Goal: Transaction & Acquisition: Book appointment/travel/reservation

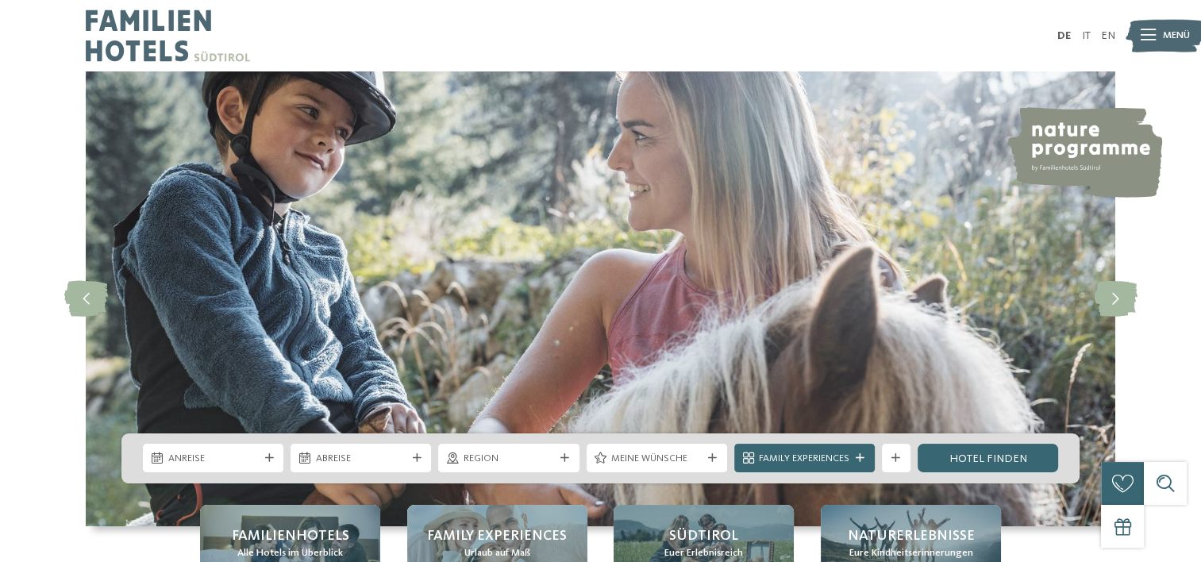
click at [276, 460] on div "Anreise" at bounding box center [213, 458] width 141 height 29
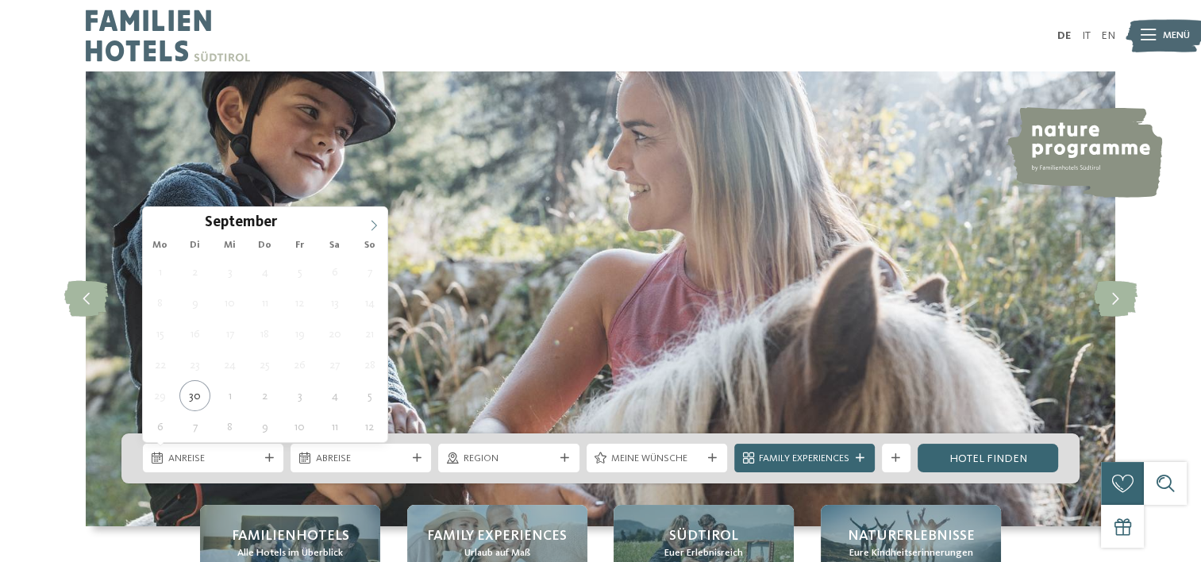
click at [372, 227] on icon at bounding box center [373, 225] width 11 height 11
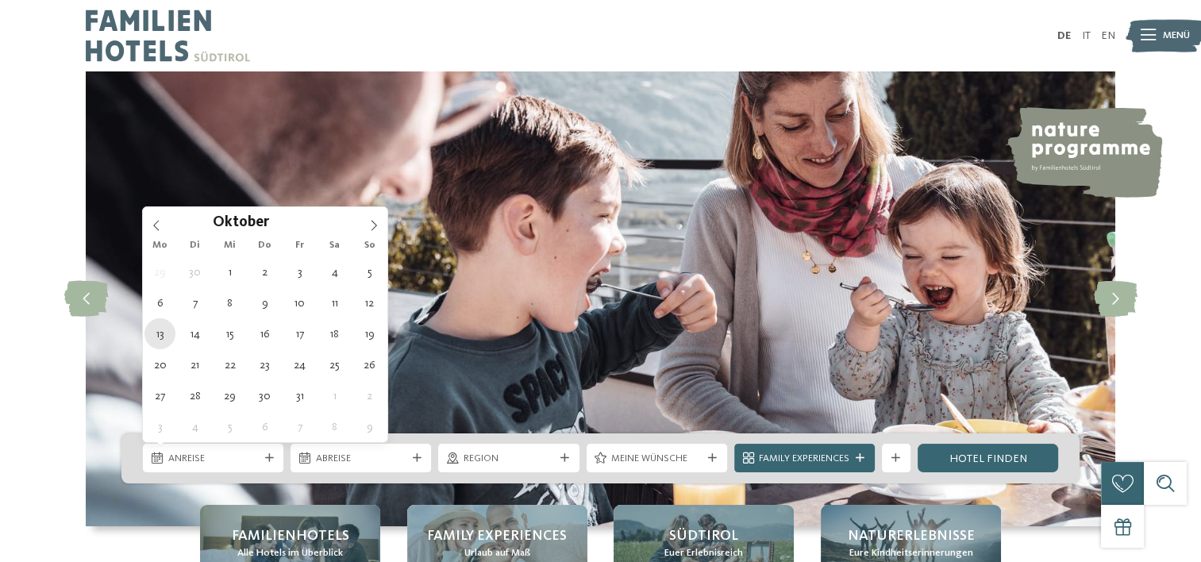
type div "13.10.2025"
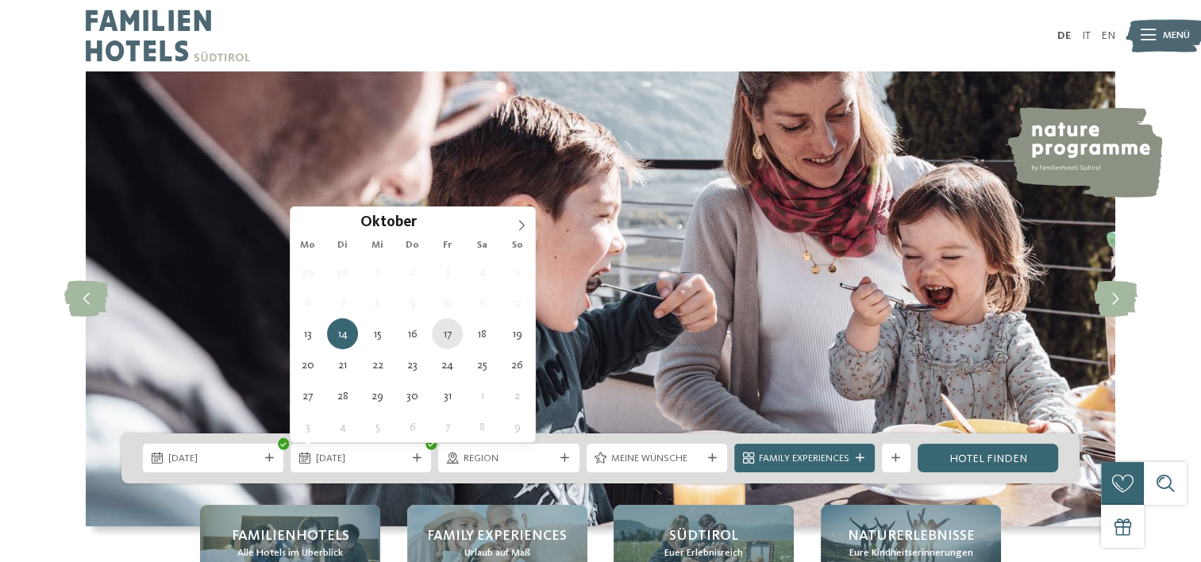
type div "17.10.2025"
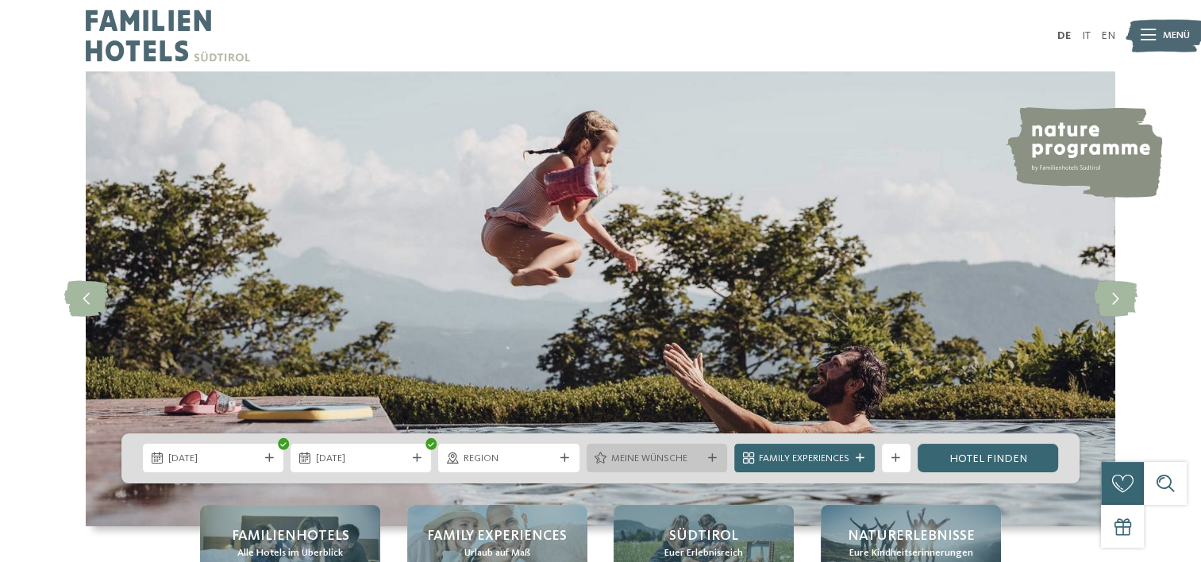
click at [699, 456] on span "Meine Wünsche" at bounding box center [656, 459] width 91 height 14
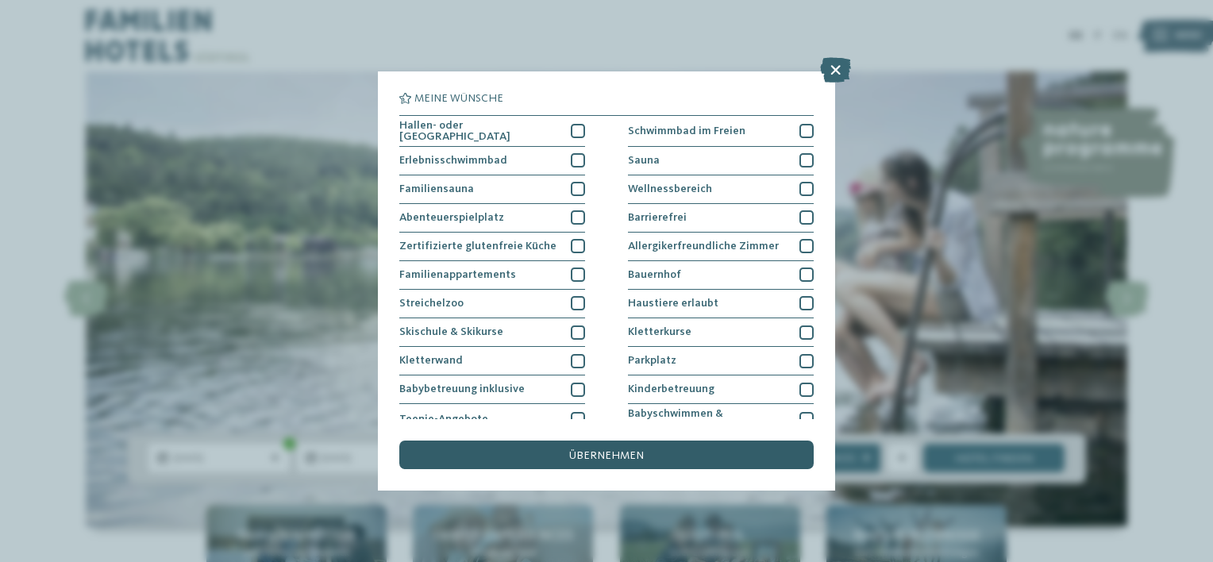
click at [640, 456] on span "übernehmen" at bounding box center [606, 455] width 75 height 11
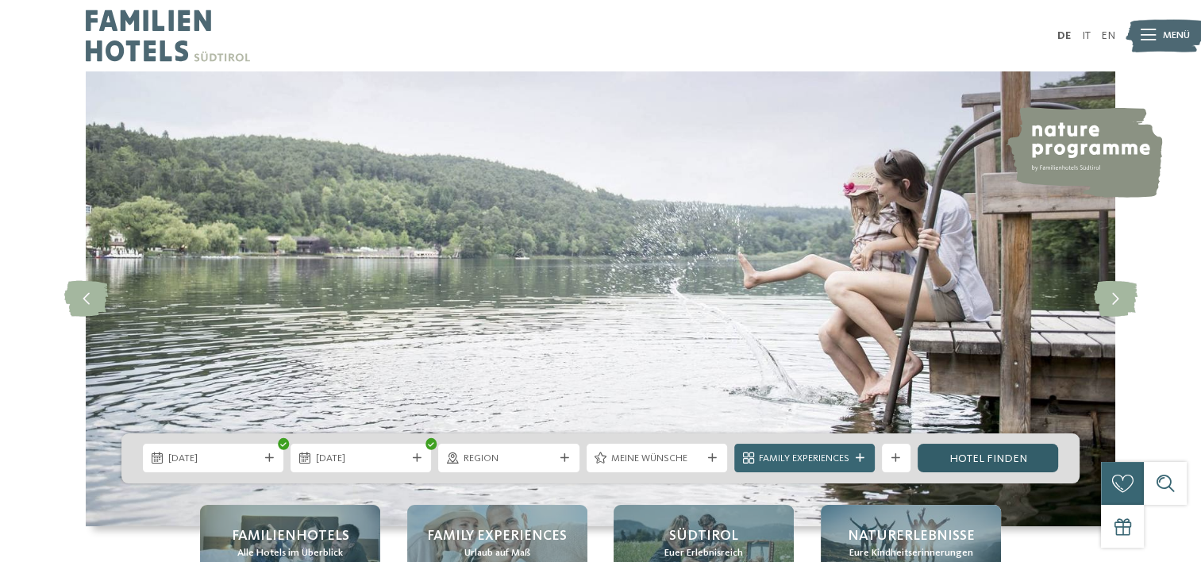
click at [971, 456] on link "Hotel finden" at bounding box center [988, 458] width 141 height 29
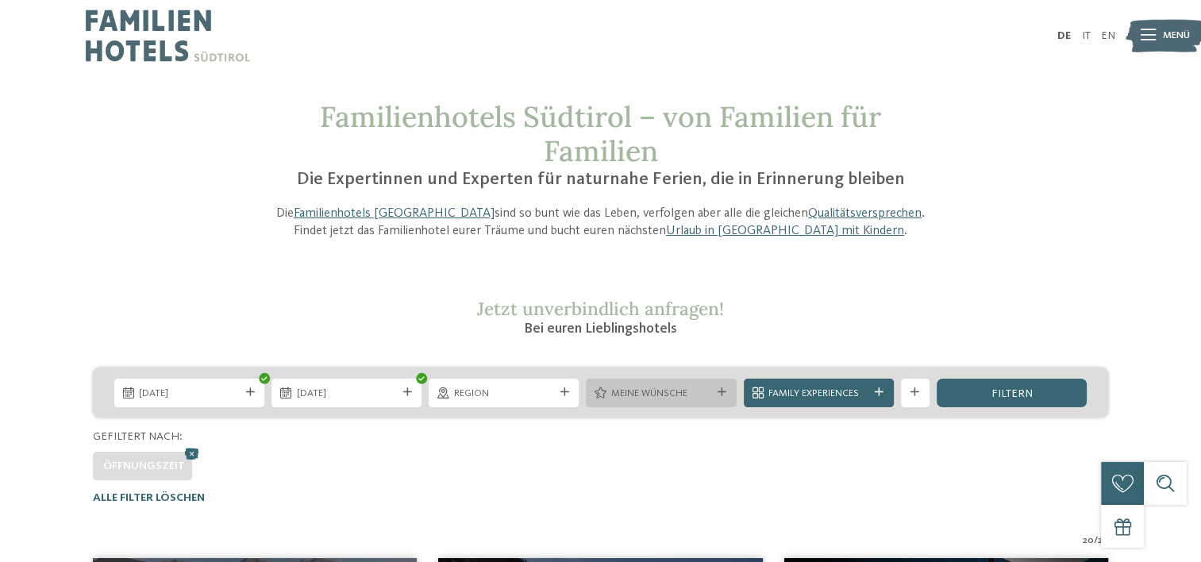
click at [621, 397] on span "Meine Wünsche" at bounding box center [661, 394] width 100 height 14
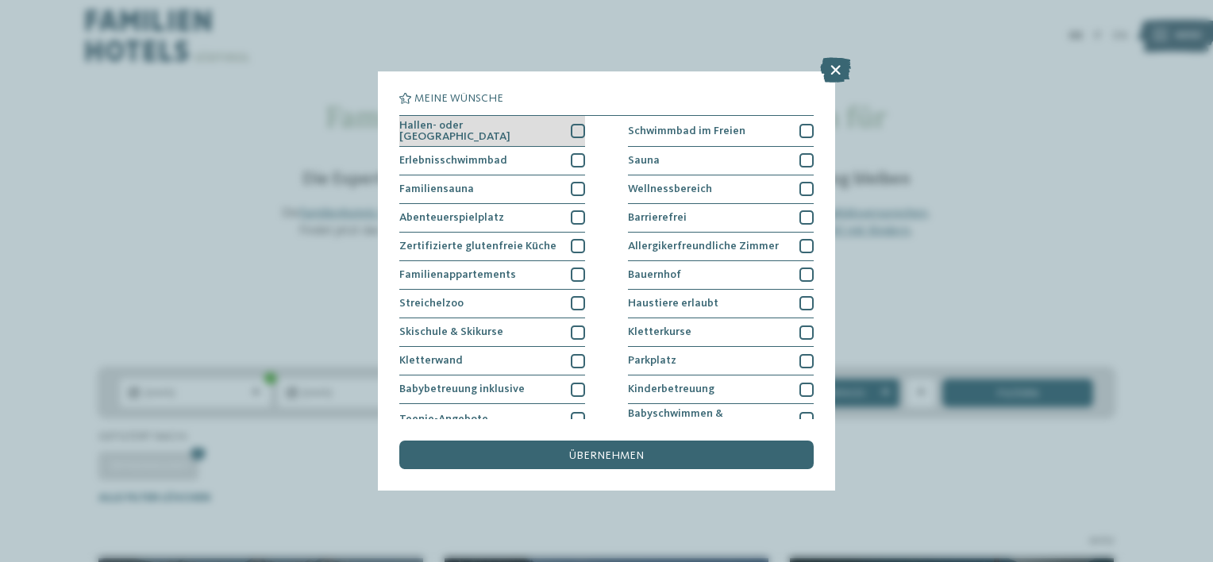
click at [575, 129] on div at bounding box center [578, 131] width 14 height 14
click at [572, 156] on div at bounding box center [578, 160] width 14 height 14
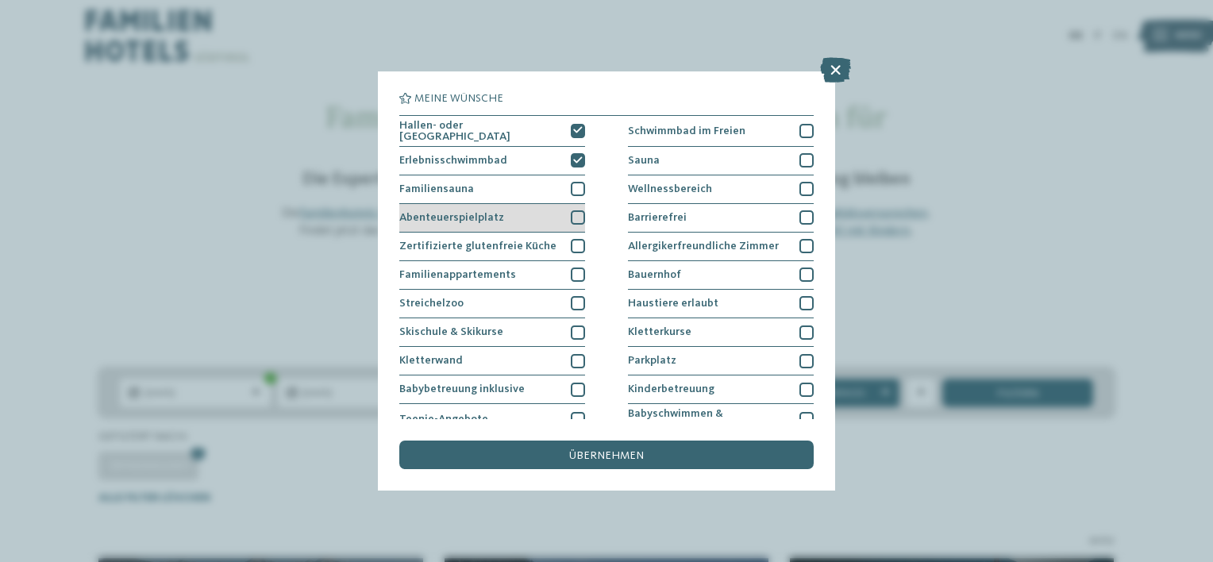
click at [572, 219] on div at bounding box center [578, 217] width 14 height 14
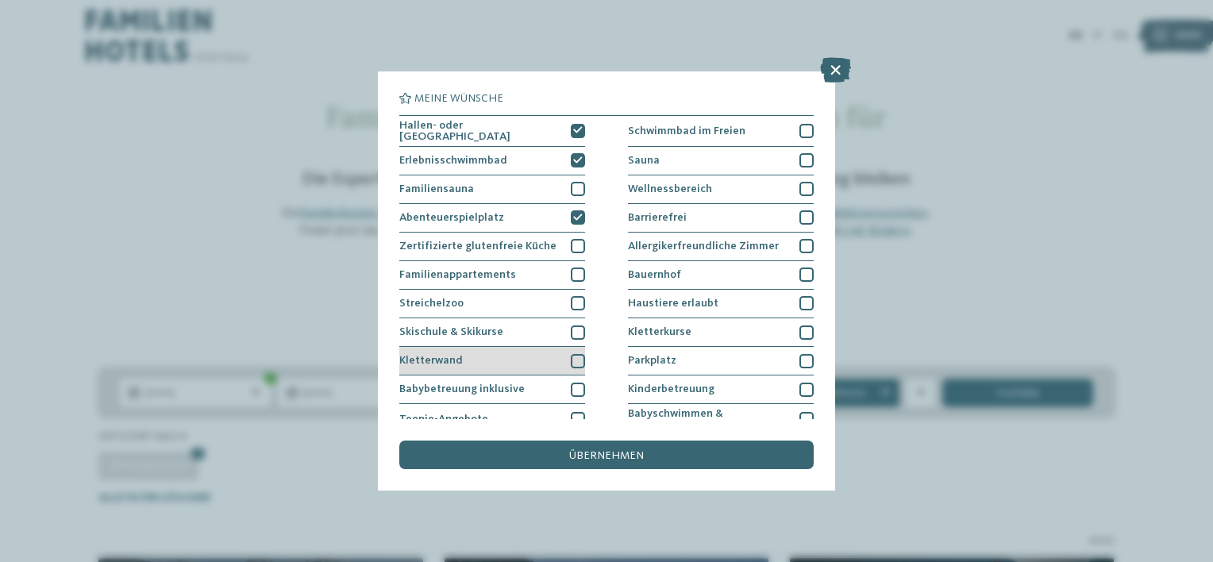
scroll to position [79, 0]
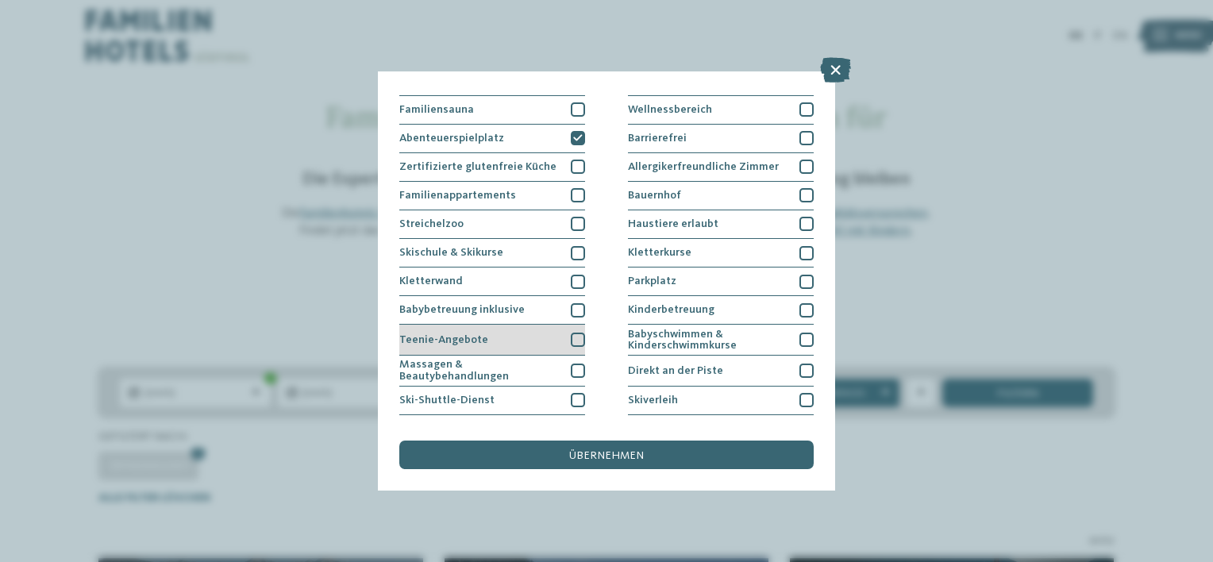
click at [574, 341] on div at bounding box center [578, 340] width 14 height 14
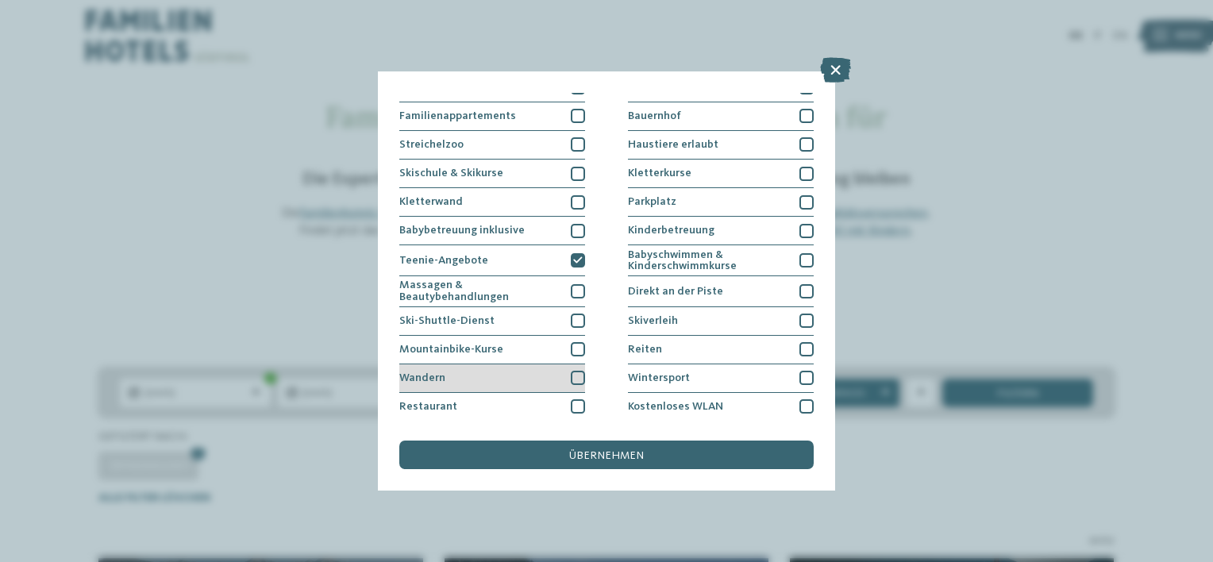
scroll to position [187, 0]
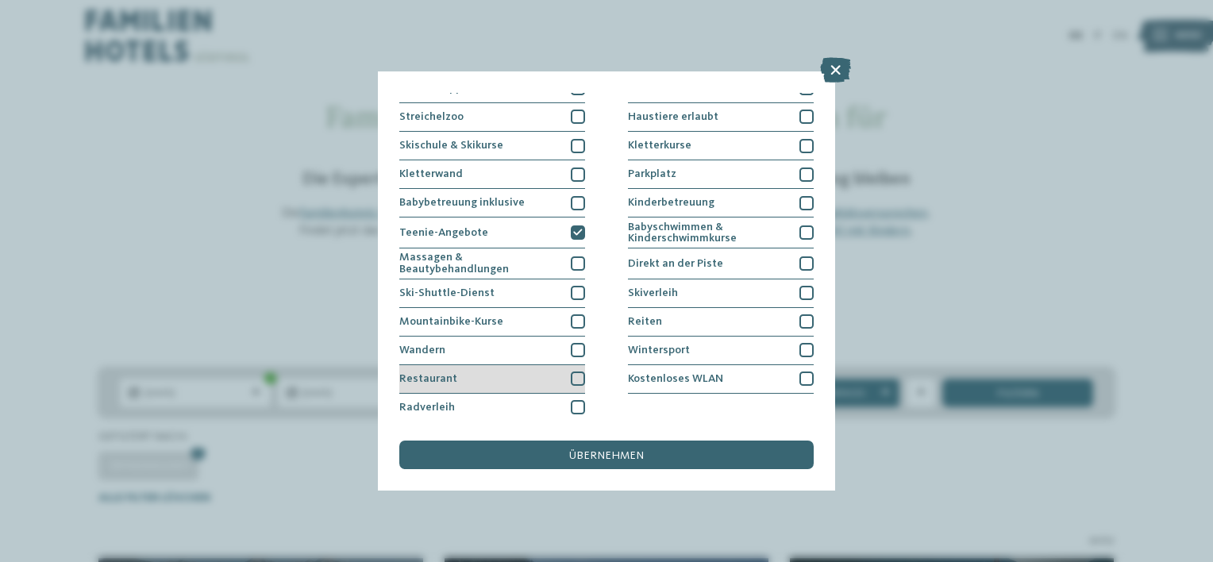
click at [572, 375] on div at bounding box center [578, 379] width 14 height 14
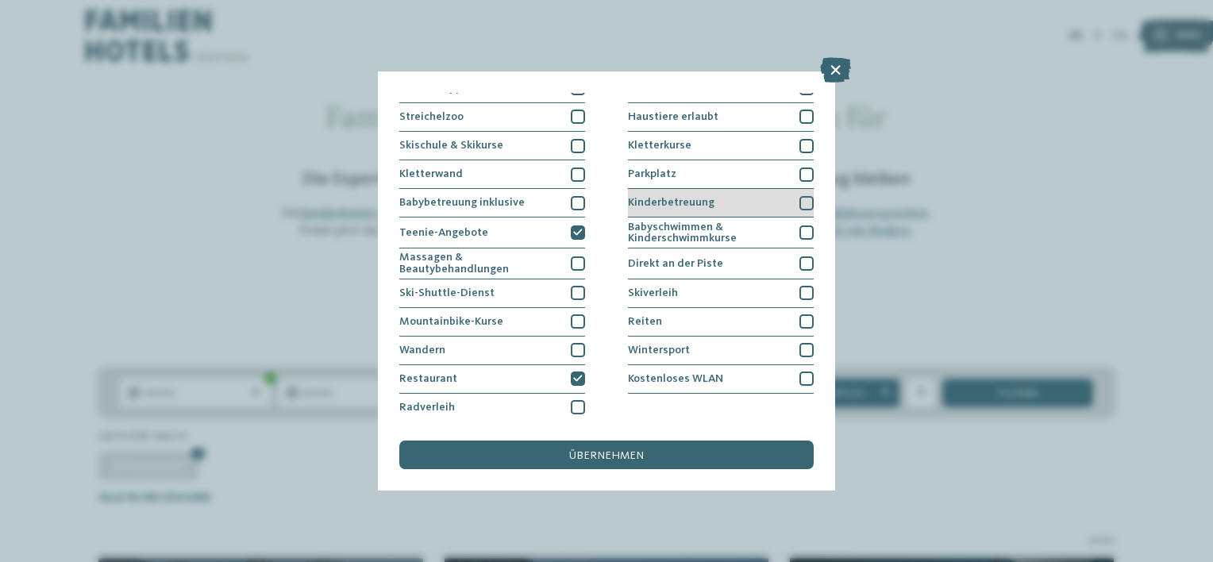
click at [799, 197] on div at bounding box center [806, 203] width 14 height 14
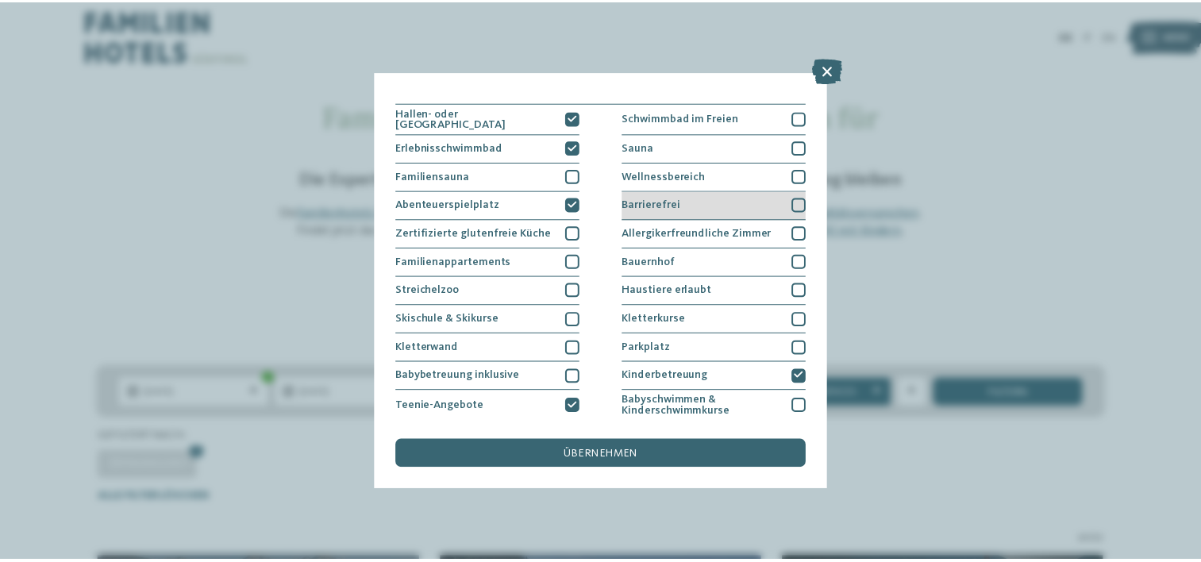
scroll to position [0, 0]
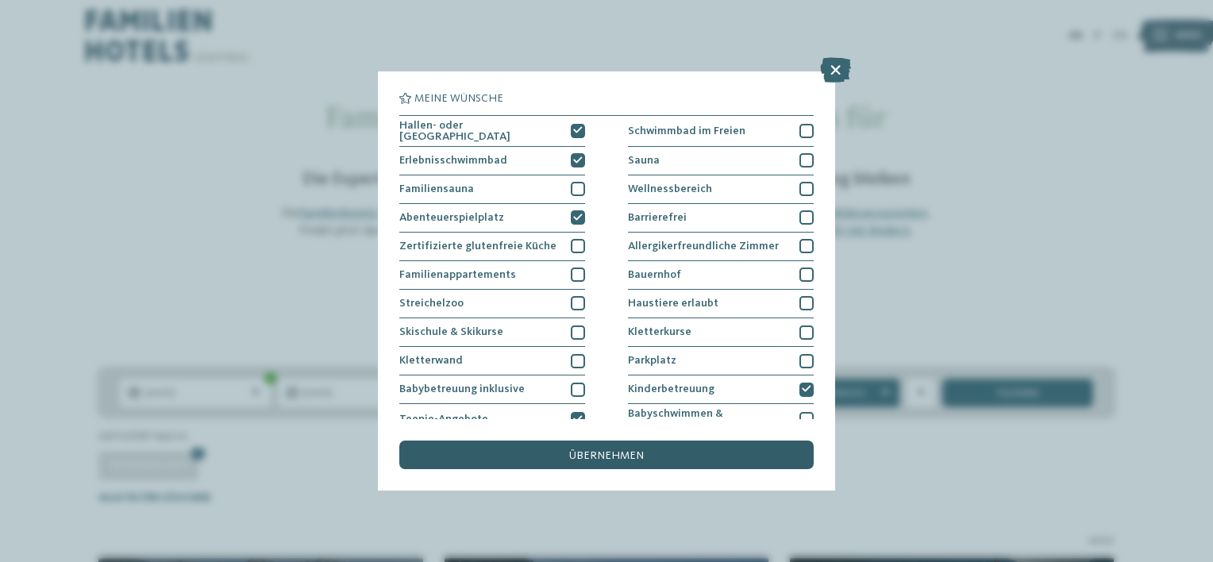
click at [615, 457] on span "übernehmen" at bounding box center [606, 455] width 75 height 11
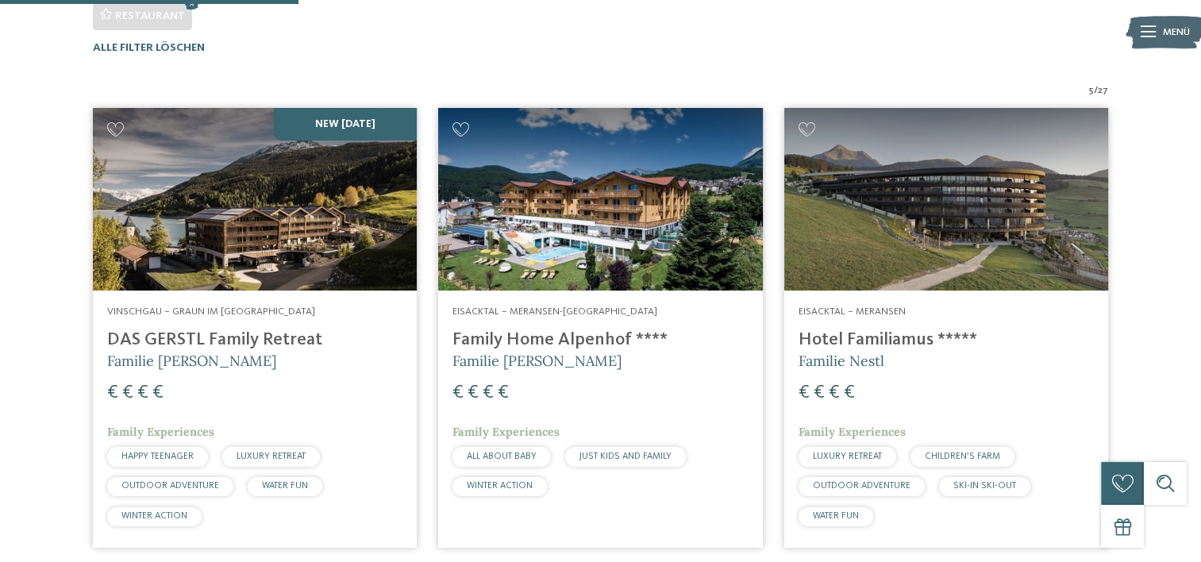
scroll to position [495, 0]
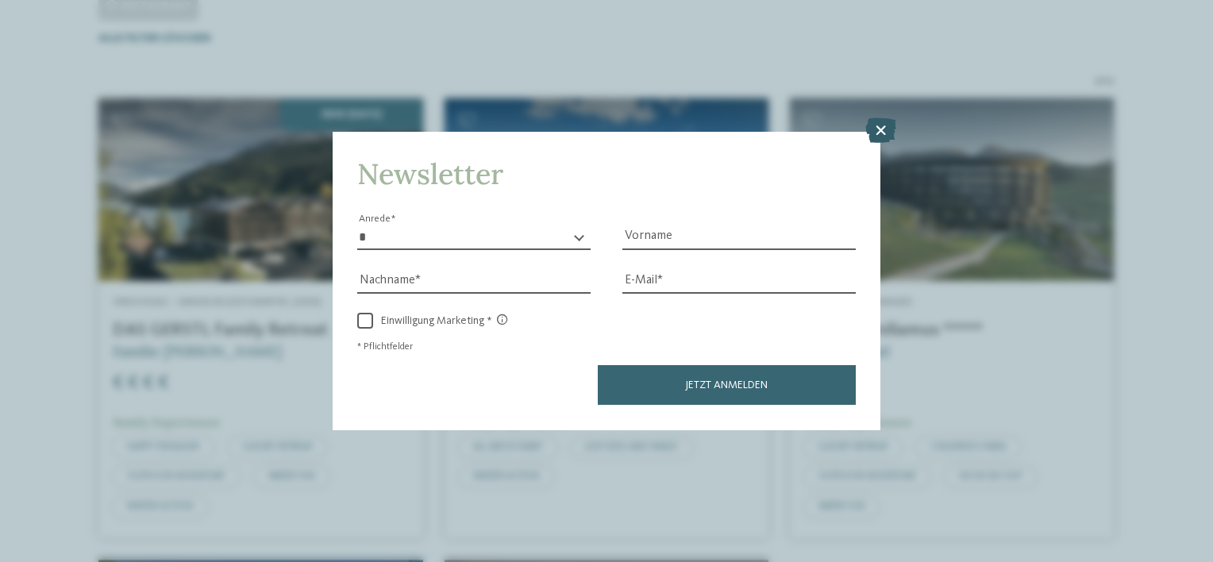
click at [880, 133] on icon at bounding box center [880, 130] width 31 height 25
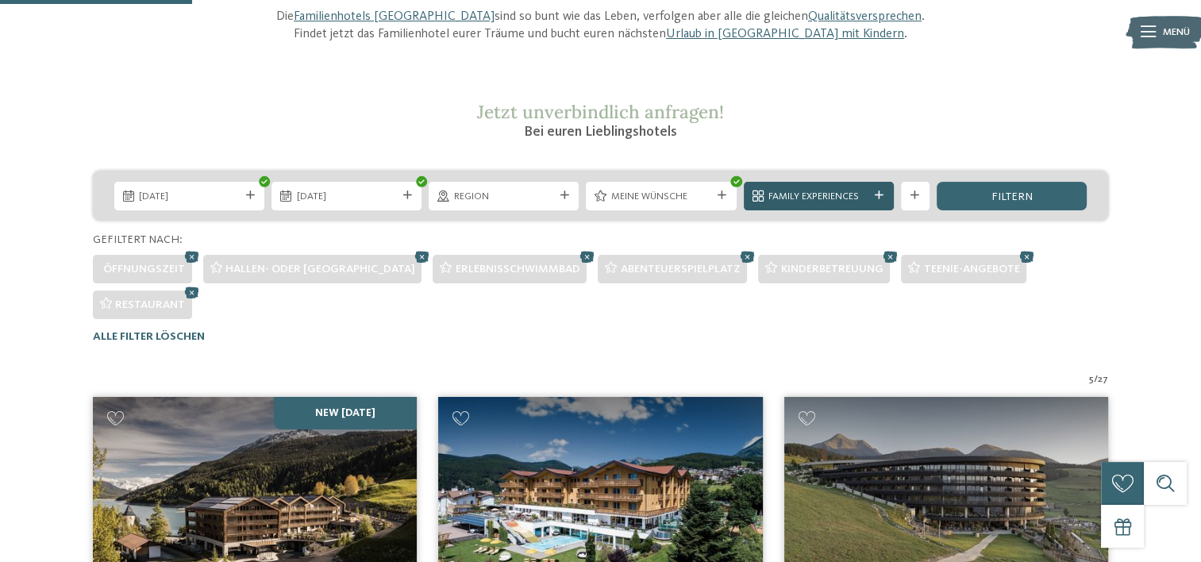
scroll to position [178, 0]
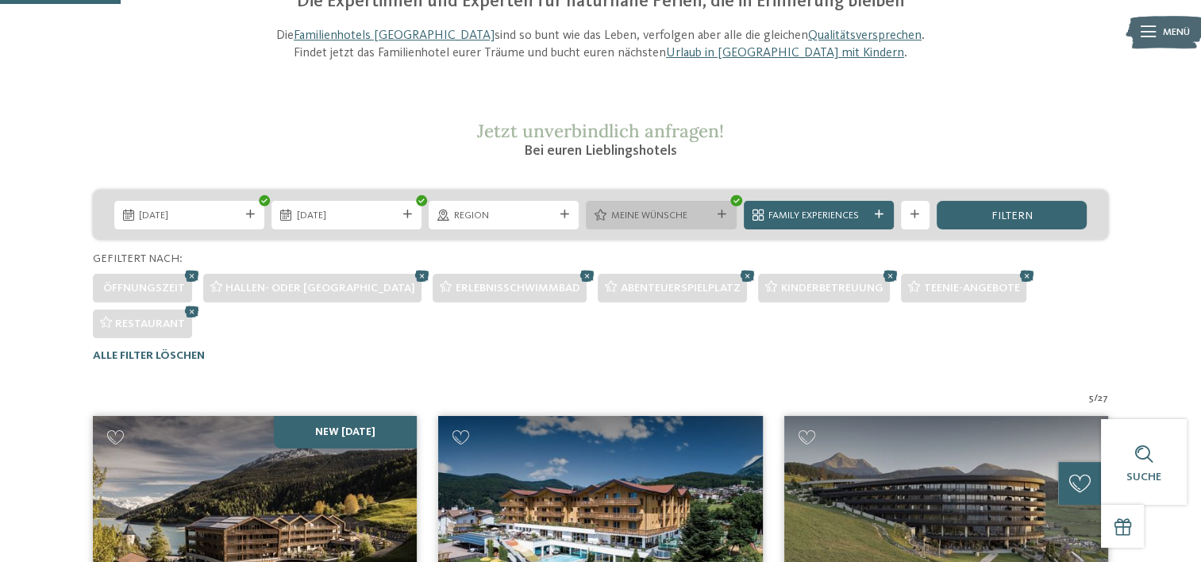
click at [659, 212] on span "Meine Wünsche" at bounding box center [661, 216] width 100 height 14
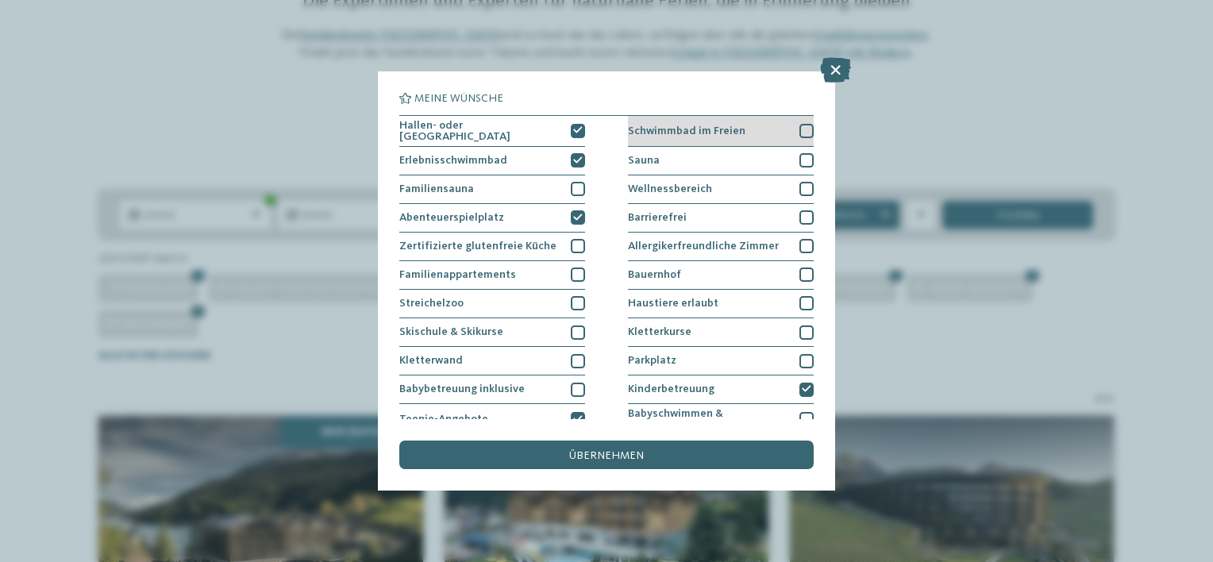
click at [799, 136] on div at bounding box center [806, 131] width 14 height 14
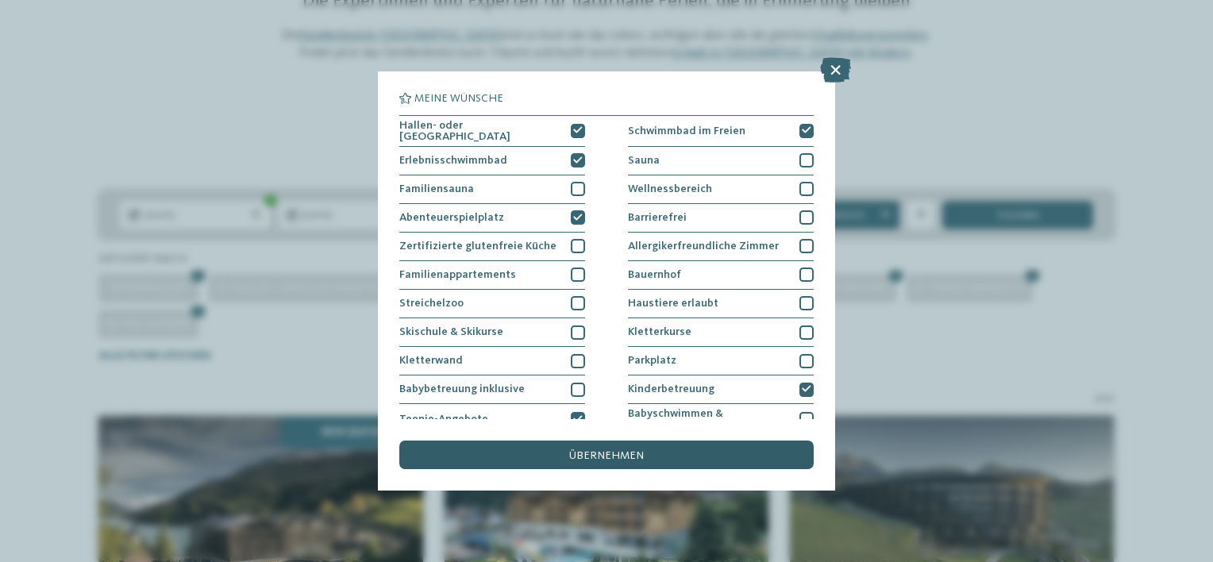
click at [621, 460] on span "übernehmen" at bounding box center [606, 455] width 75 height 11
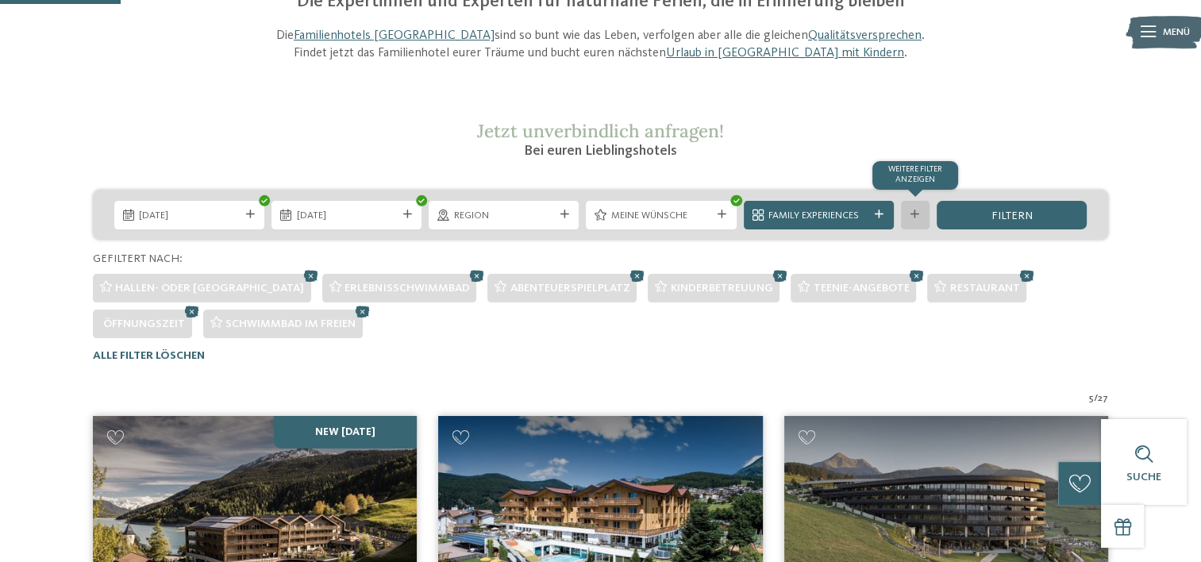
click at [915, 214] on icon at bounding box center [915, 214] width 9 height 9
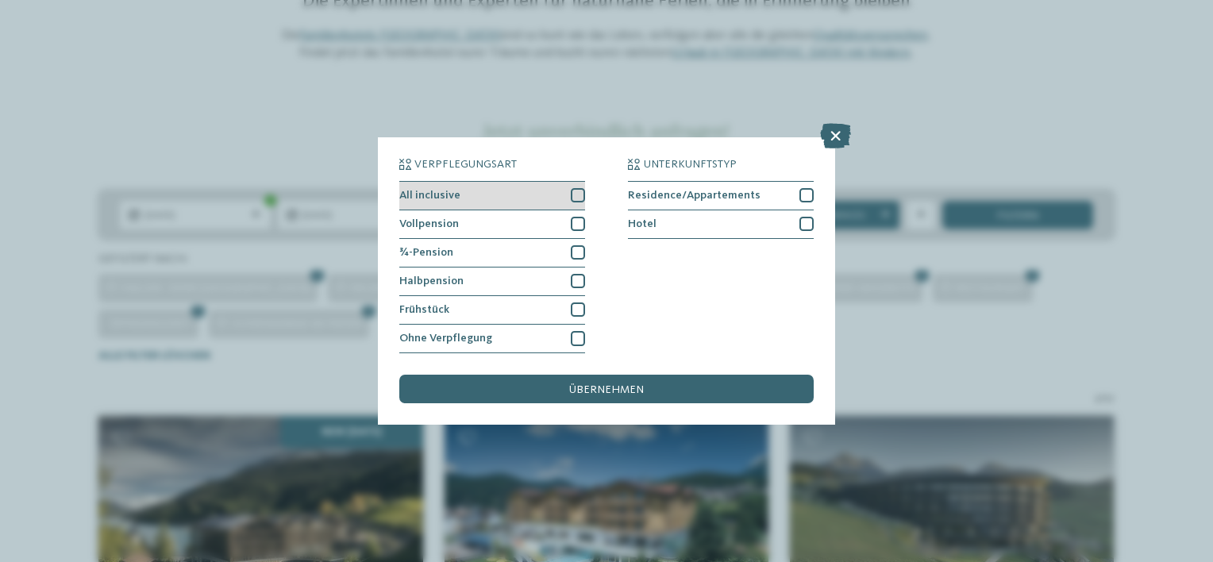
click at [576, 197] on div at bounding box center [578, 195] width 14 height 14
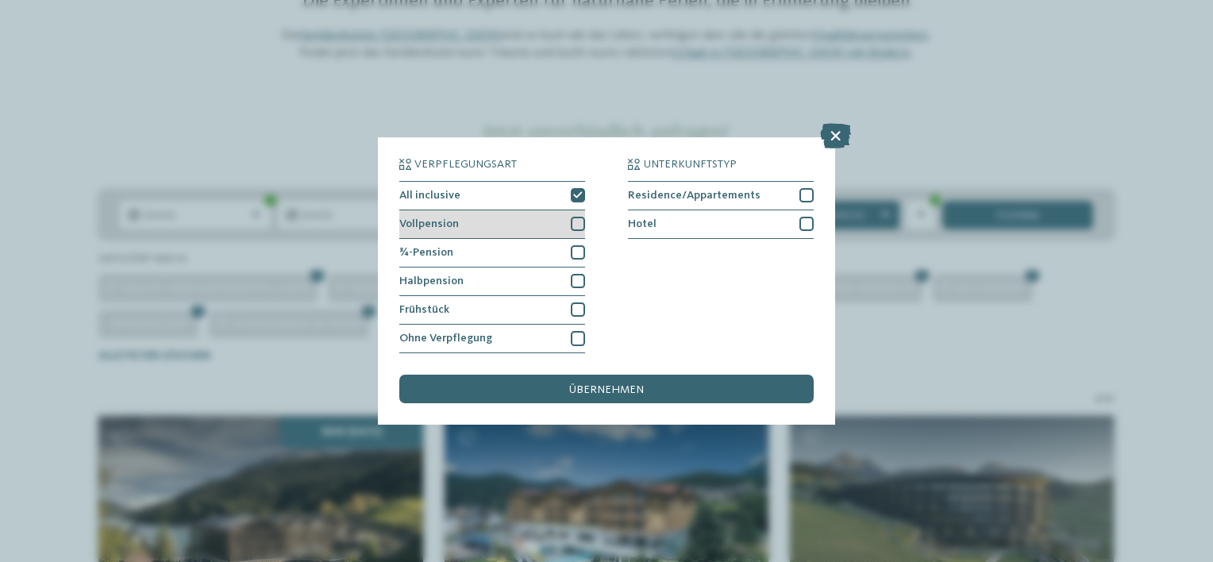
click at [575, 223] on div at bounding box center [578, 224] width 14 height 14
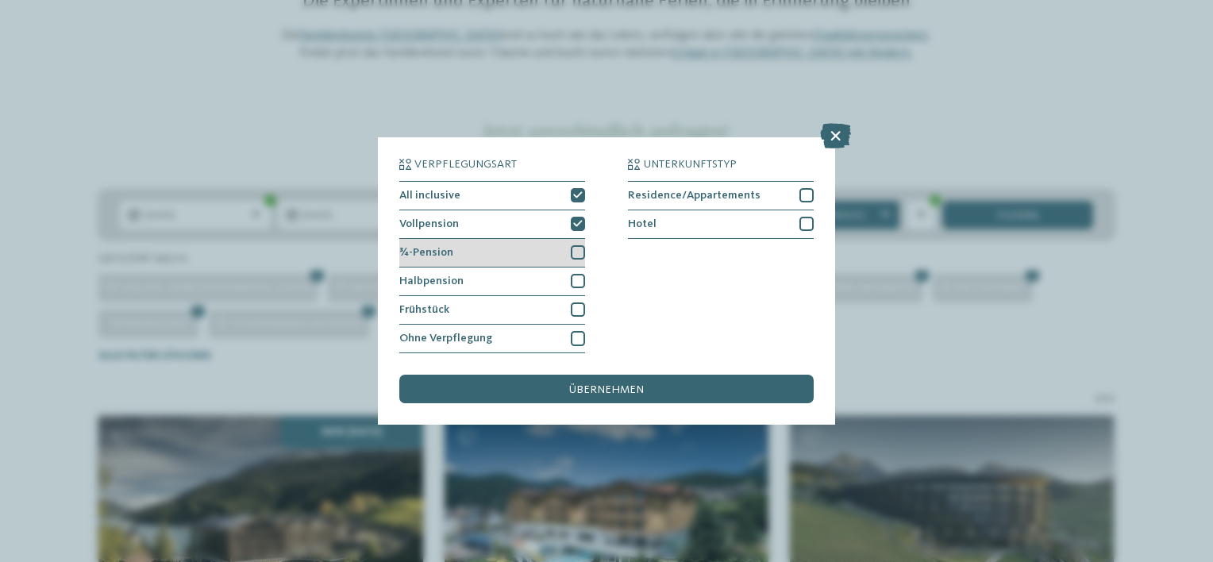
click at [579, 250] on div at bounding box center [578, 252] width 14 height 14
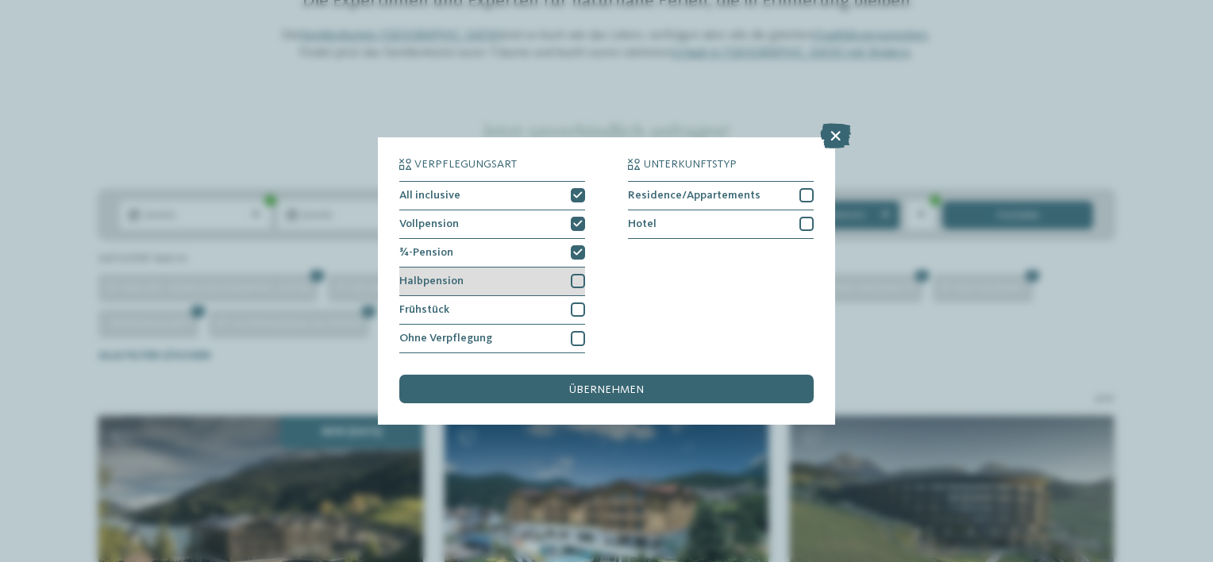
click at [583, 283] on div at bounding box center [578, 281] width 14 height 14
click at [616, 390] on span "übernehmen" at bounding box center [606, 389] width 75 height 11
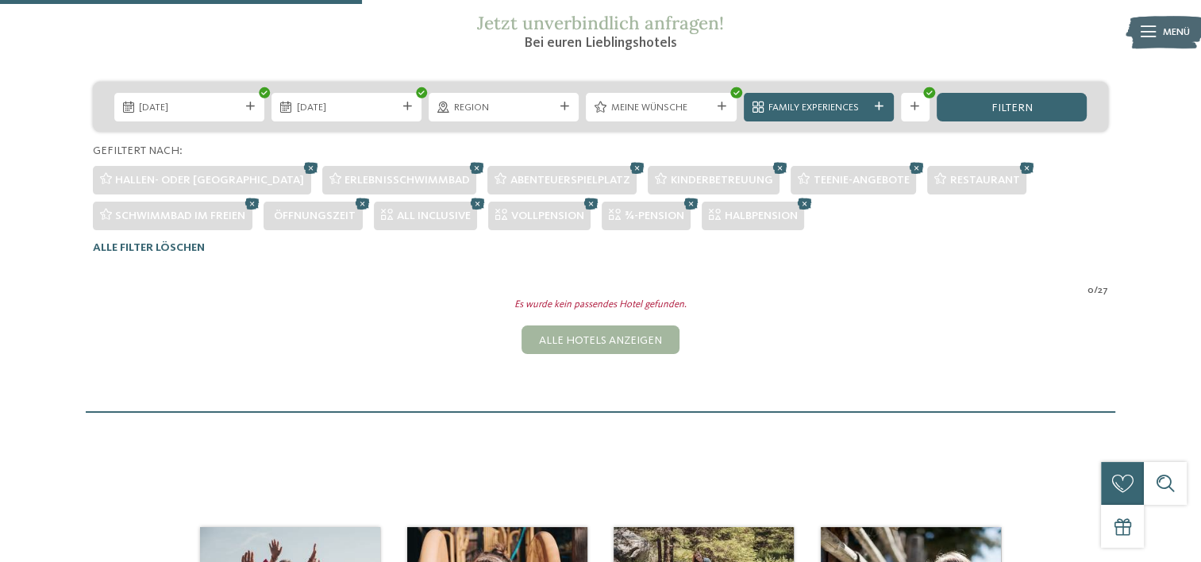
scroll to position [257, 0]
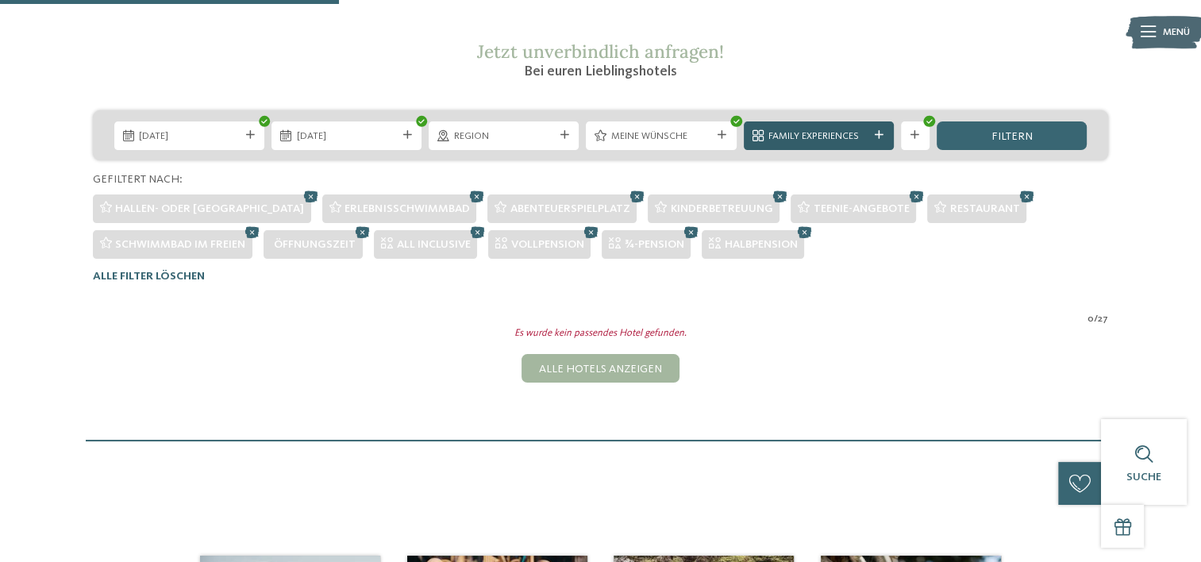
click at [828, 137] on span "Family Experiences" at bounding box center [819, 136] width 100 height 14
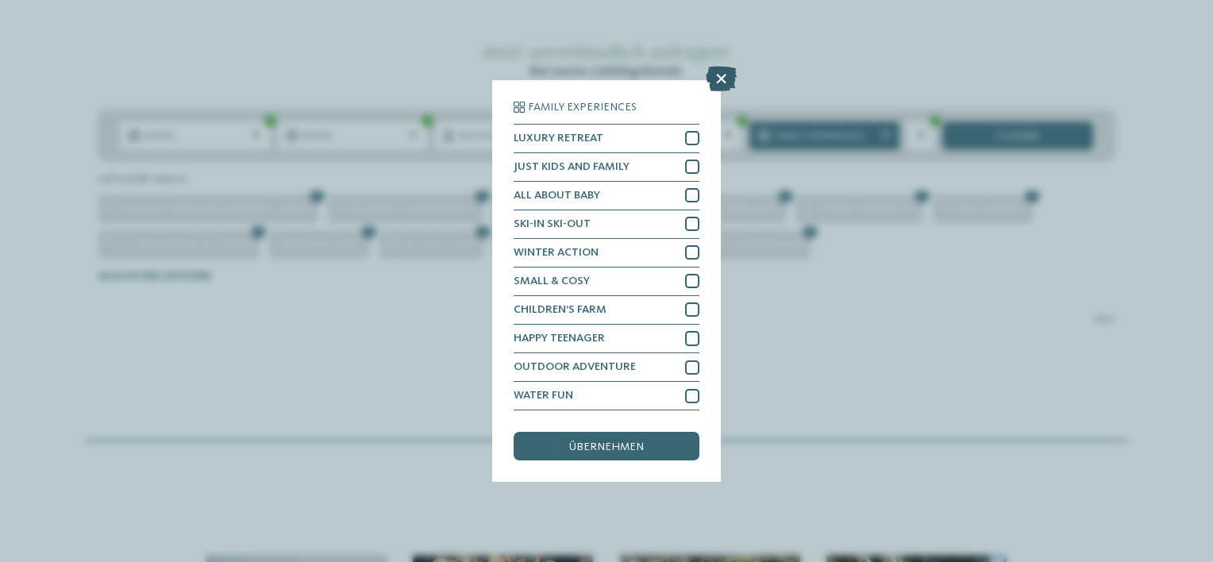
click at [728, 79] on icon at bounding box center [721, 78] width 31 height 25
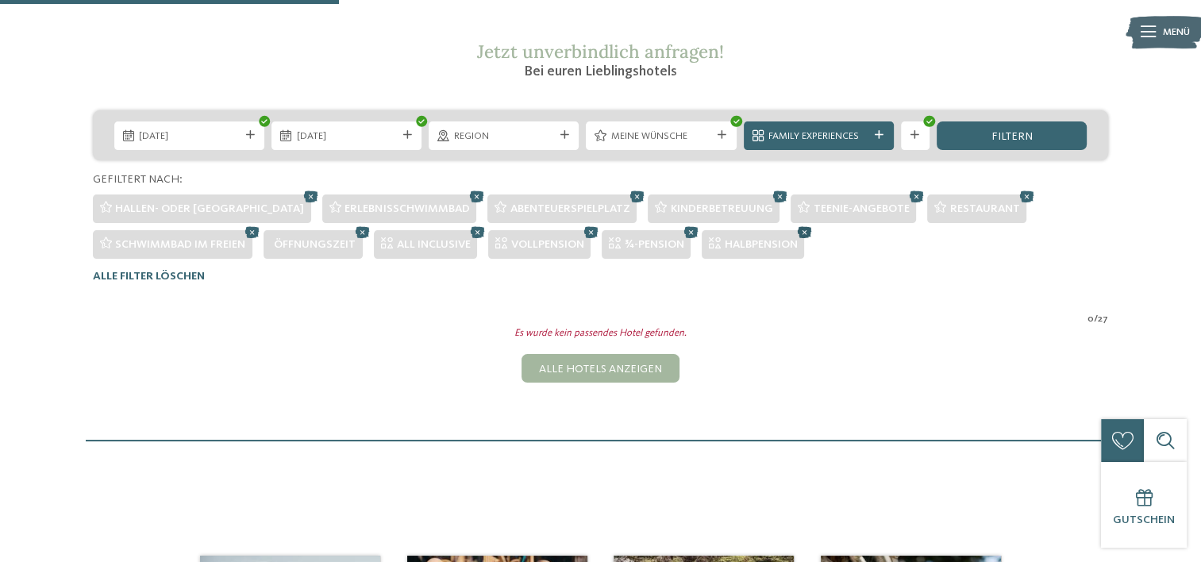
click at [810, 229] on icon at bounding box center [804, 231] width 21 height 19
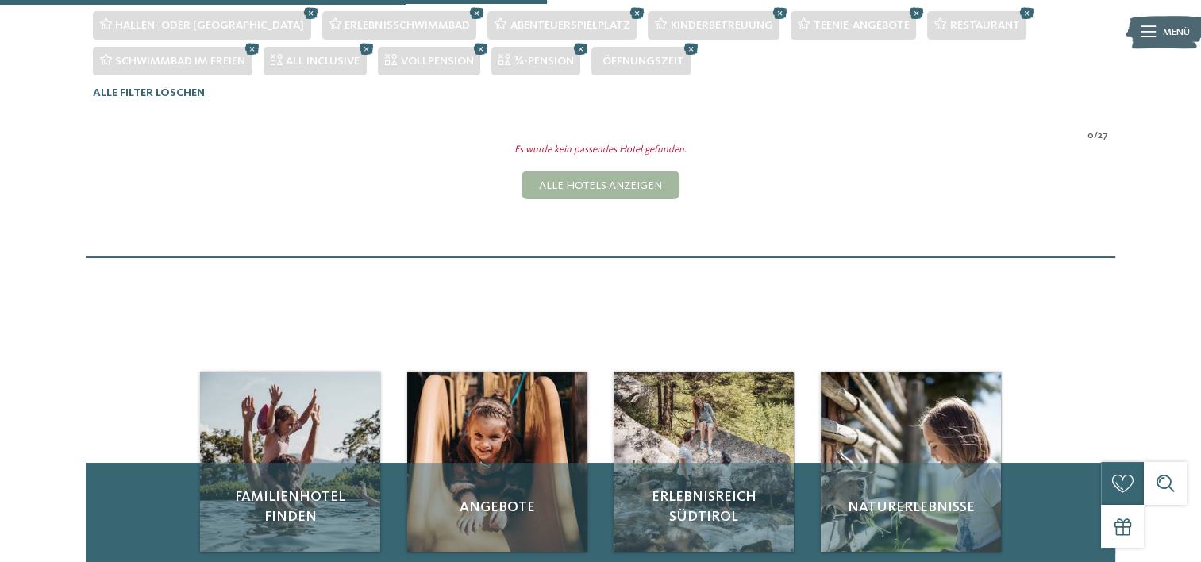
scroll to position [416, 0]
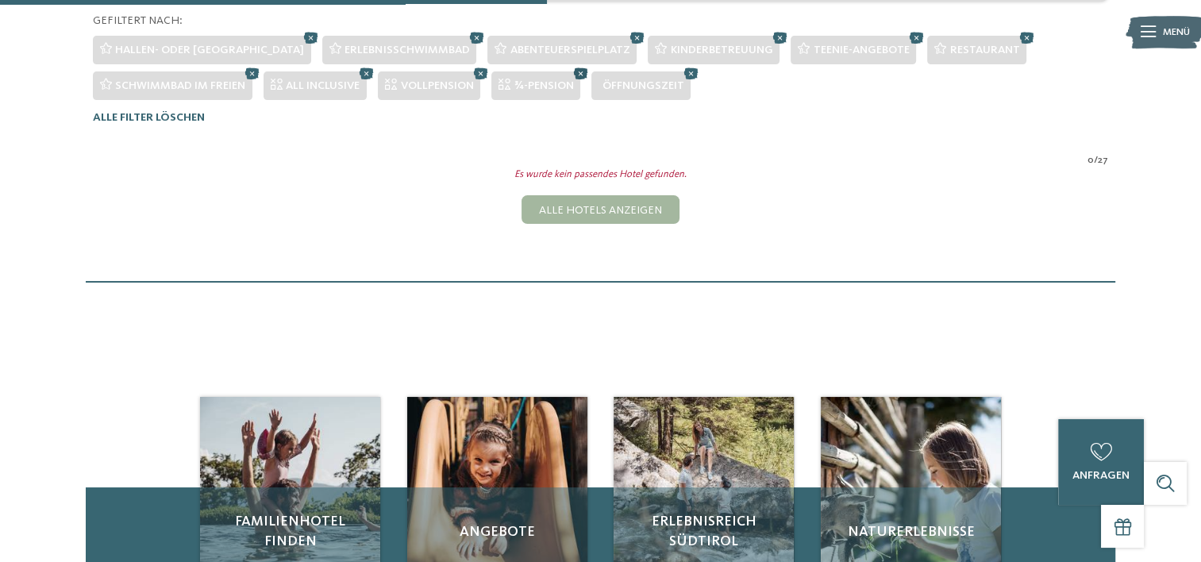
click at [584, 71] on icon at bounding box center [580, 73] width 21 height 19
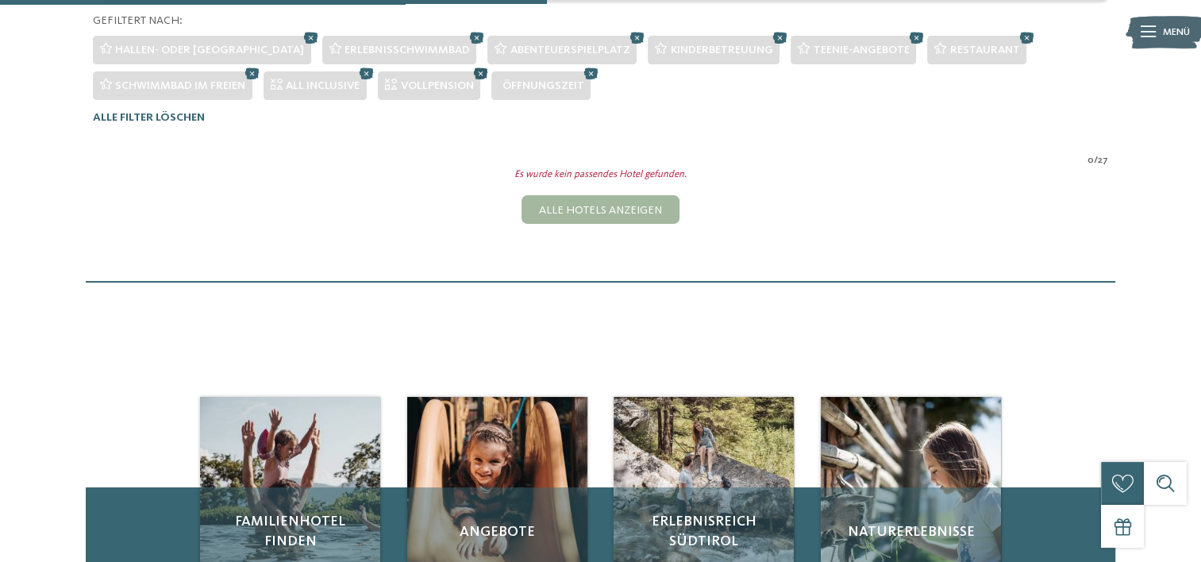
click at [484, 73] on icon at bounding box center [480, 73] width 21 height 19
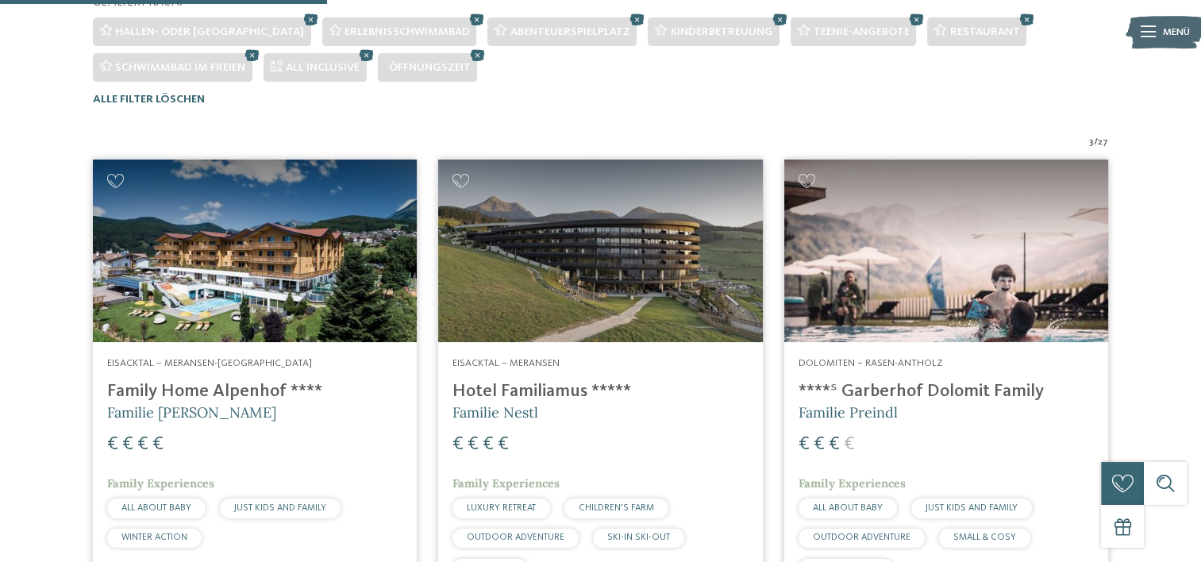
scroll to position [337, 0]
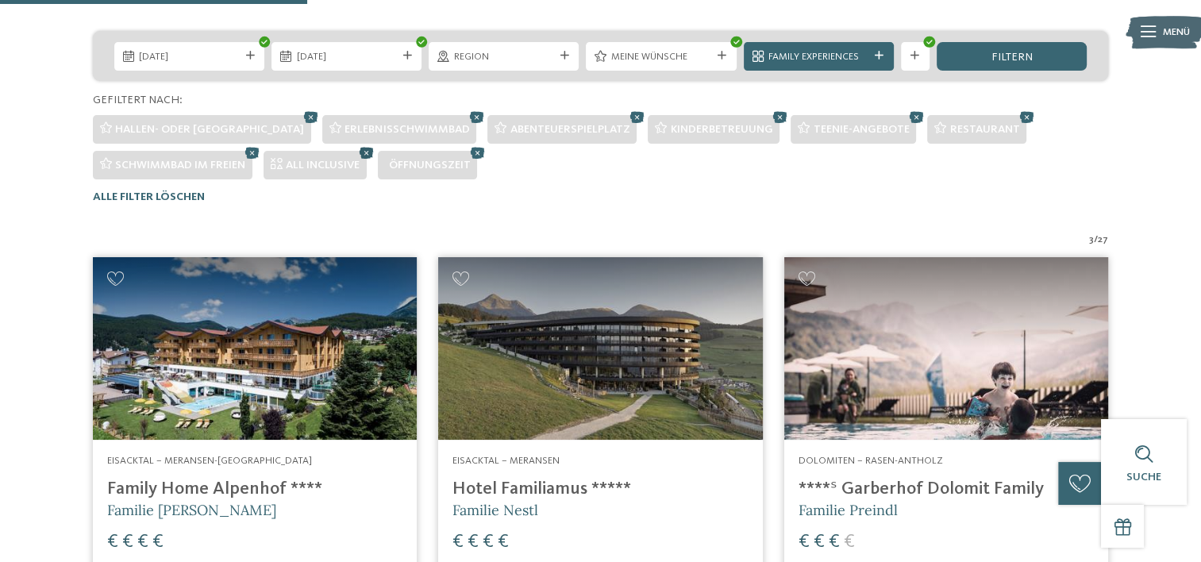
click at [368, 153] on icon at bounding box center [366, 152] width 21 height 19
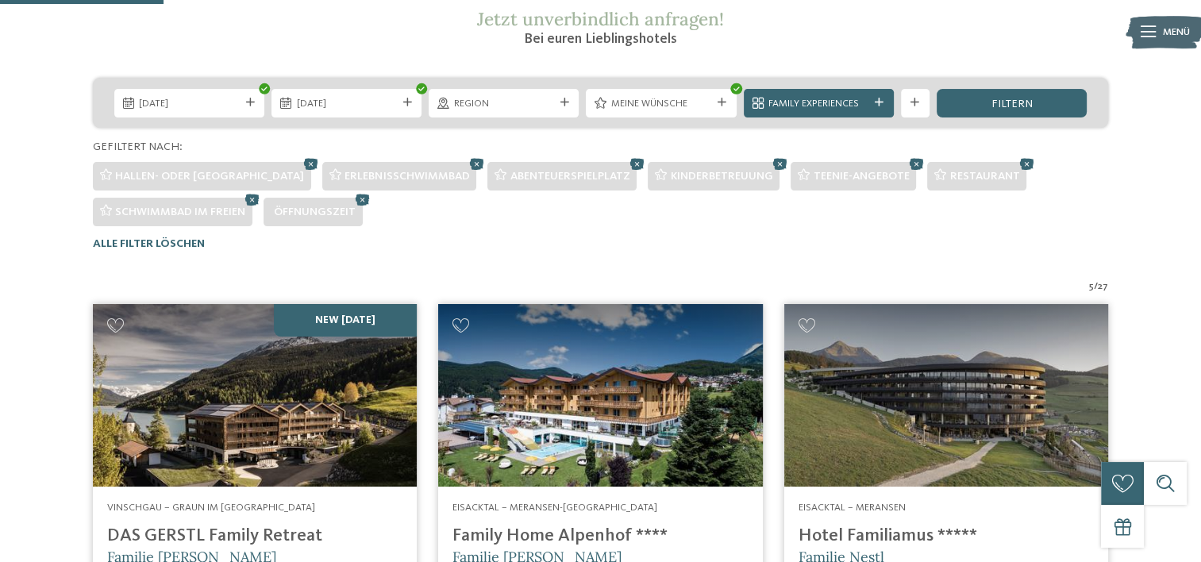
scroll to position [178, 0]
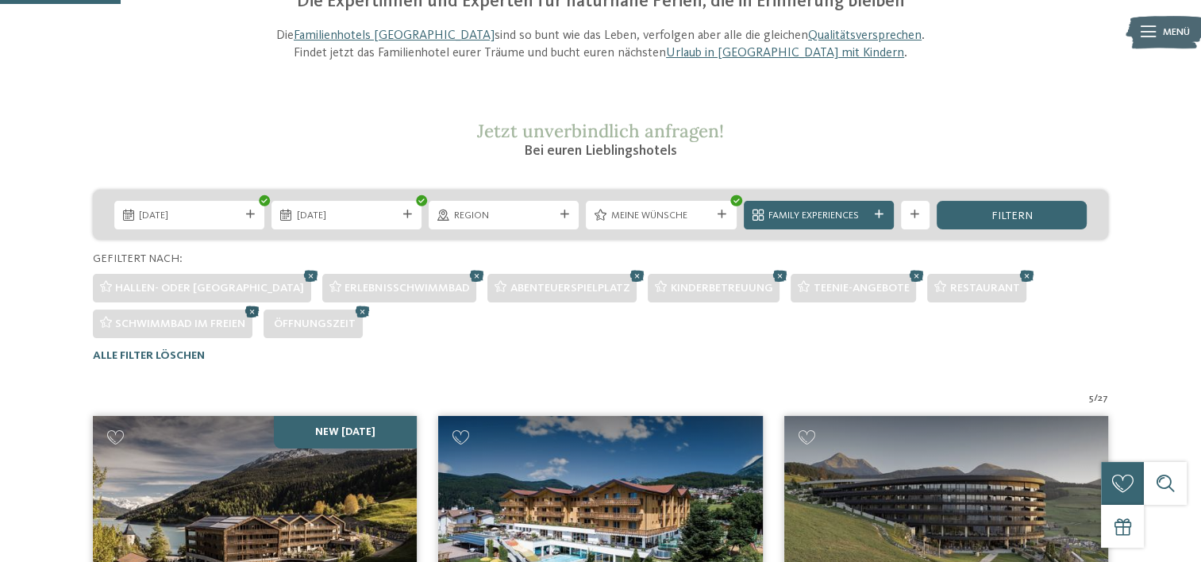
click at [251, 311] on icon at bounding box center [252, 311] width 21 height 19
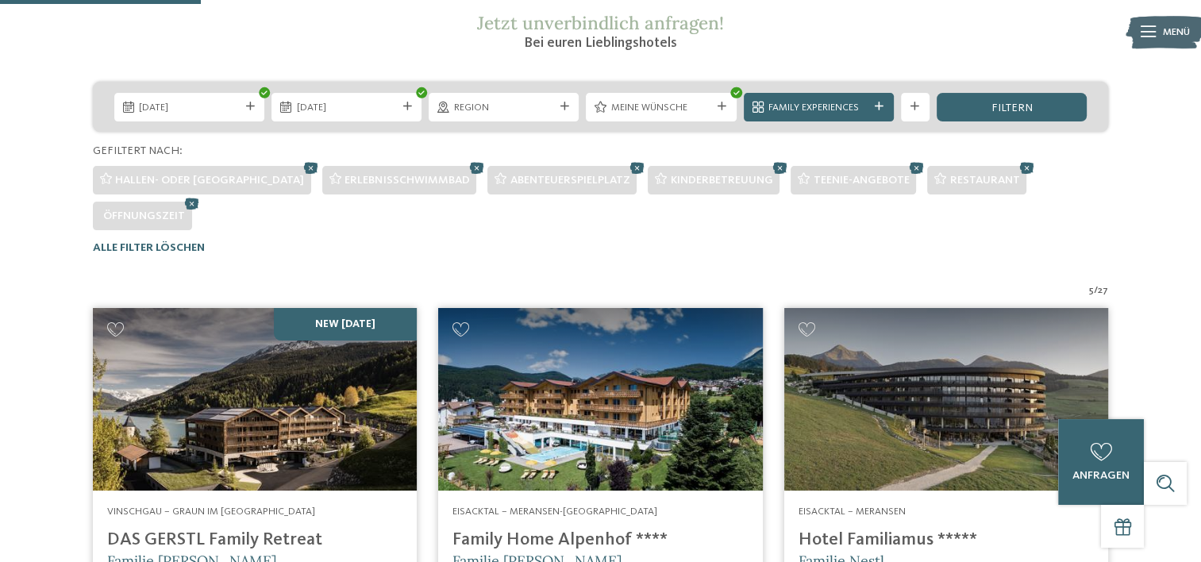
scroll to position [257, 0]
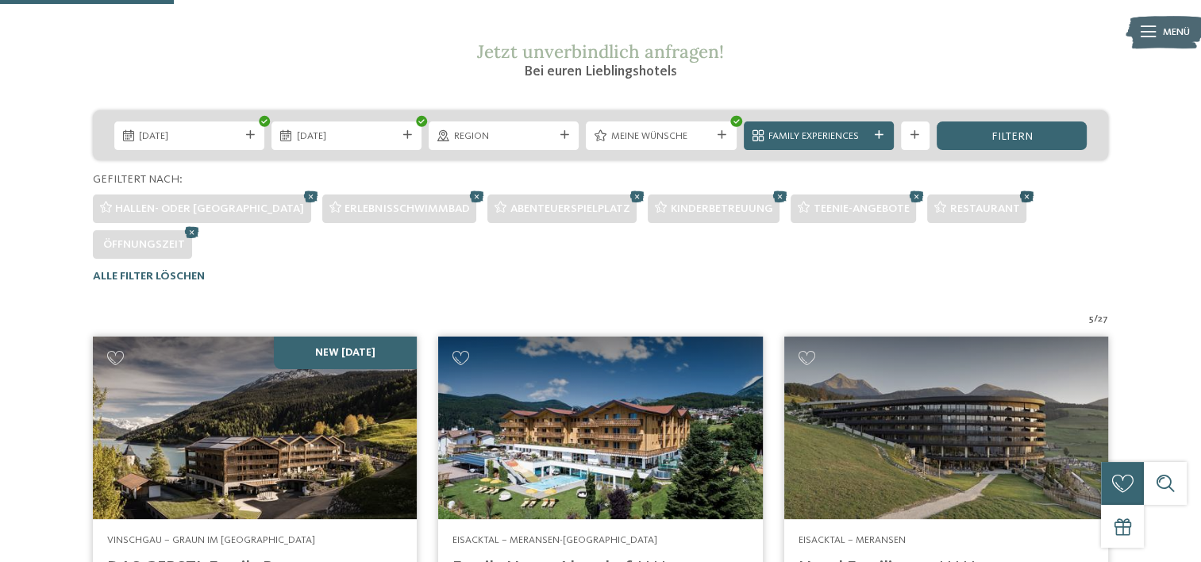
click at [1016, 195] on icon at bounding box center [1026, 196] width 21 height 19
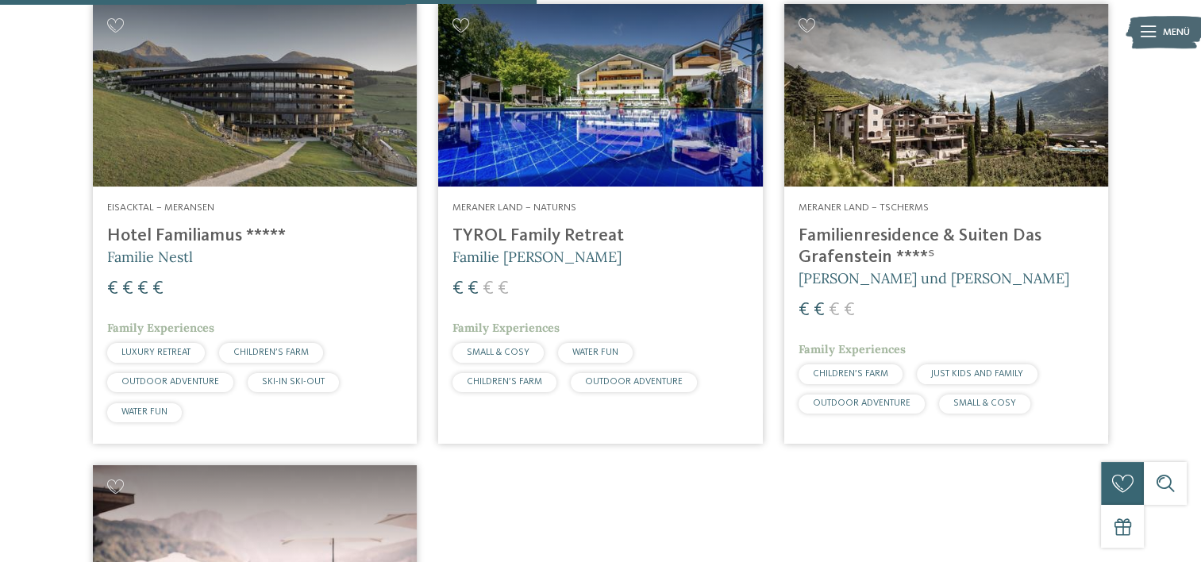
scroll to position [936, 0]
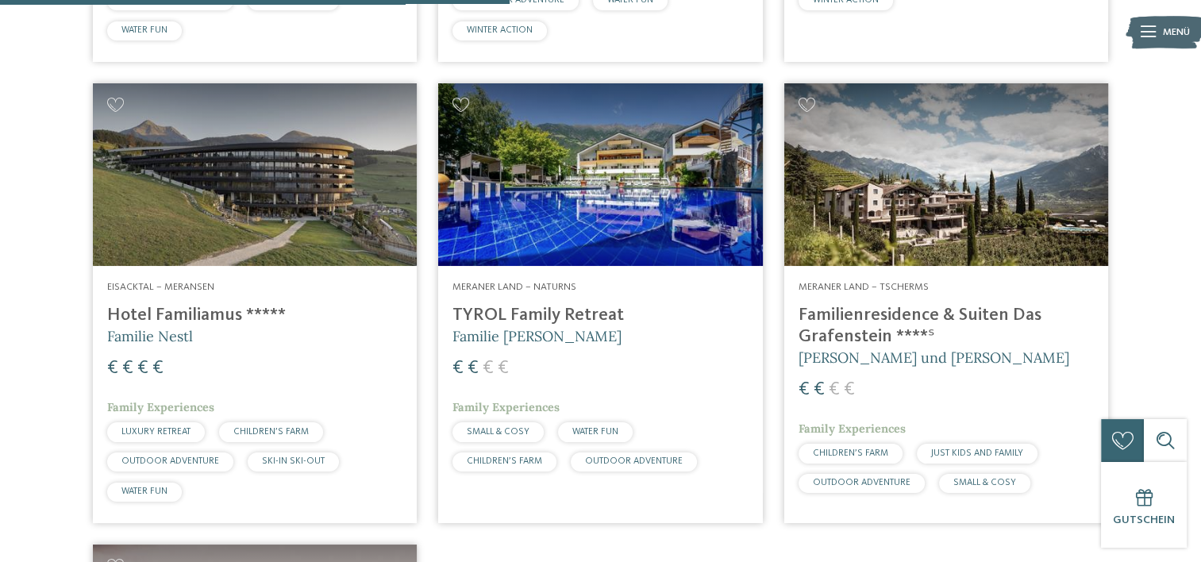
click at [962, 229] on img at bounding box center [946, 174] width 324 height 183
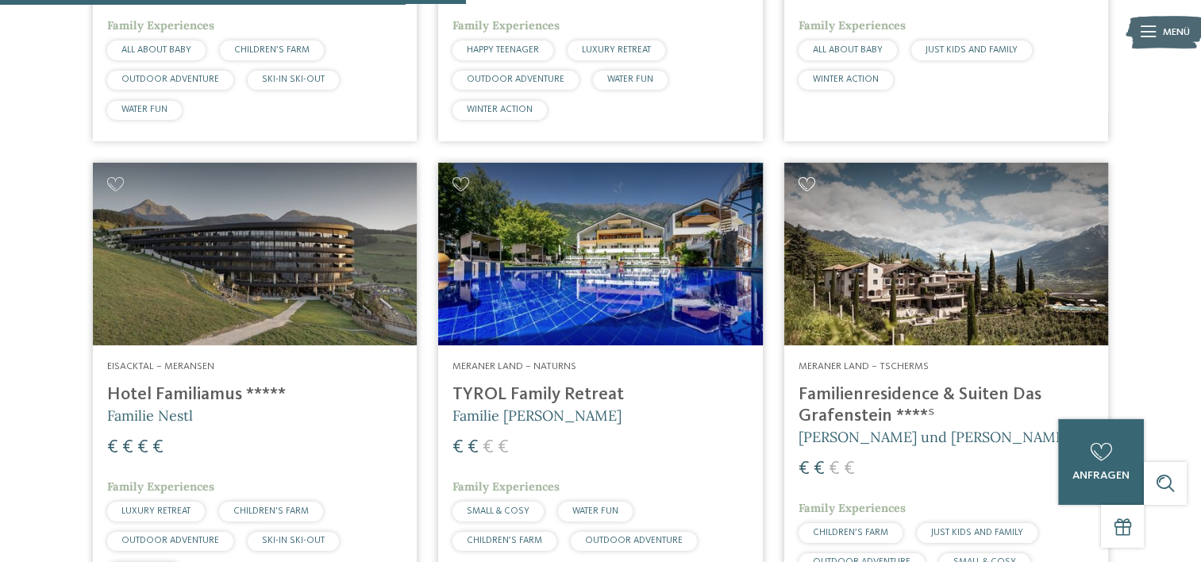
click at [807, 181] on icon at bounding box center [807, 184] width 17 height 14
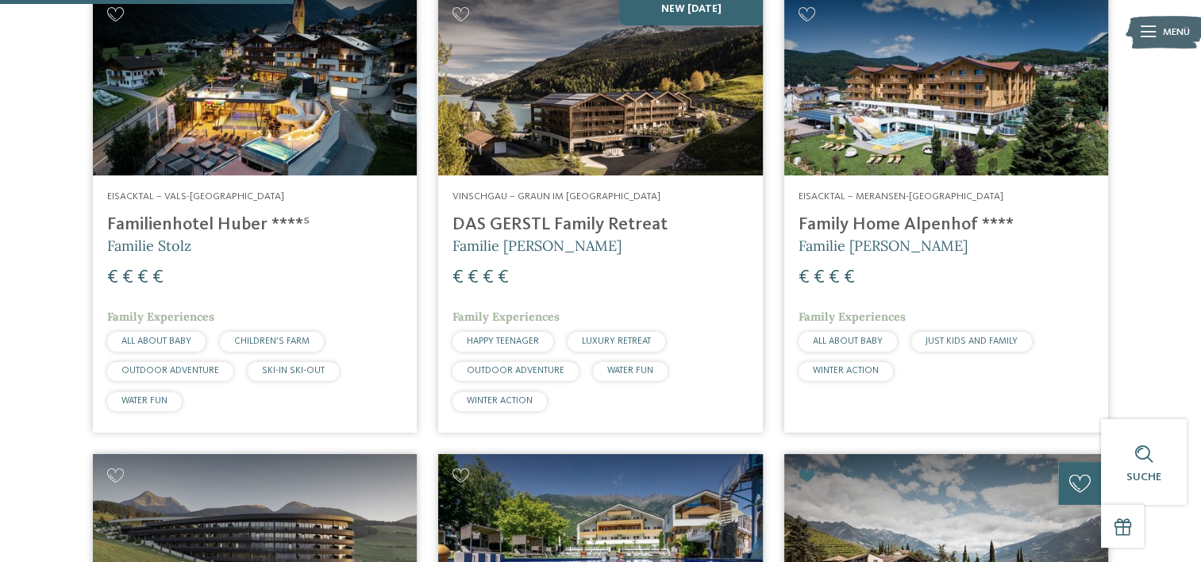
scroll to position [539, 0]
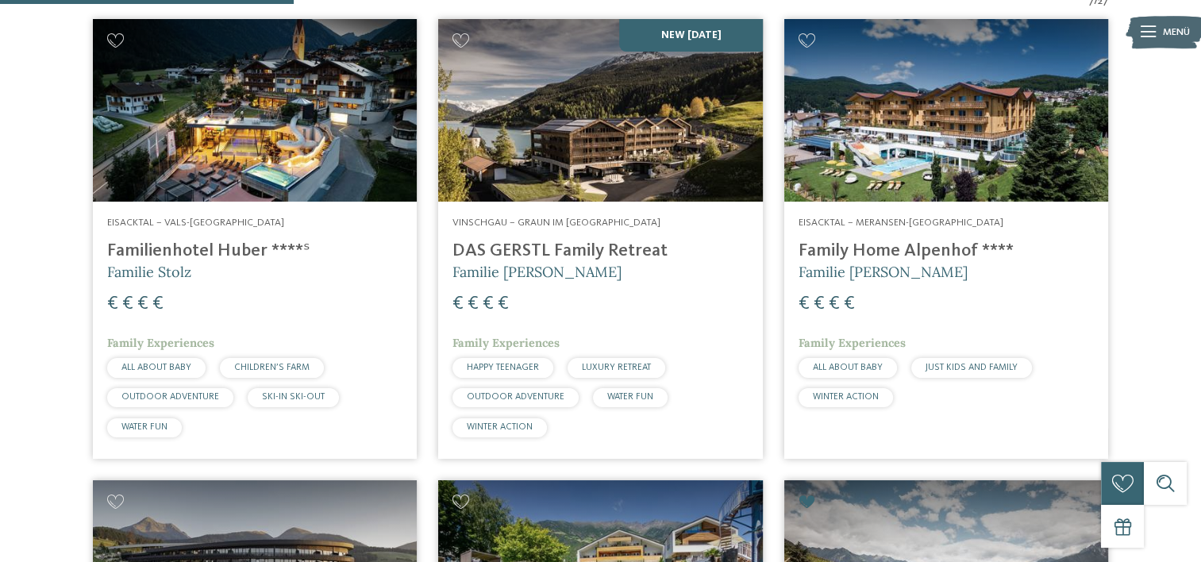
click at [600, 167] on img at bounding box center [600, 110] width 324 height 183
click at [459, 40] on icon at bounding box center [461, 40] width 17 height 14
click at [804, 39] on icon at bounding box center [807, 40] width 17 height 14
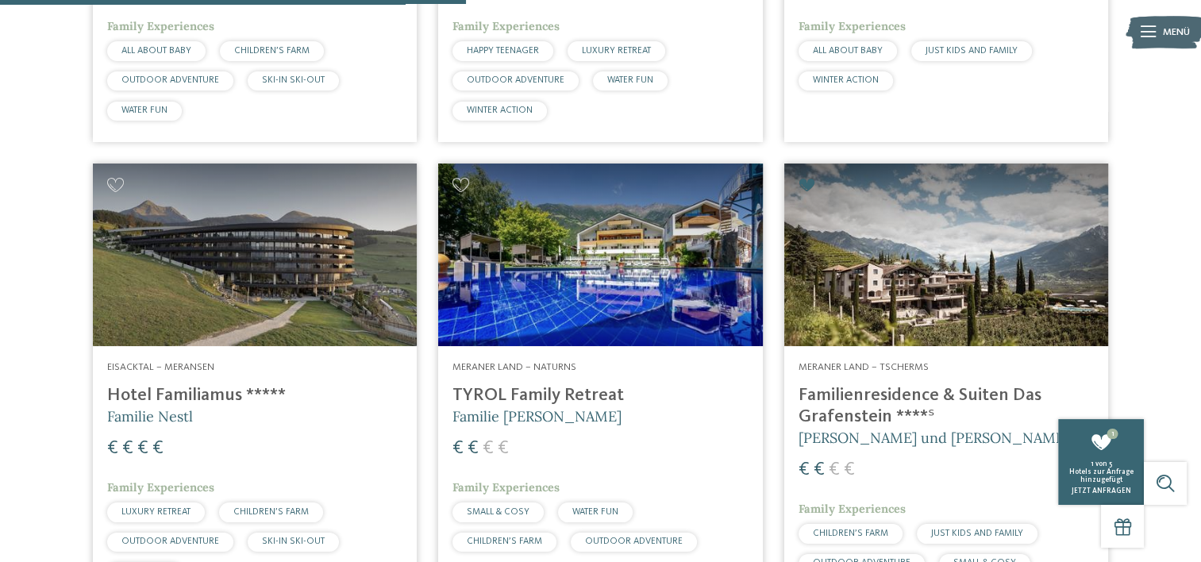
scroll to position [857, 0]
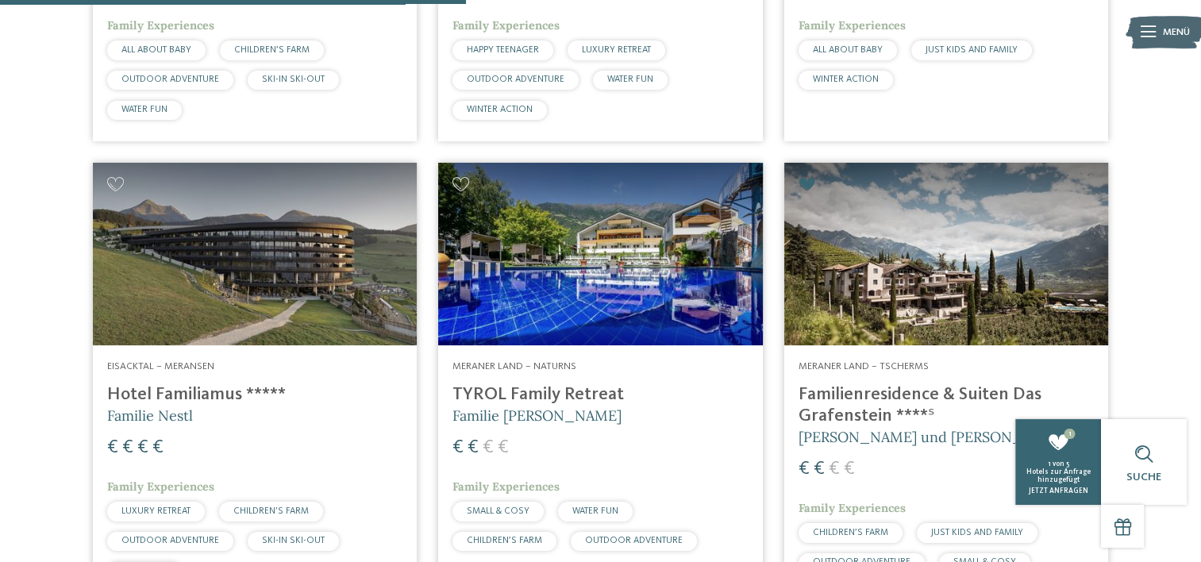
click at [656, 317] on img at bounding box center [600, 254] width 324 height 183
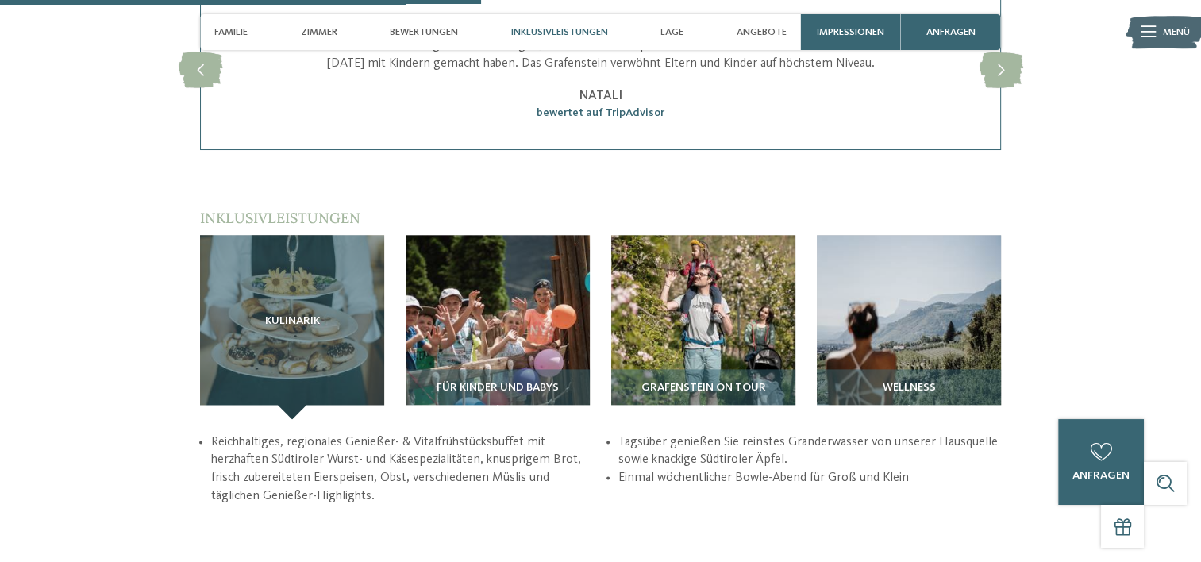
scroll to position [1905, 0]
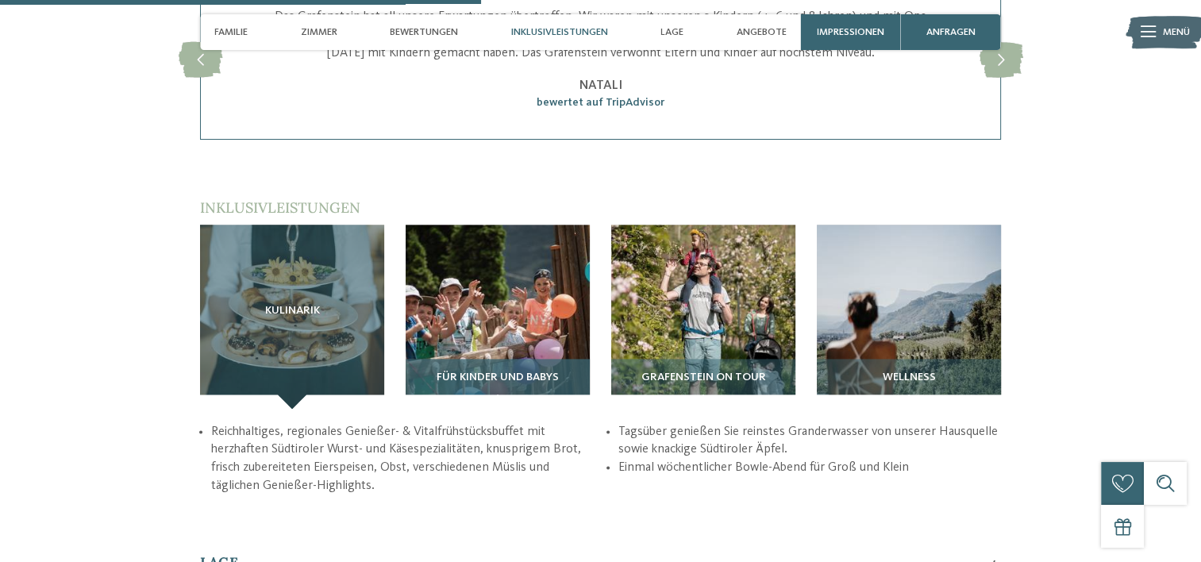
click at [521, 359] on div "Für Kinder und Babys" at bounding box center [498, 384] width 184 height 50
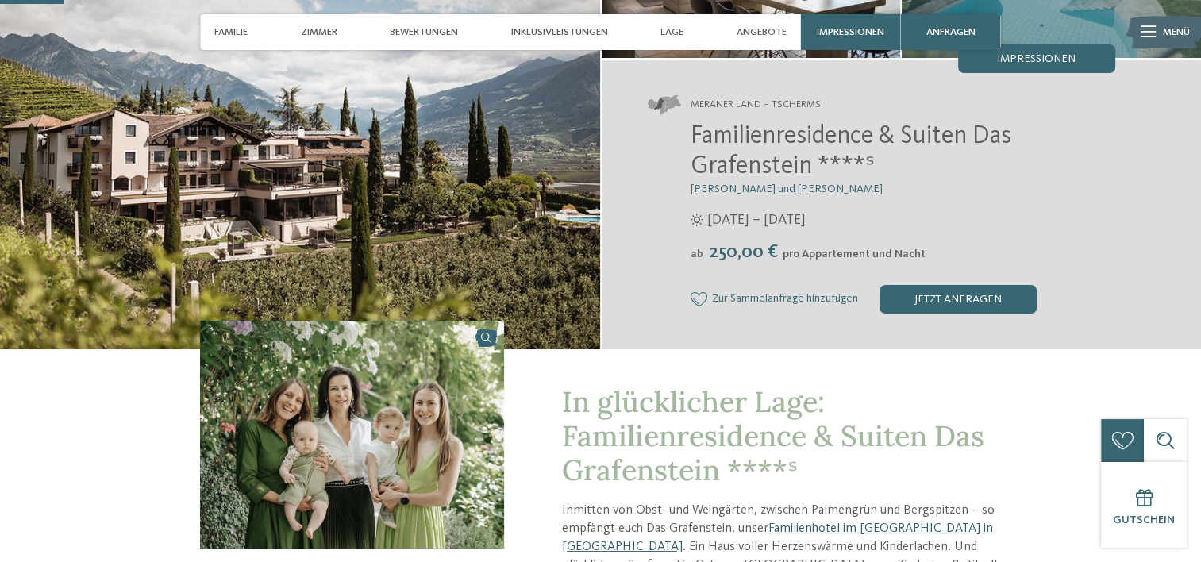
scroll to position [238, 0]
click at [699, 296] on icon at bounding box center [699, 299] width 17 height 14
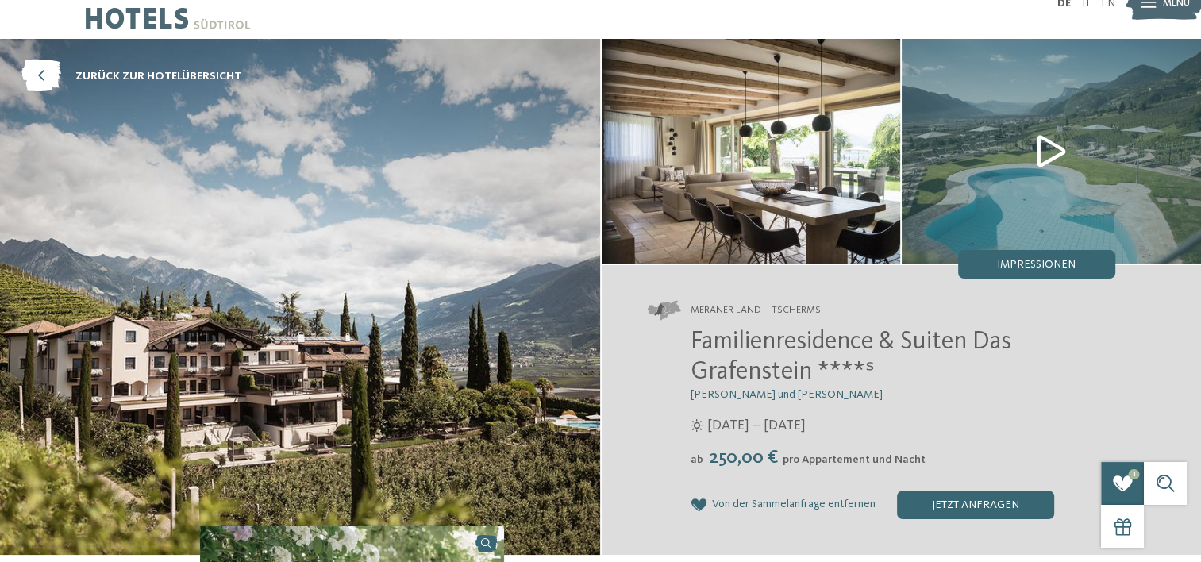
scroll to position [0, 0]
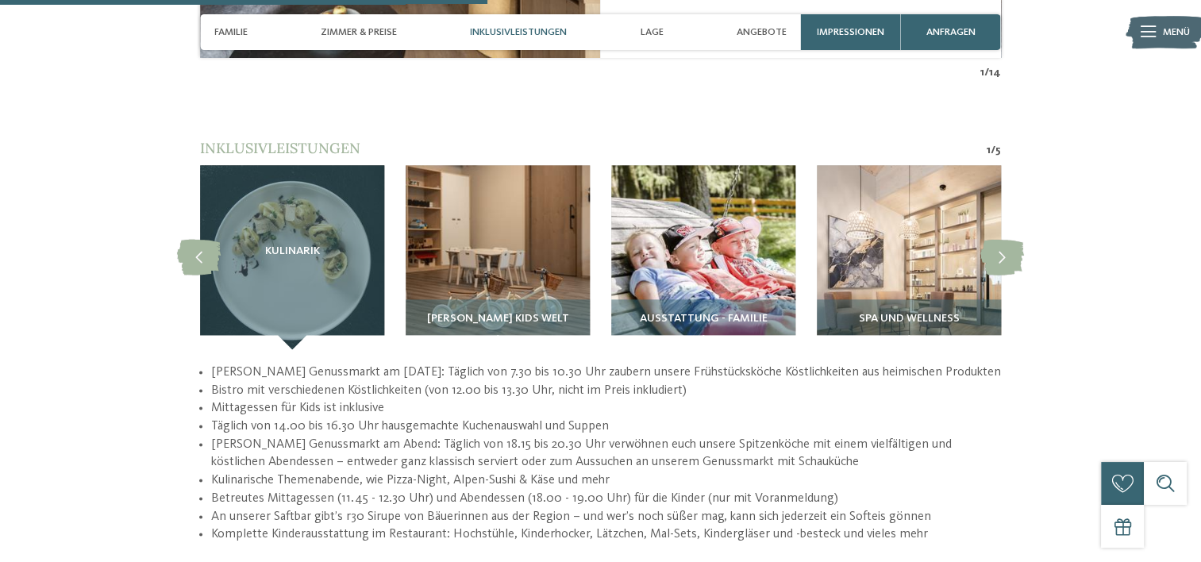
scroll to position [1985, 0]
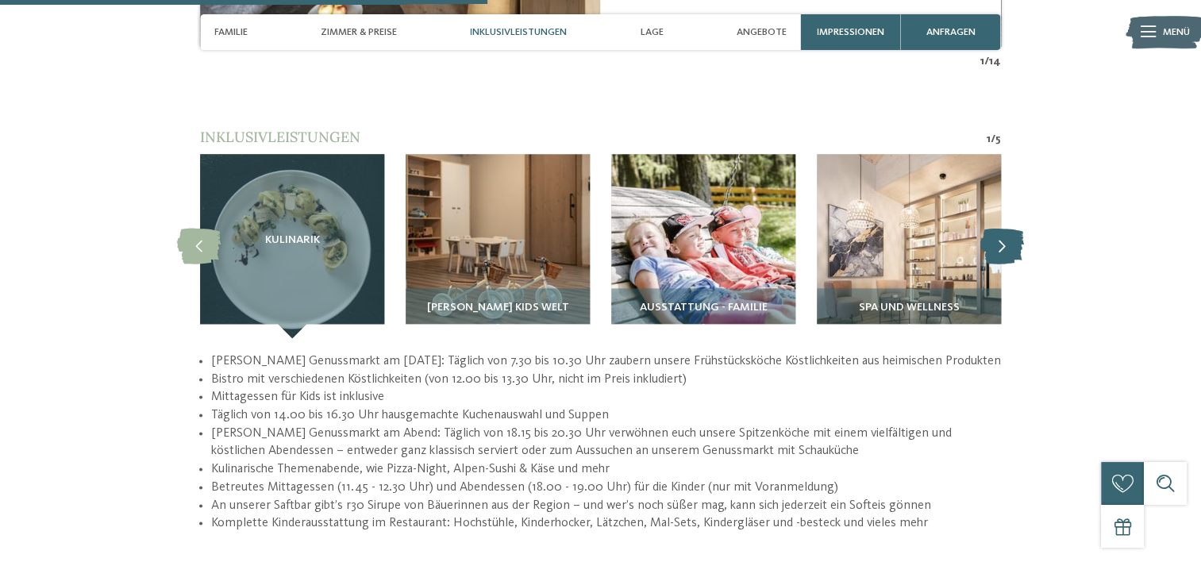
click at [997, 228] on icon at bounding box center [1002, 246] width 44 height 36
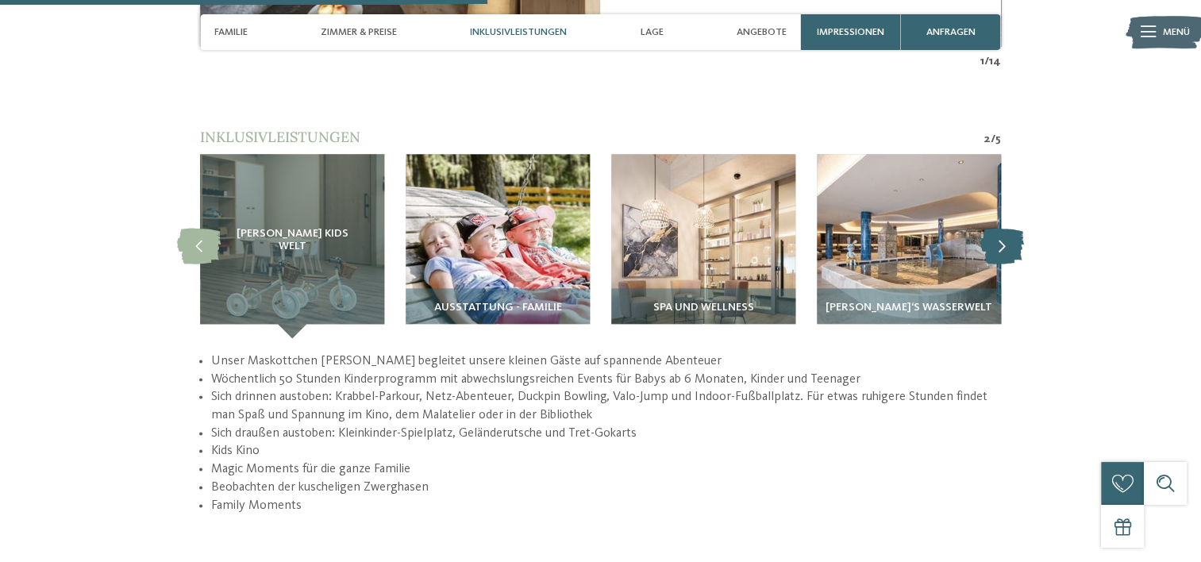
click at [997, 228] on icon at bounding box center [1002, 246] width 44 height 36
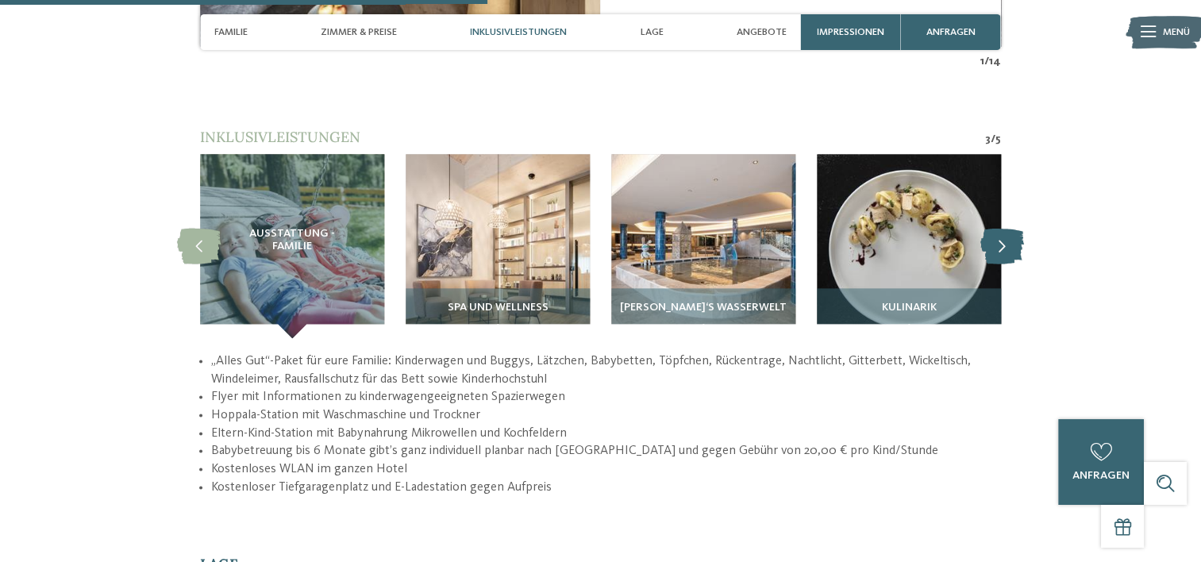
click at [997, 228] on icon at bounding box center [1002, 246] width 44 height 36
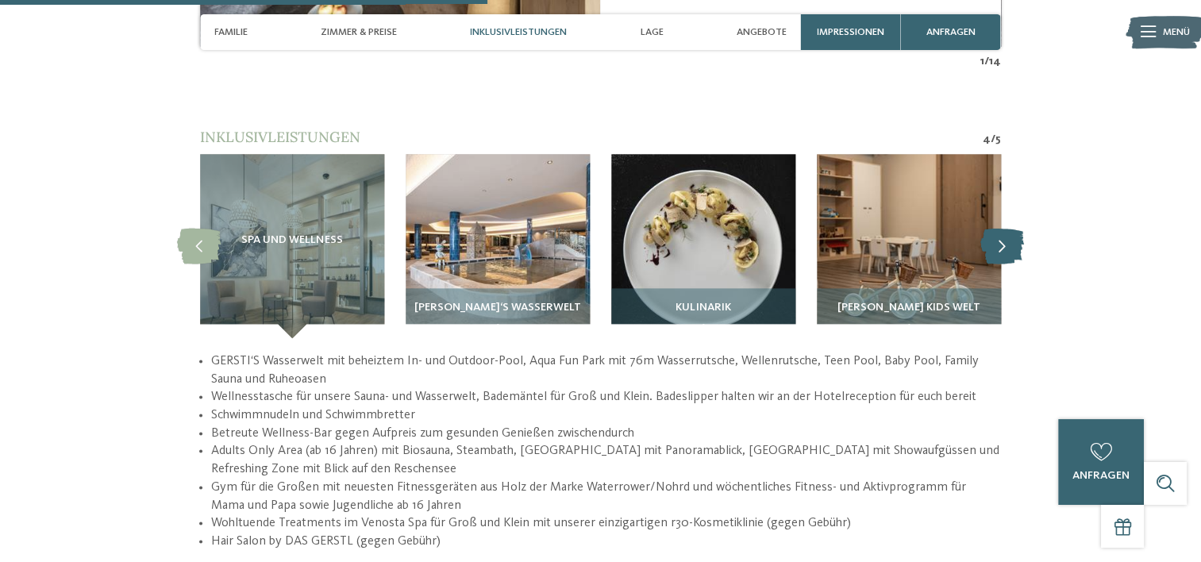
click at [997, 228] on icon at bounding box center [1002, 246] width 44 height 36
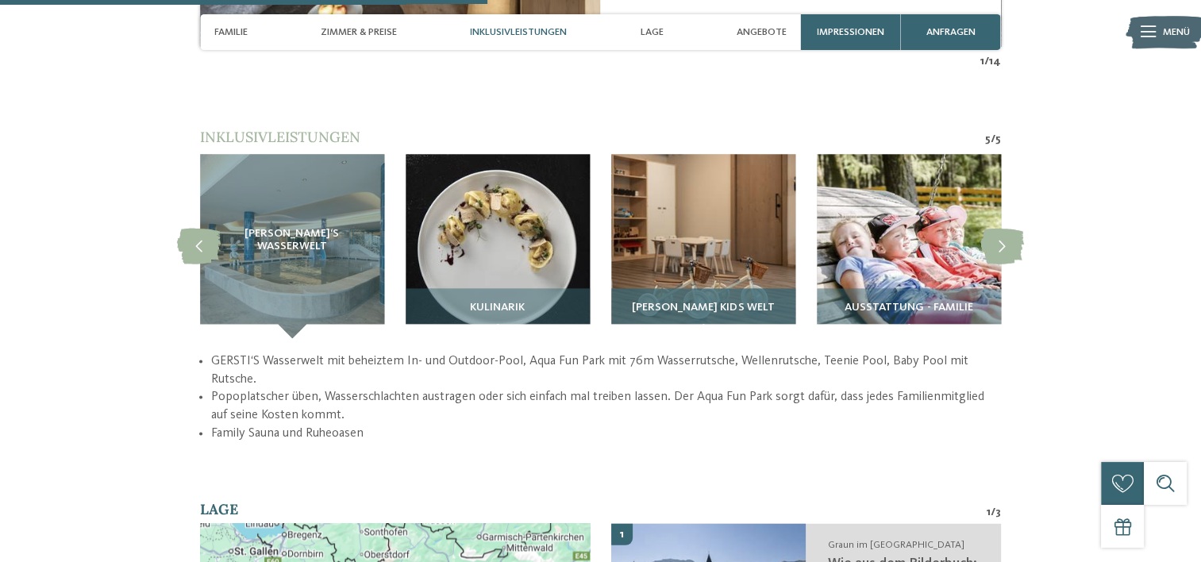
click at [744, 241] on img at bounding box center [703, 246] width 184 height 184
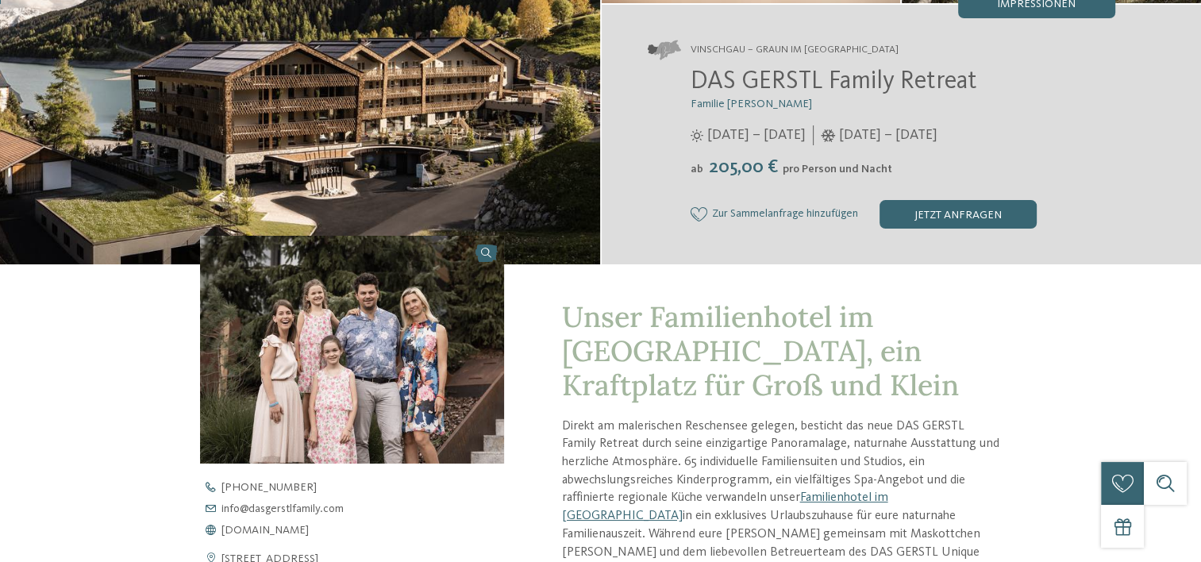
scroll to position [0, 0]
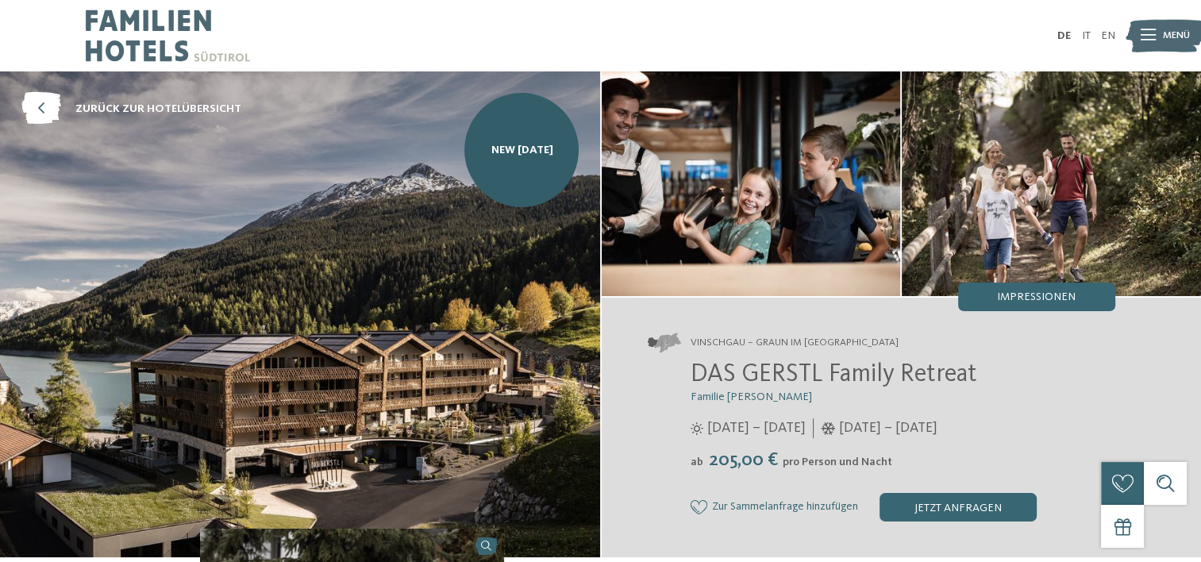
click at [697, 507] on icon at bounding box center [699, 507] width 17 height 14
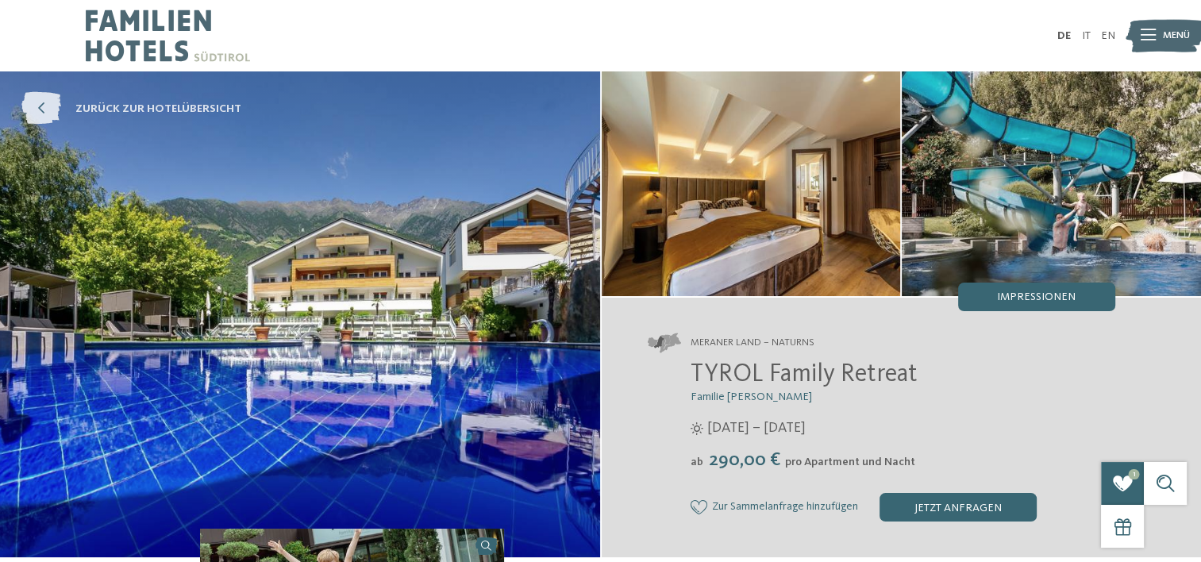
click at [37, 107] on icon at bounding box center [41, 109] width 40 height 33
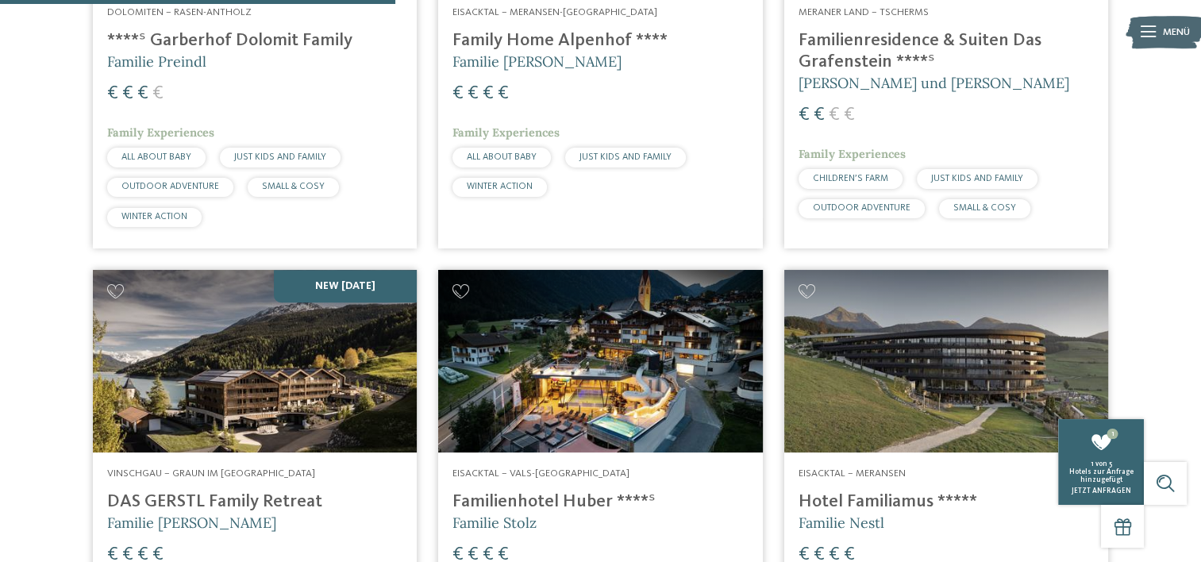
scroll to position [777, 0]
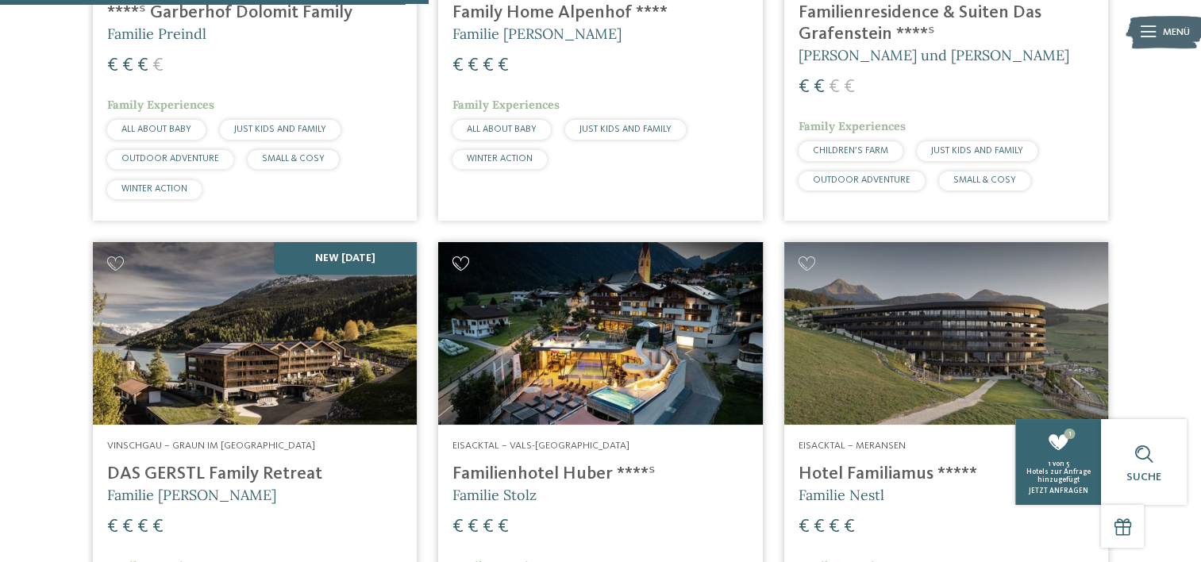
click at [460, 266] on icon at bounding box center [461, 263] width 17 height 14
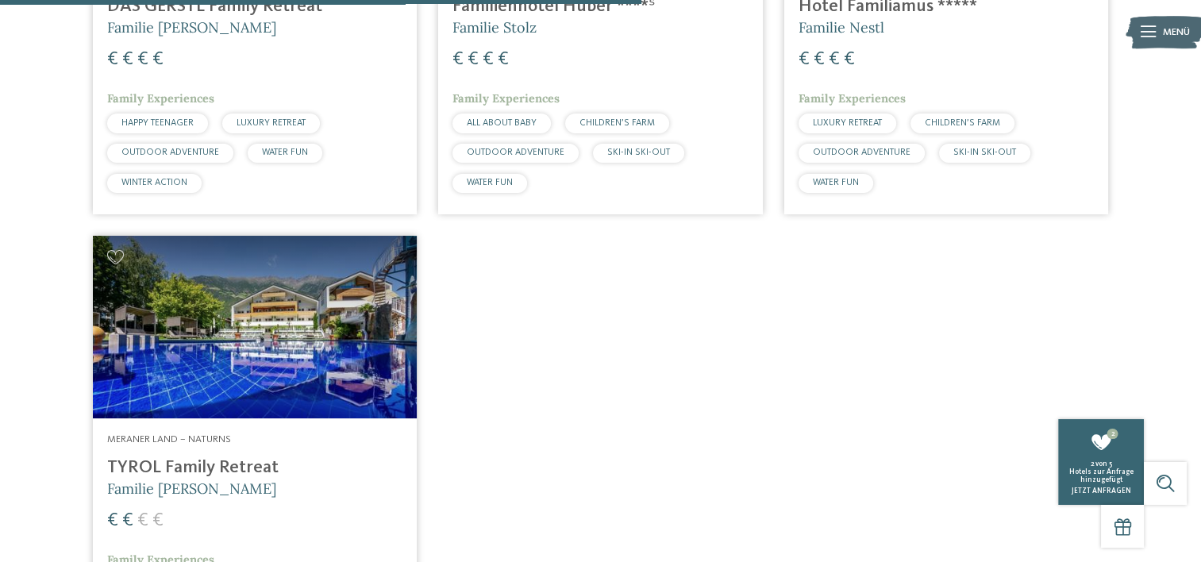
scroll to position [1254, 0]
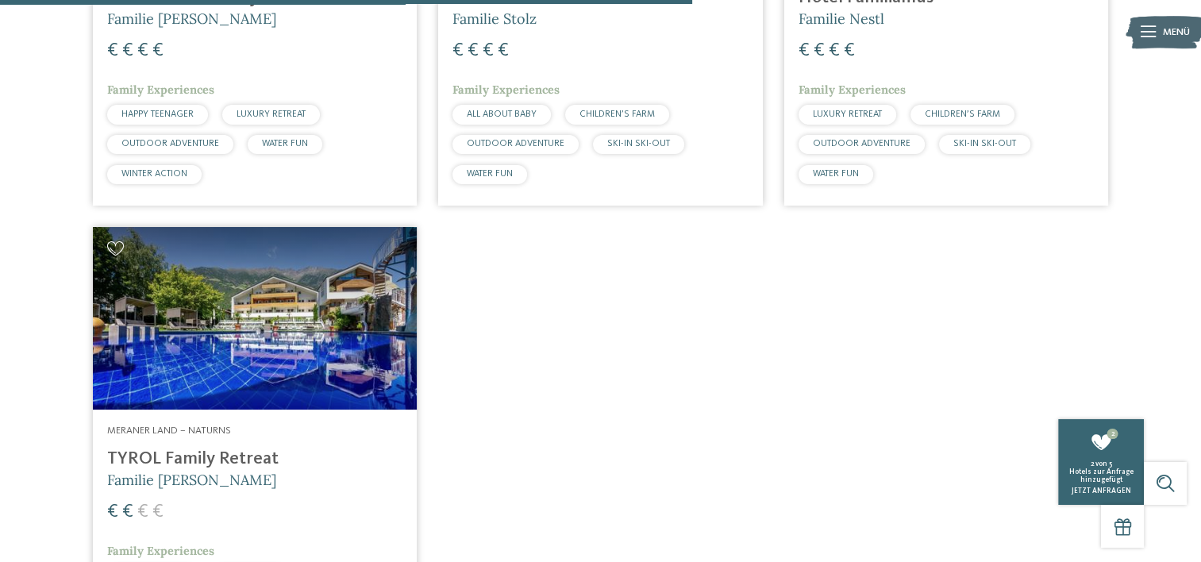
click at [118, 251] on icon at bounding box center [115, 248] width 17 height 14
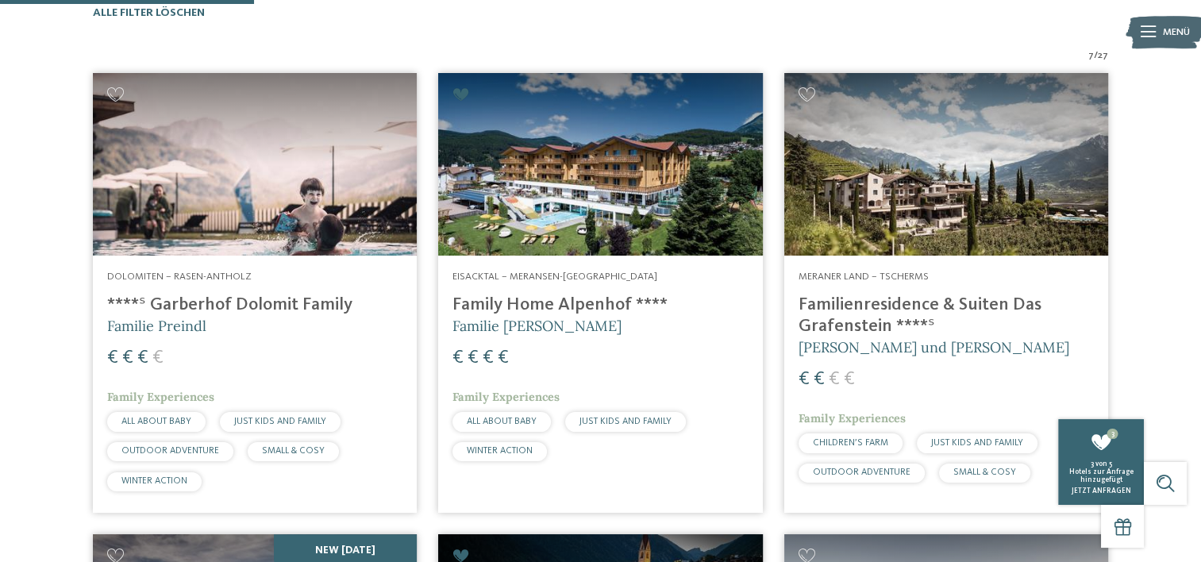
scroll to position [460, 0]
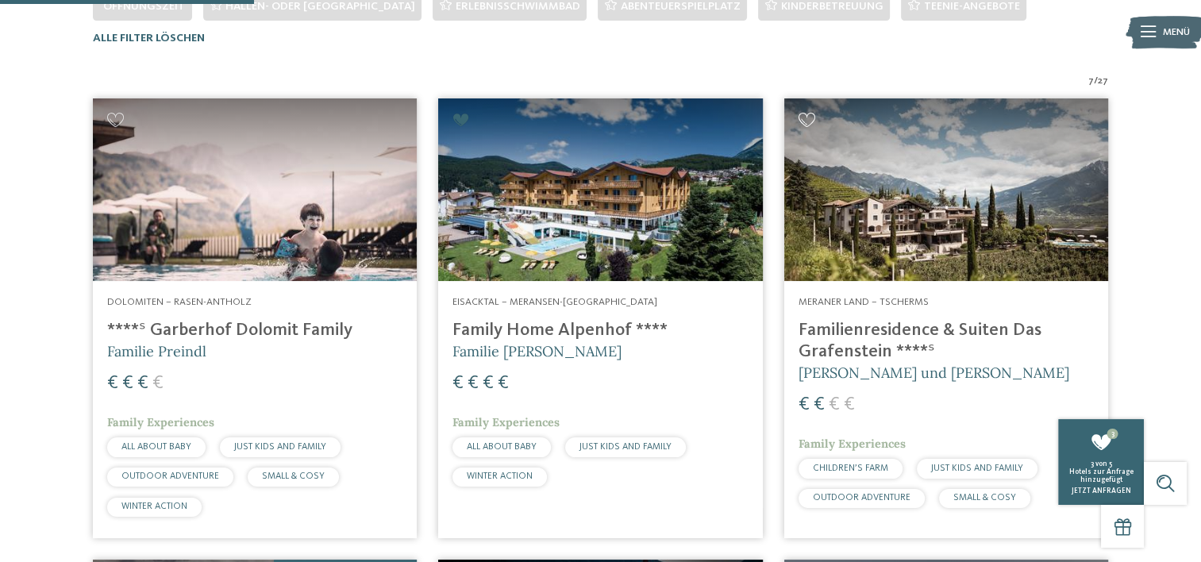
click at [807, 119] on icon at bounding box center [807, 120] width 17 height 14
click at [118, 118] on icon at bounding box center [115, 120] width 17 height 14
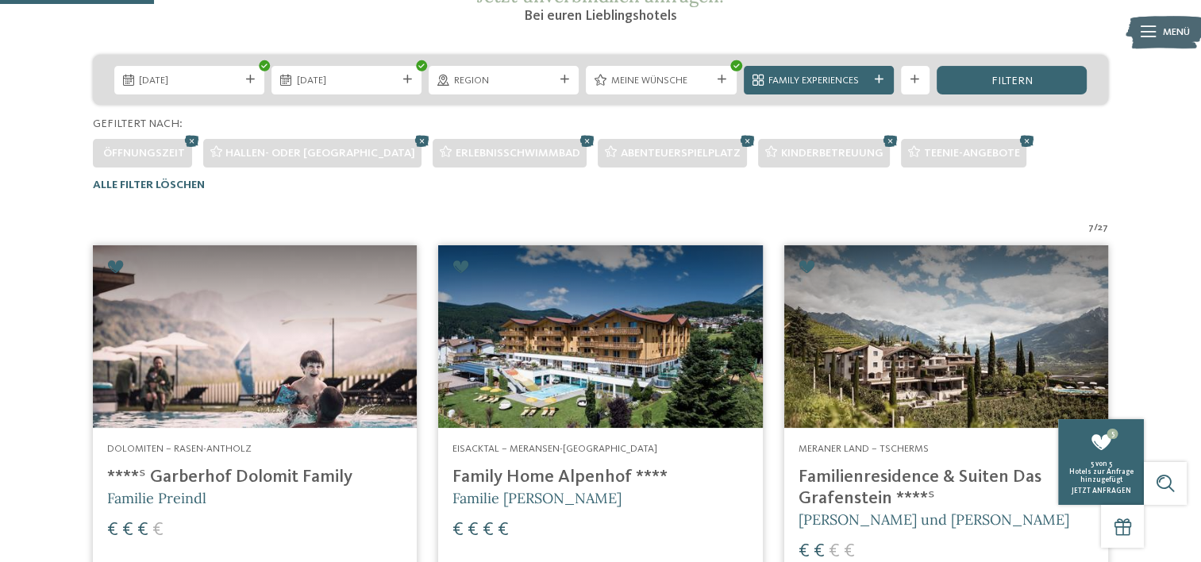
scroll to position [318, 0]
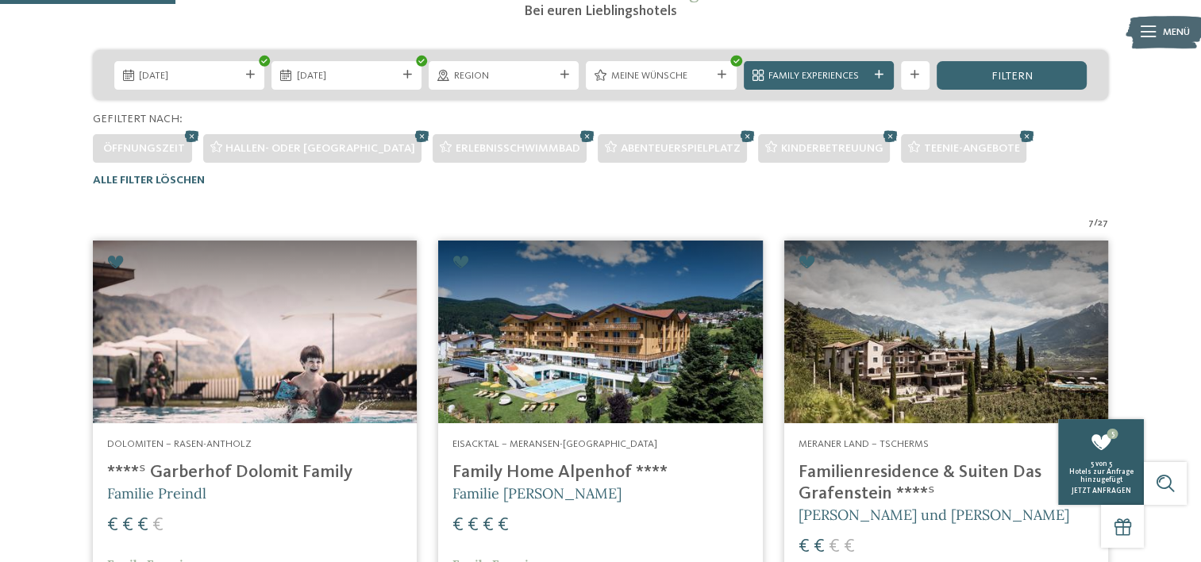
click at [1101, 480] on span "Hotels zur Anfrage hinzugefügt" at bounding box center [1101, 475] width 64 height 15
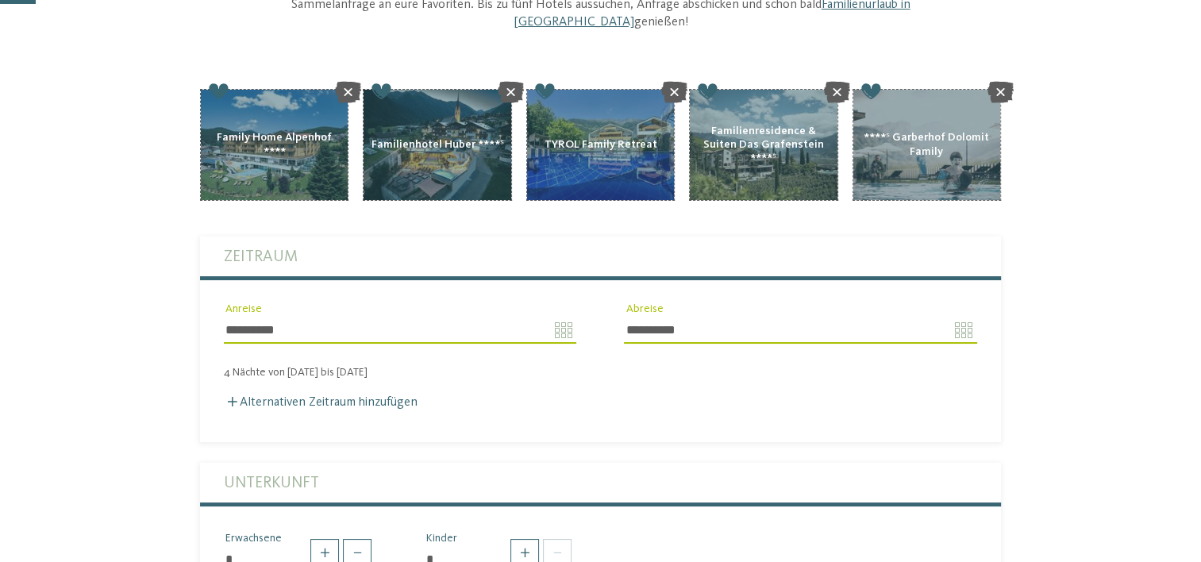
scroll to position [238, 0]
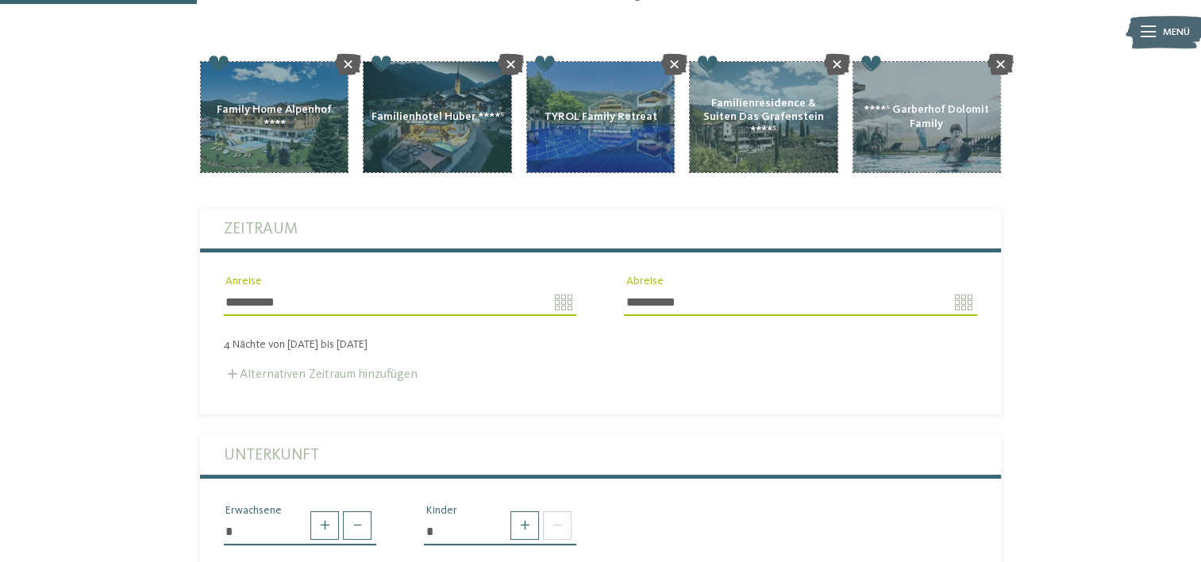
click at [305, 368] on label "Alternativen Zeitraum hinzufügen" at bounding box center [321, 374] width 194 height 13
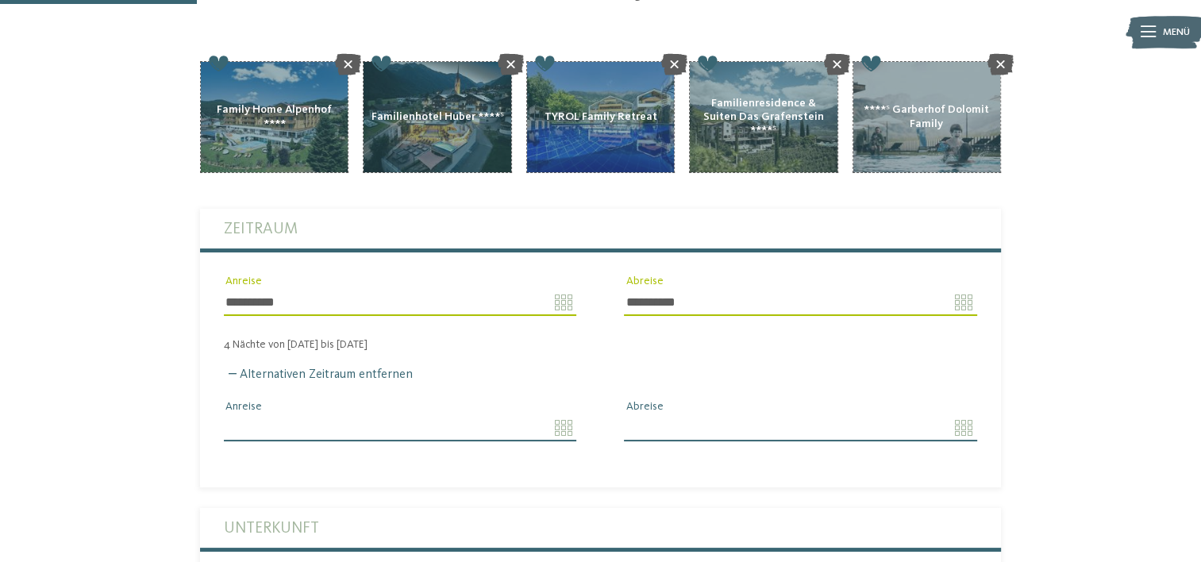
click at [560, 414] on input "Anreise" at bounding box center [400, 427] width 352 height 27
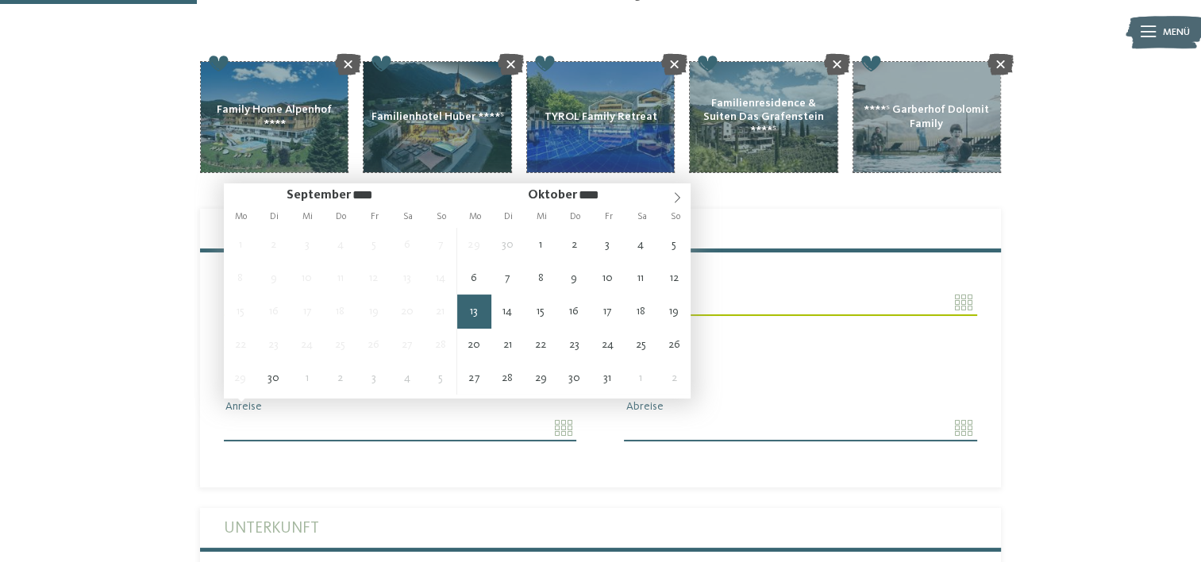
type input "**********"
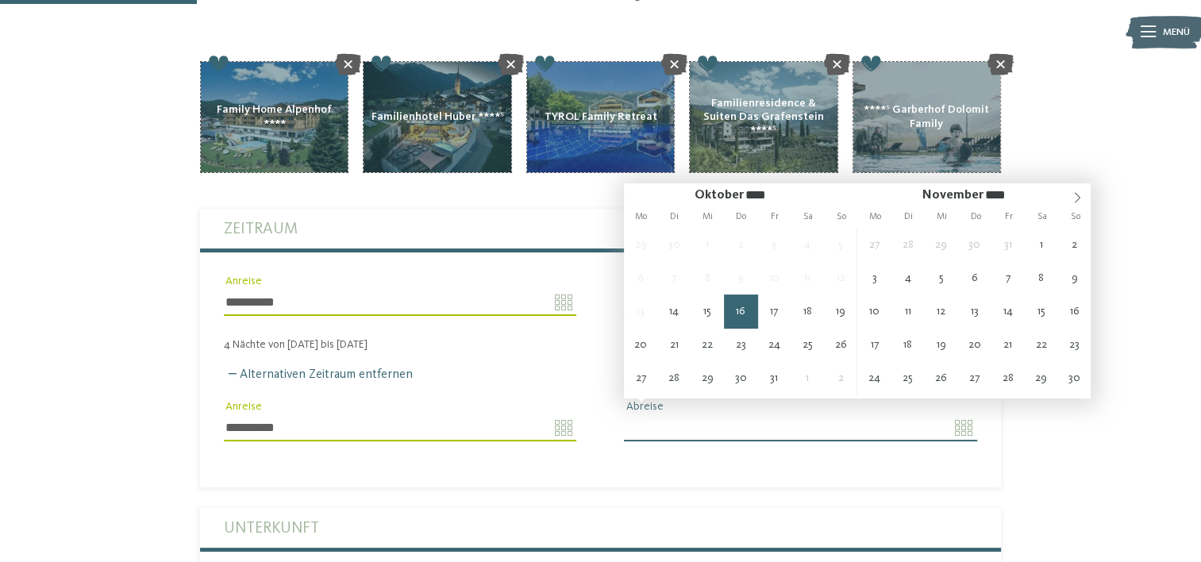
type input "**********"
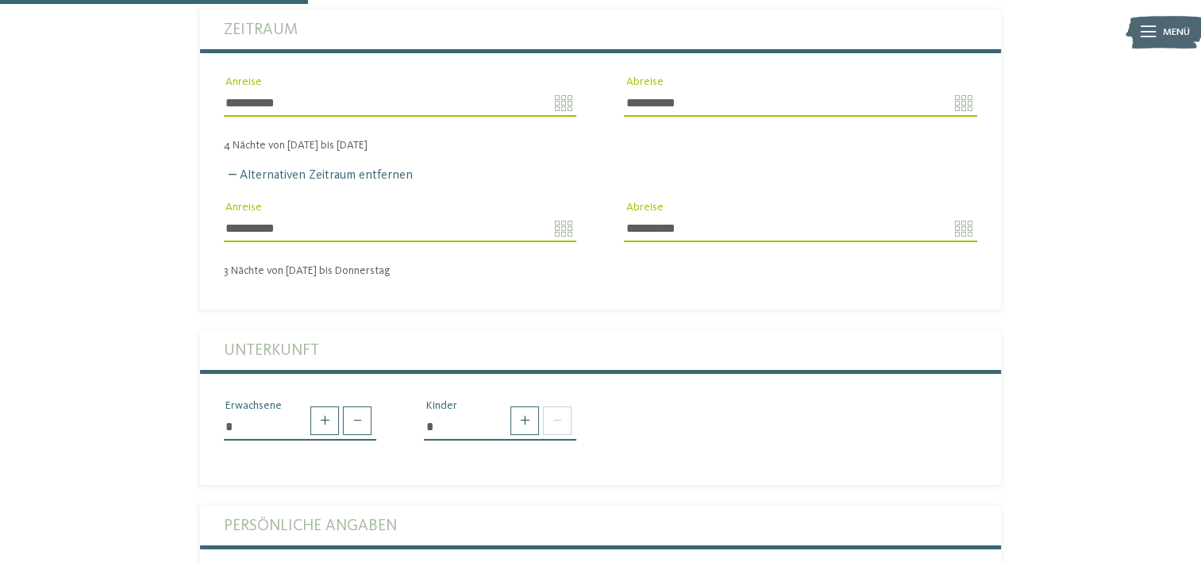
scroll to position [476, 0]
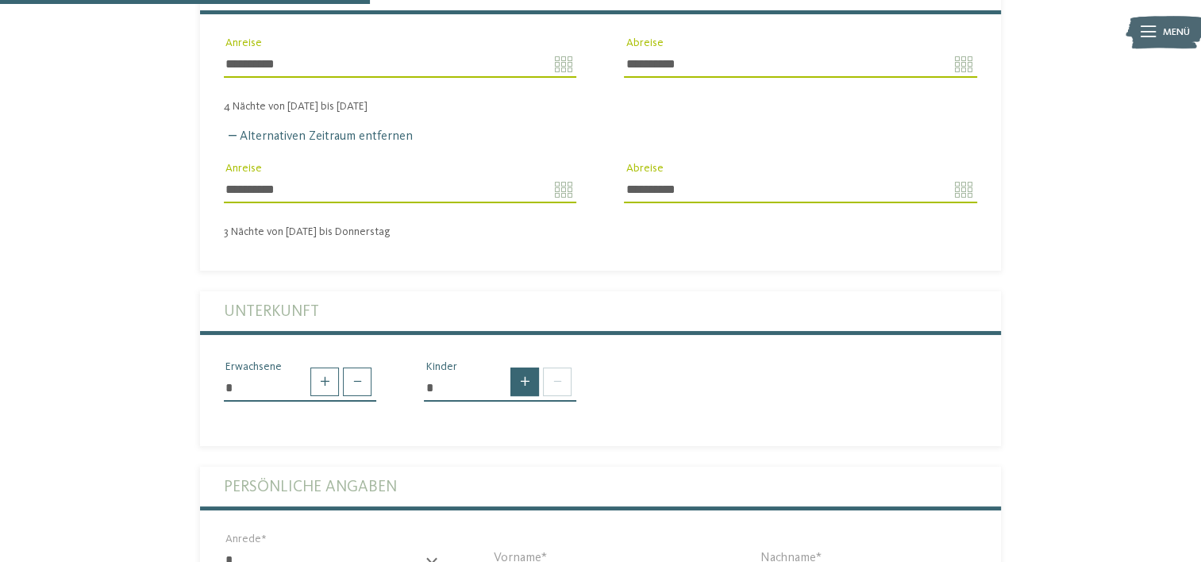
click at [528, 372] on span at bounding box center [524, 382] width 29 height 29
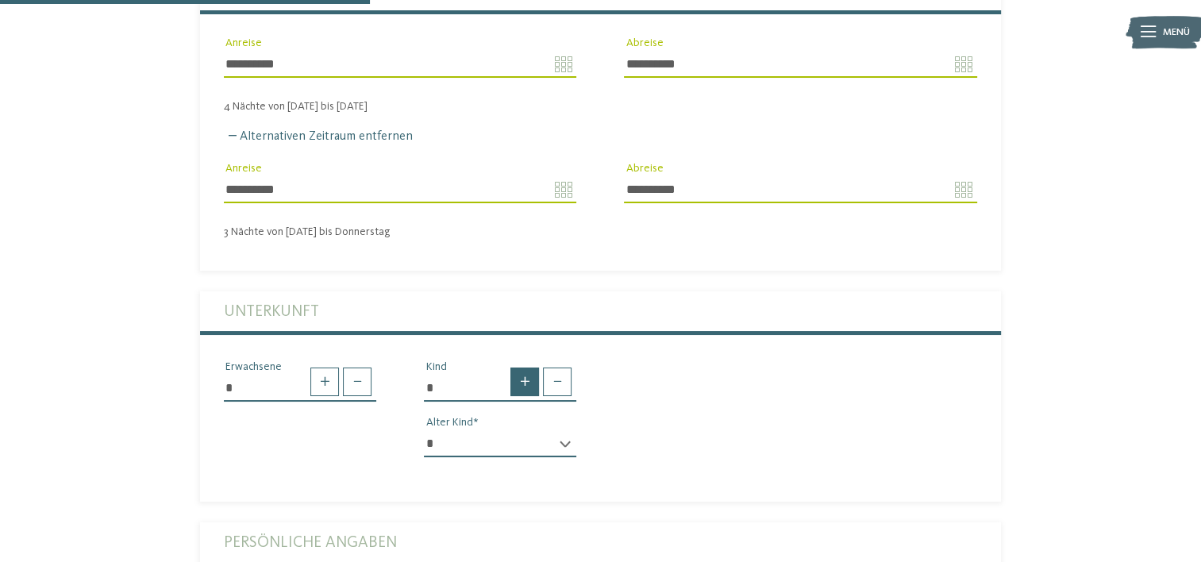
click at [528, 368] on span at bounding box center [524, 382] width 29 height 29
type input "*"
click at [563, 430] on select "* * * * * * * * * * * ** ** ** ** ** ** ** **" at bounding box center [500, 443] width 152 height 27
select select "*"
click at [424, 430] on select "* * * * * * * * * * * ** ** ** ** ** ** ** **" at bounding box center [500, 443] width 152 height 27
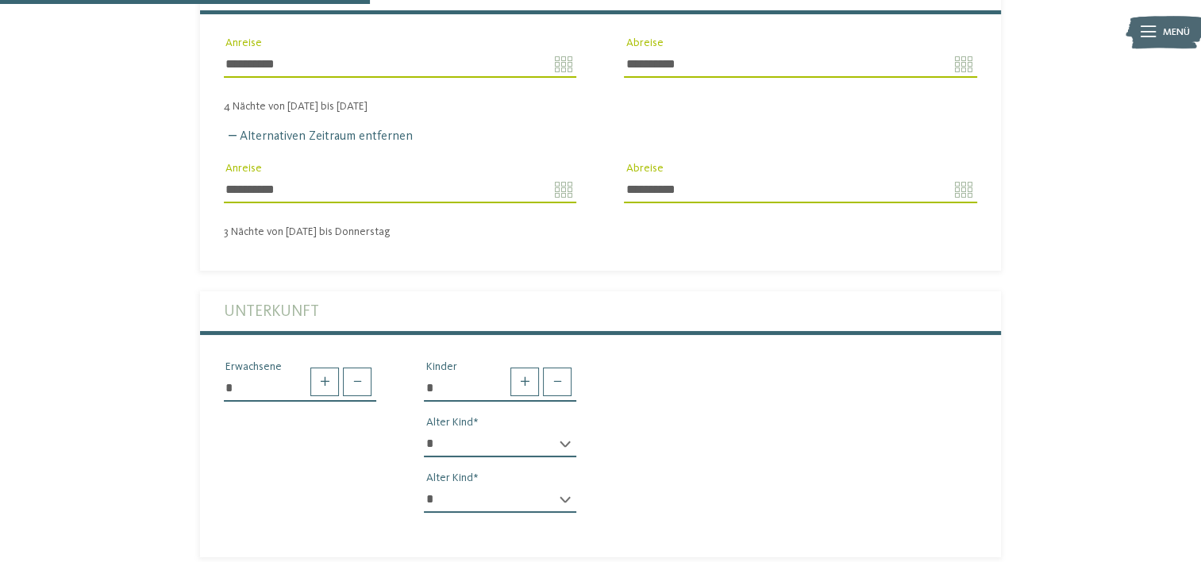
click at [568, 486] on div "* * * * * * * * * * * ** ** ** ** ** ** ** ** Alter Kind" at bounding box center [500, 506] width 152 height 40
click at [564, 486] on div "* * * * * * * * * * * ** ** ** ** ** ** ** ** Alter Kind" at bounding box center [500, 506] width 152 height 40
click at [460, 486] on select "* * * * * * * * * * * ** ** ** ** ** ** ** **" at bounding box center [500, 499] width 152 height 27
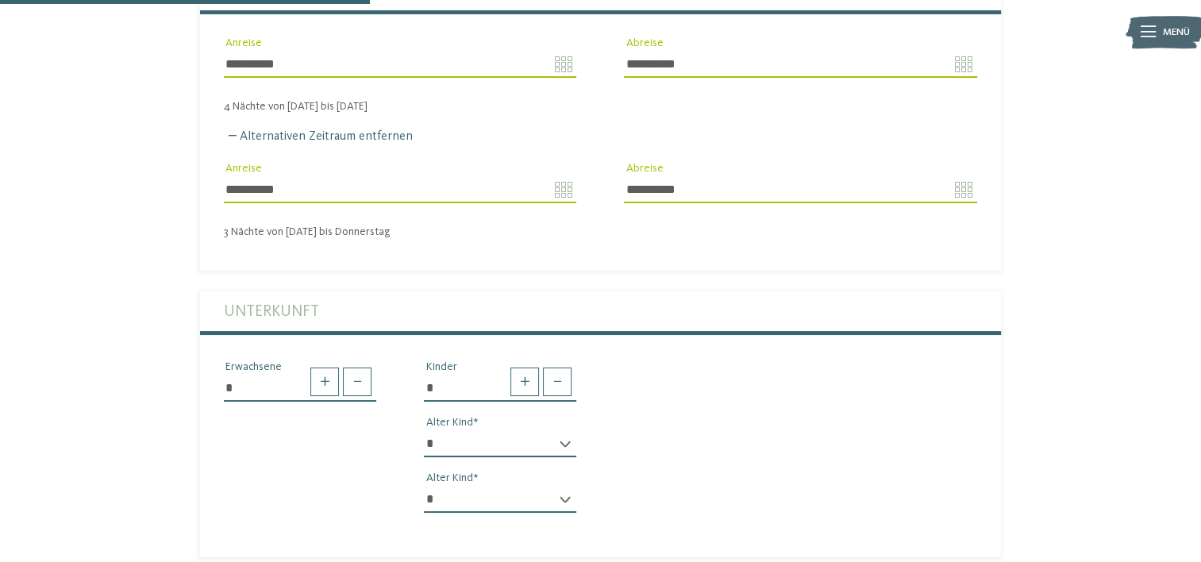
select select "*"
click at [424, 486] on select "* * * * * * * * * * * ** ** ** ** ** ** ** **" at bounding box center [500, 499] width 152 height 27
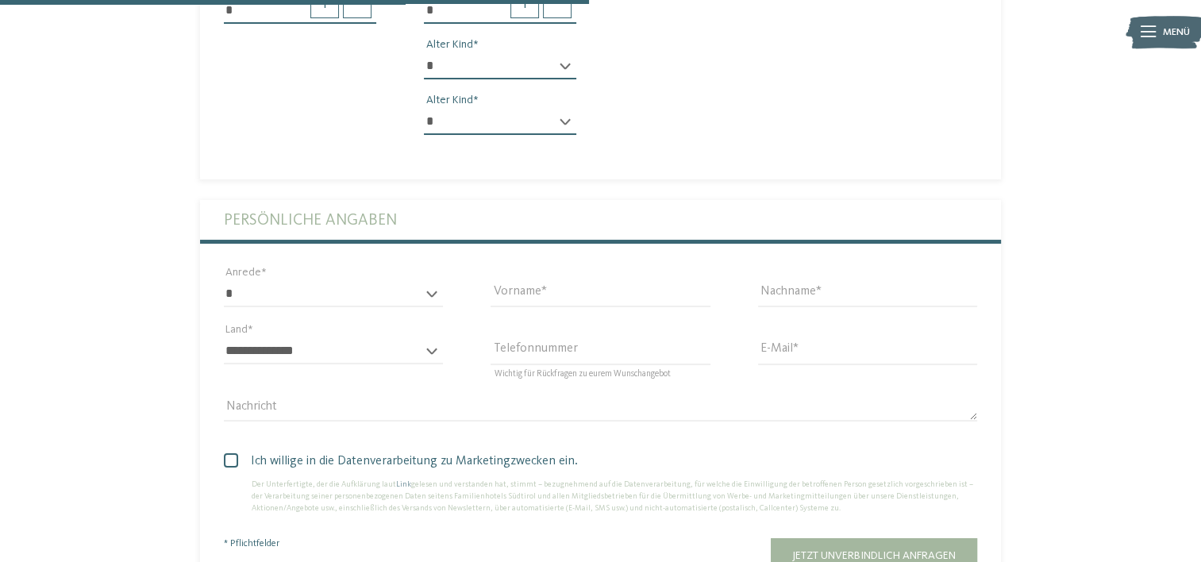
scroll to position [873, 0]
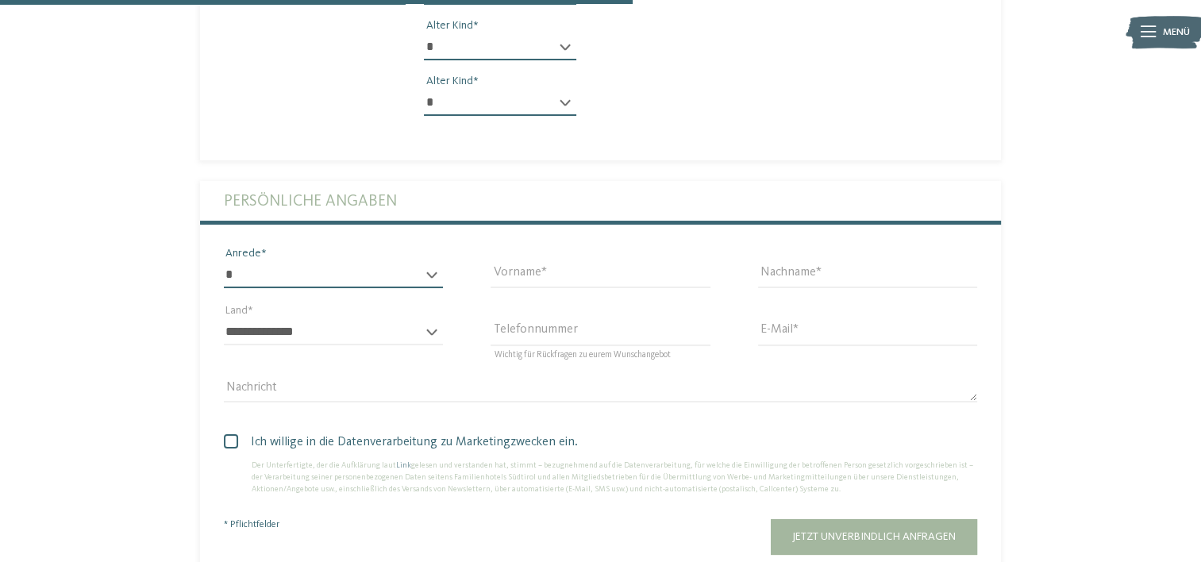
click at [432, 261] on select "* **** **** ******* ******" at bounding box center [333, 274] width 219 height 27
select select "*"
click at [224, 261] on select "* **** **** ******* ******" at bounding box center [333, 274] width 219 height 27
click at [519, 261] on input "Vorname" at bounding box center [600, 274] width 219 height 27
type input "*****"
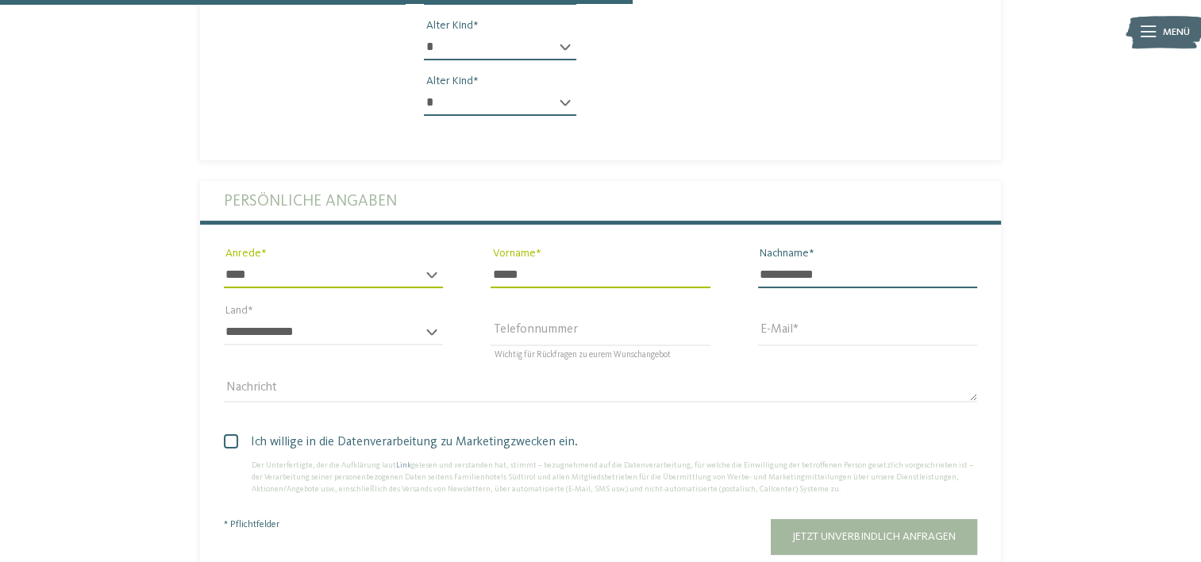
type input "**********"
select select "**"
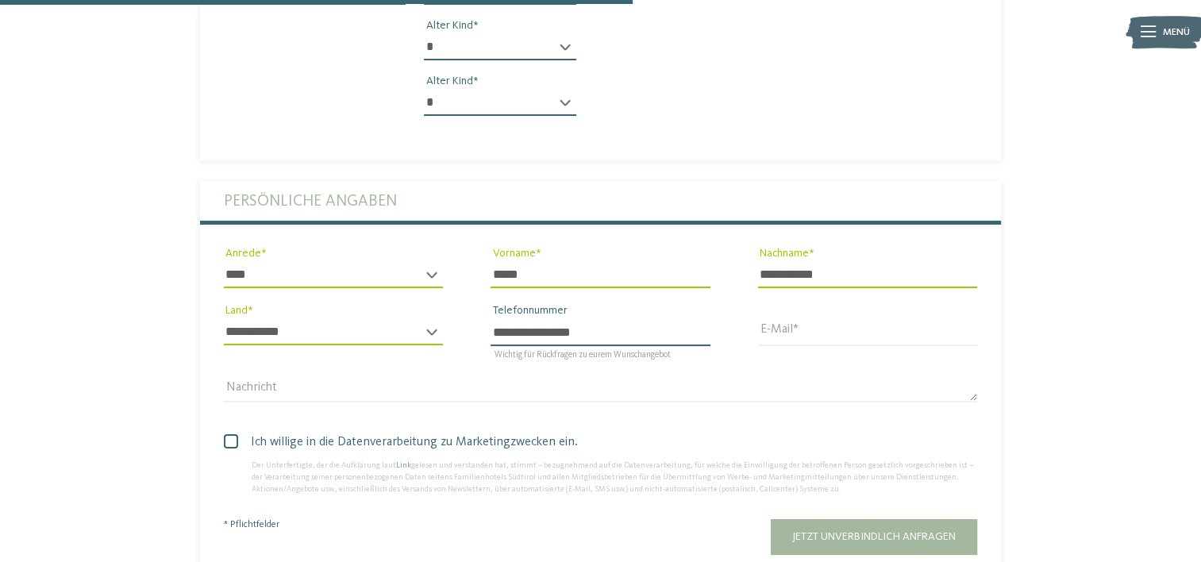
type input "**********"
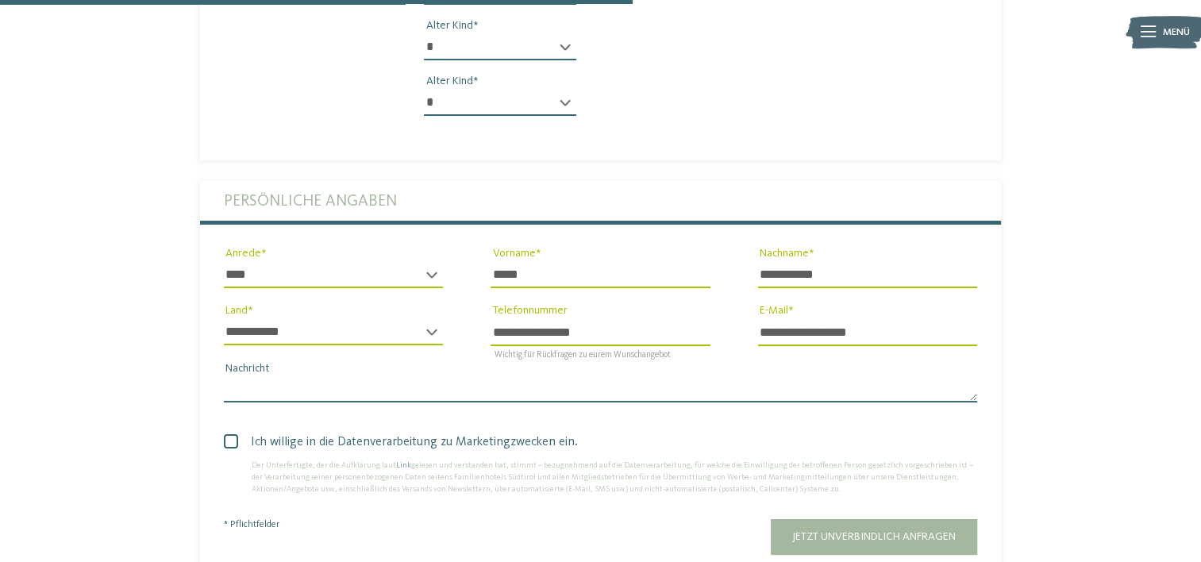
click at [414, 376] on textarea "Nachricht" at bounding box center [600, 389] width 753 height 27
type textarea "**********"
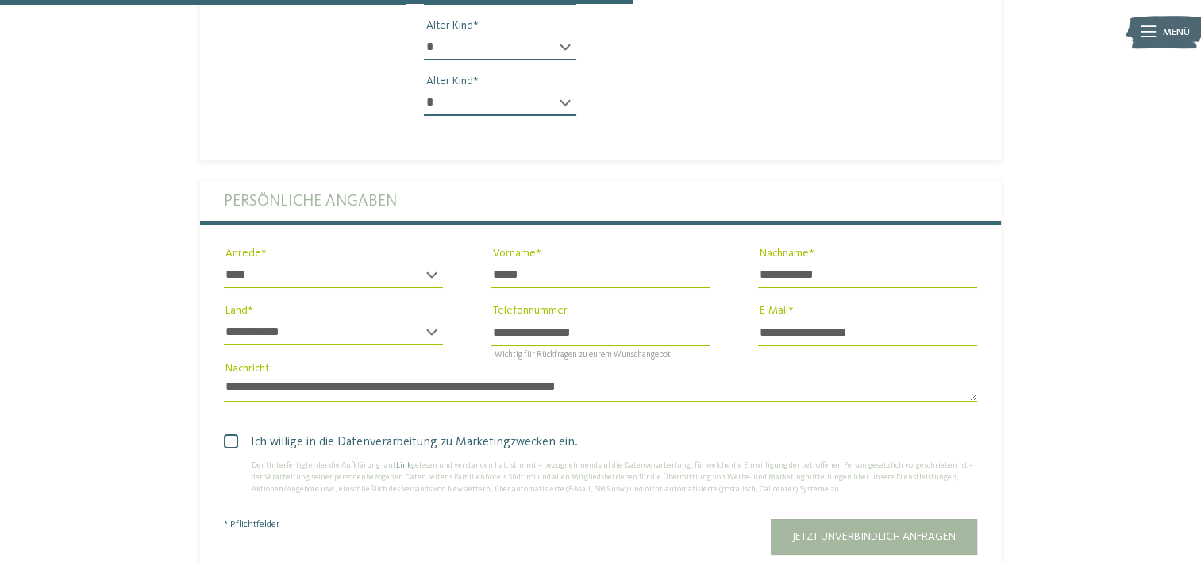
click at [500, 433] on span "Ich willige in die Datenverarbeitung zu Marketingzwecken ein." at bounding box center [607, 442] width 742 height 19
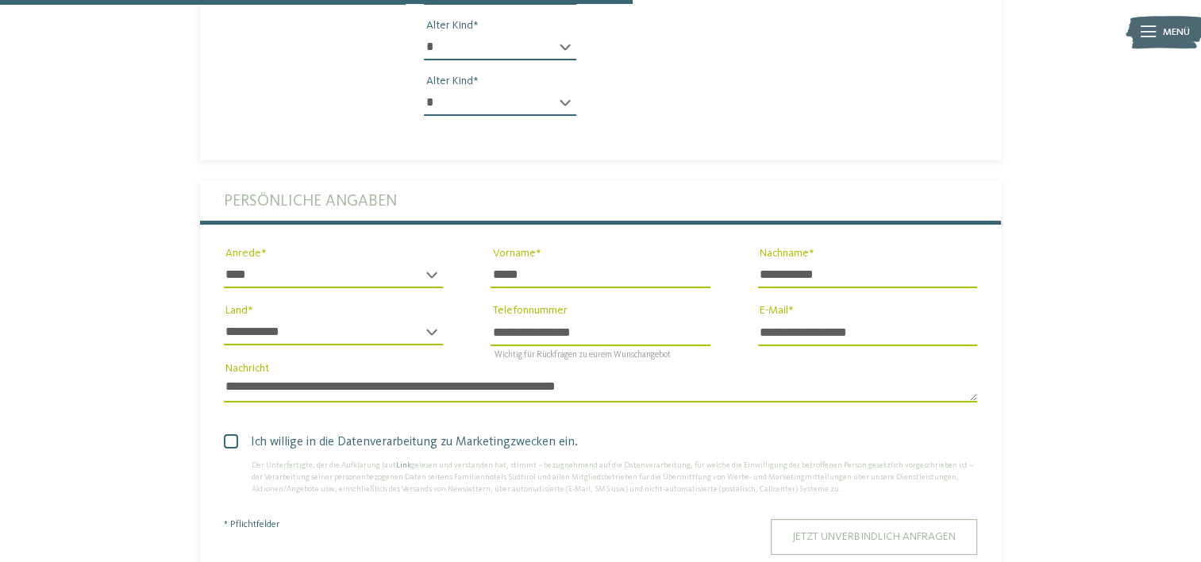
click at [841, 528] on button "Jetzt unverbindlich anfragen" at bounding box center [874, 537] width 206 height 36
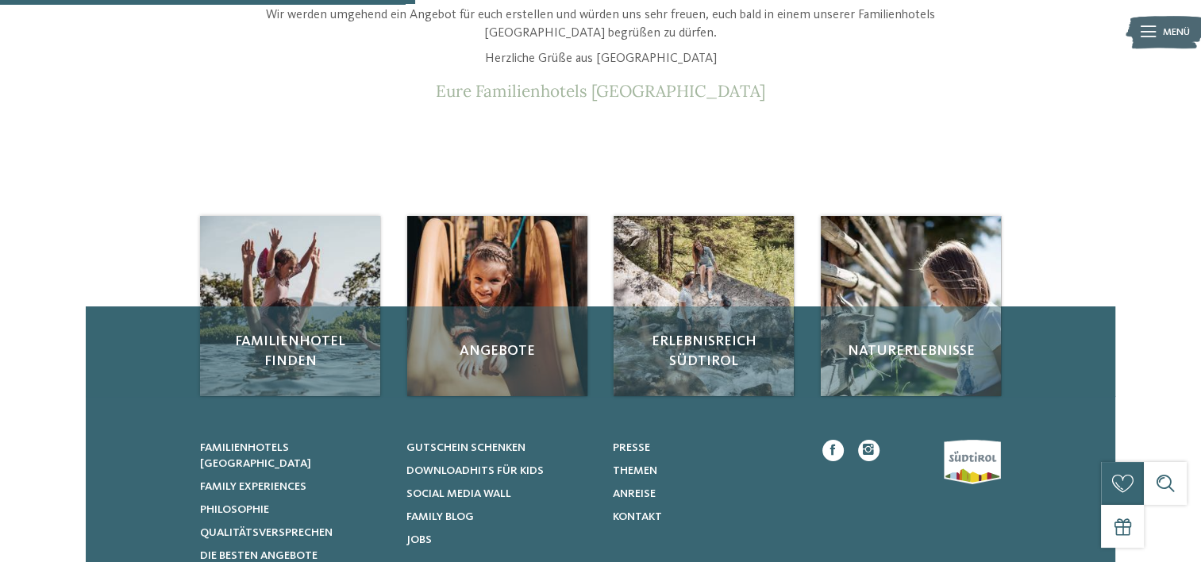
scroll to position [159, 0]
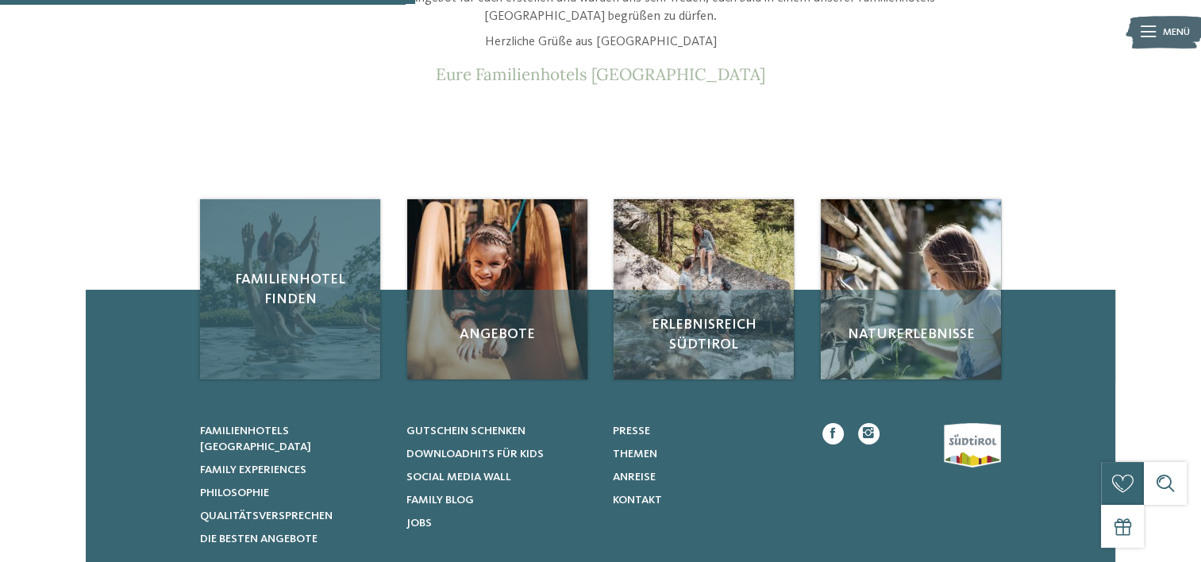
click at [298, 295] on span "Familienhotel finden" at bounding box center [290, 290] width 152 height 40
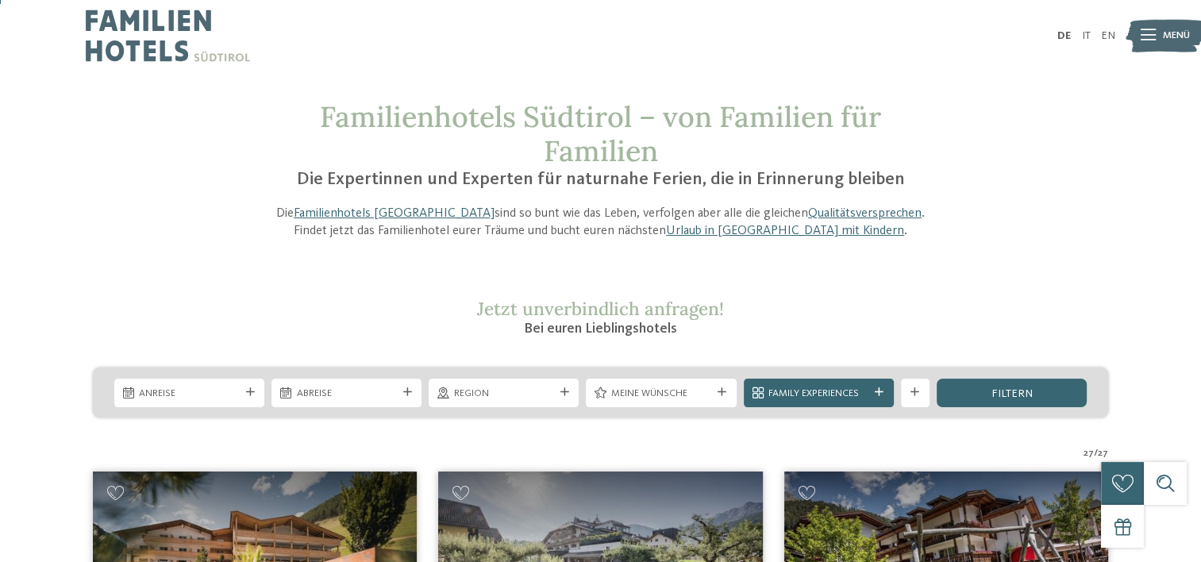
scroll to position [79, 0]
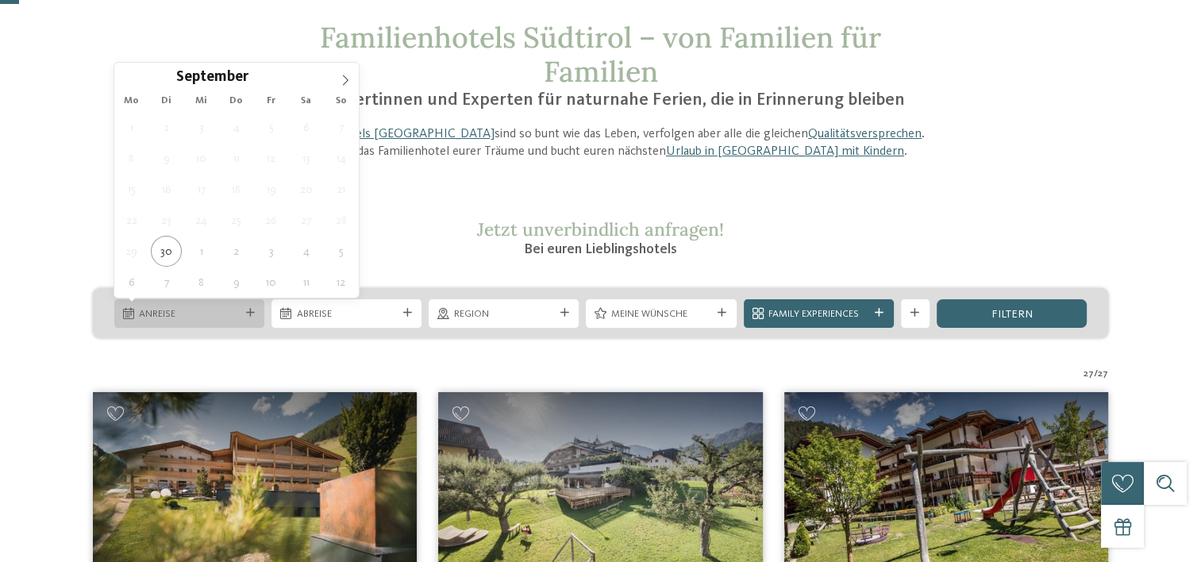
click at [254, 310] on div at bounding box center [250, 313] width 14 height 9
click at [342, 86] on span at bounding box center [345, 76] width 27 height 27
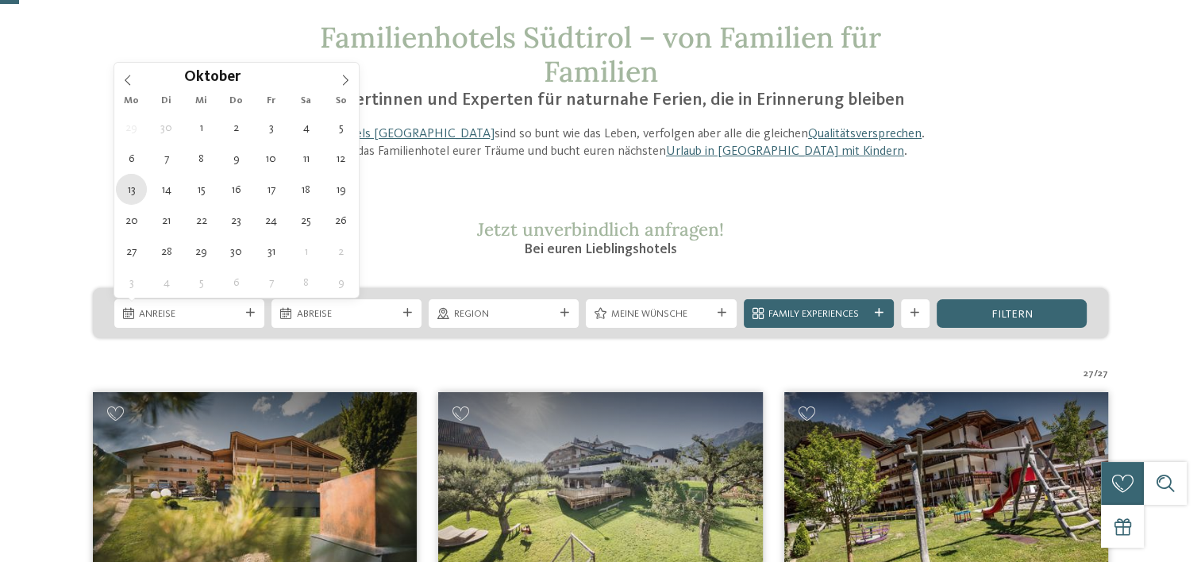
type div "13.10.2025"
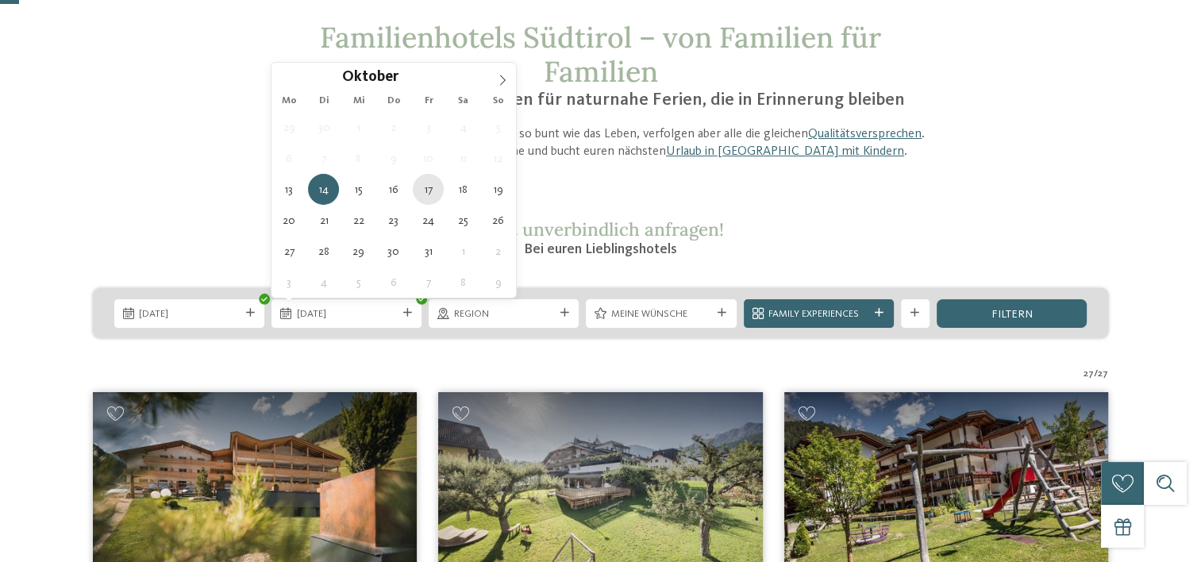
type div "17.10.2025"
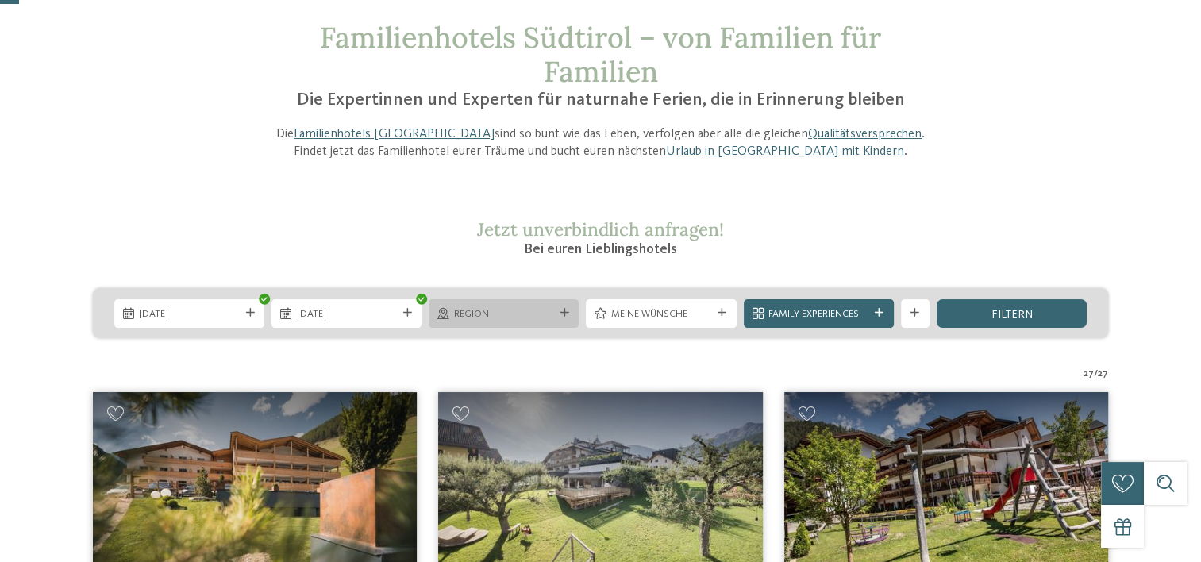
click at [564, 311] on icon at bounding box center [564, 313] width 9 height 9
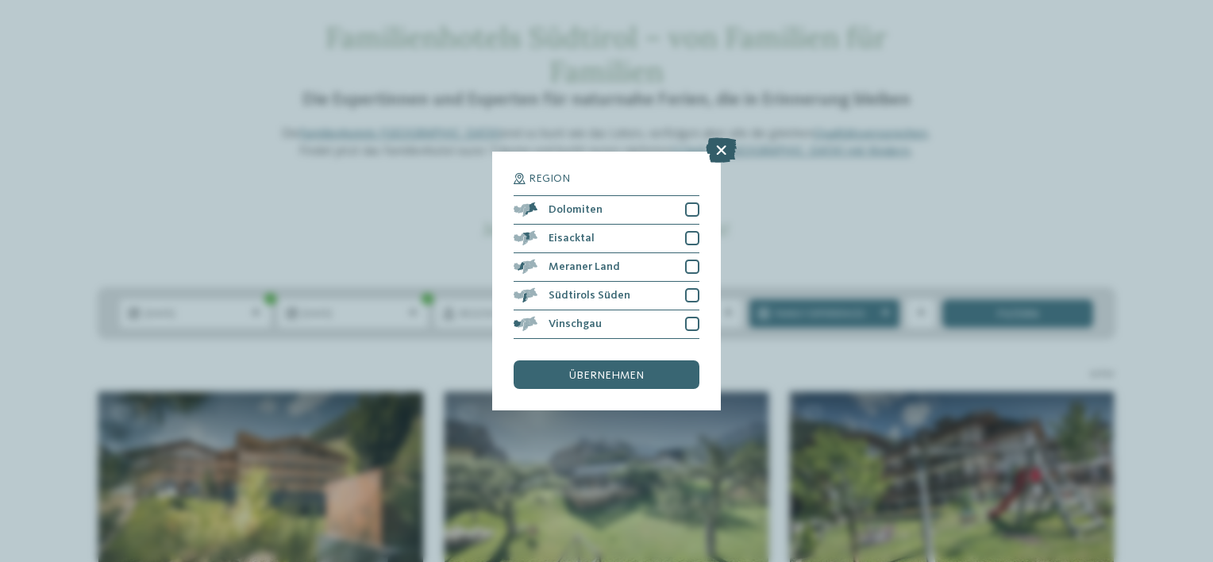
click at [711, 147] on icon at bounding box center [721, 149] width 31 height 25
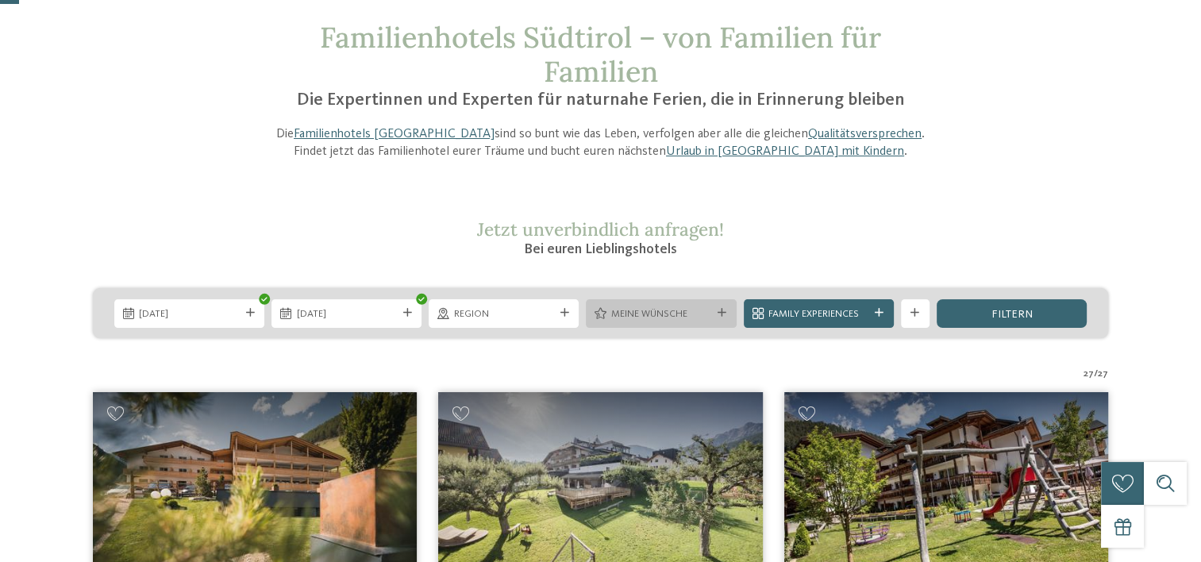
click at [721, 312] on icon at bounding box center [722, 313] width 9 height 9
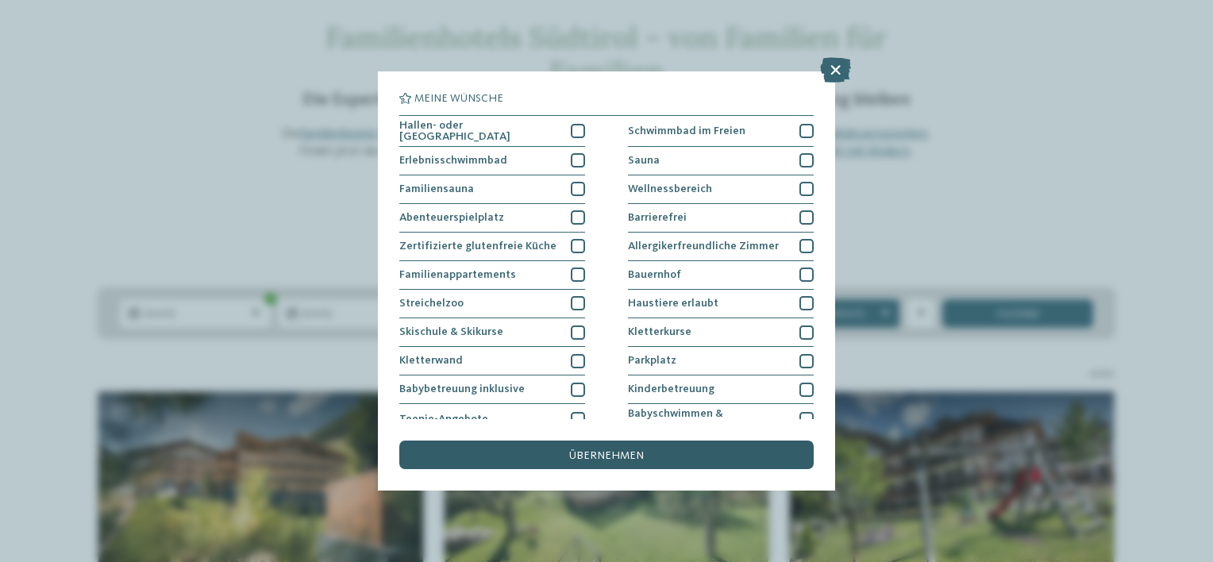
click at [628, 452] on span "übernehmen" at bounding box center [606, 455] width 75 height 11
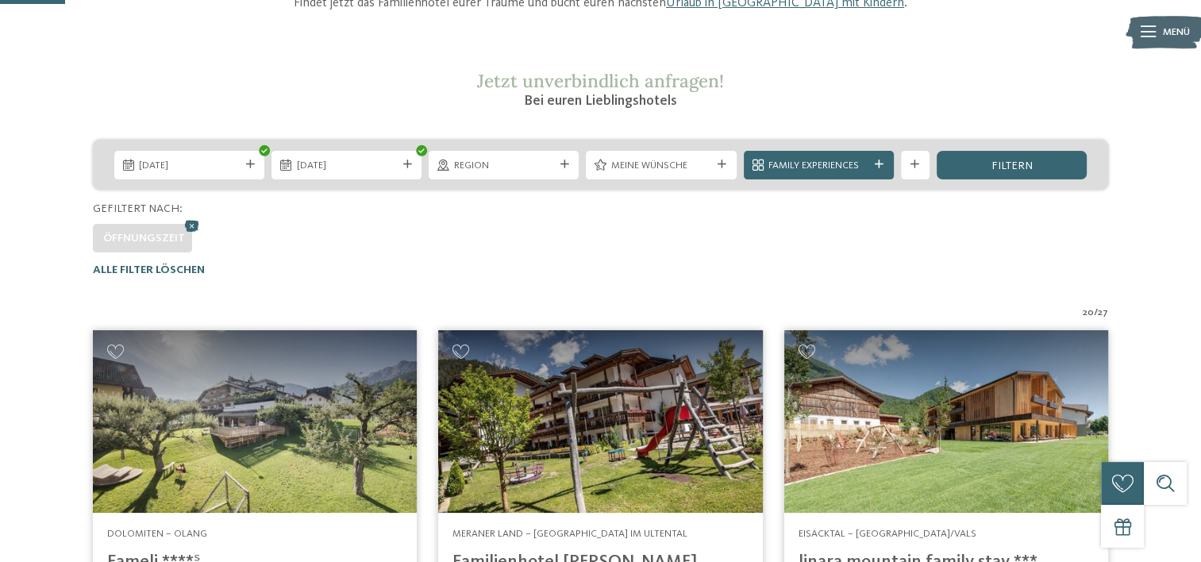
scroll to position [222, 0]
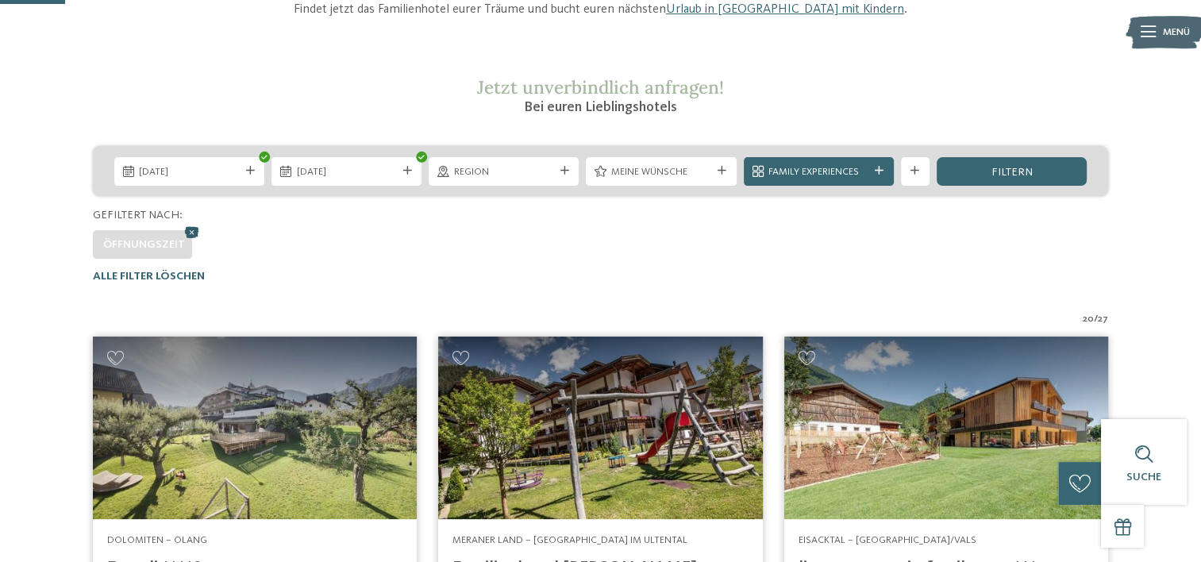
click at [189, 231] on icon at bounding box center [192, 231] width 21 height 19
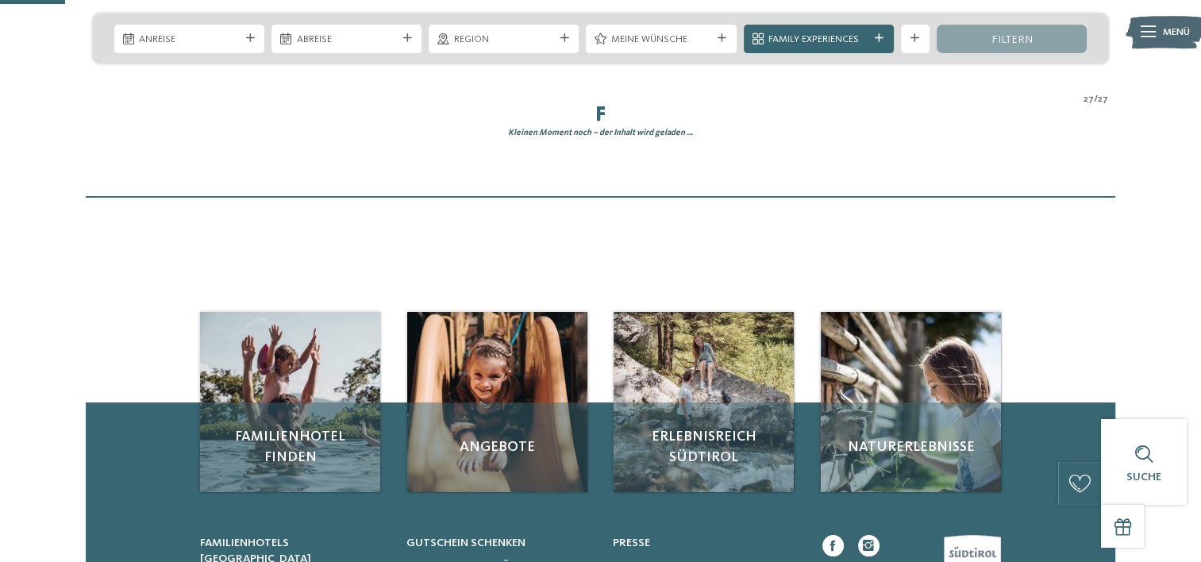
scroll to position [373, 0]
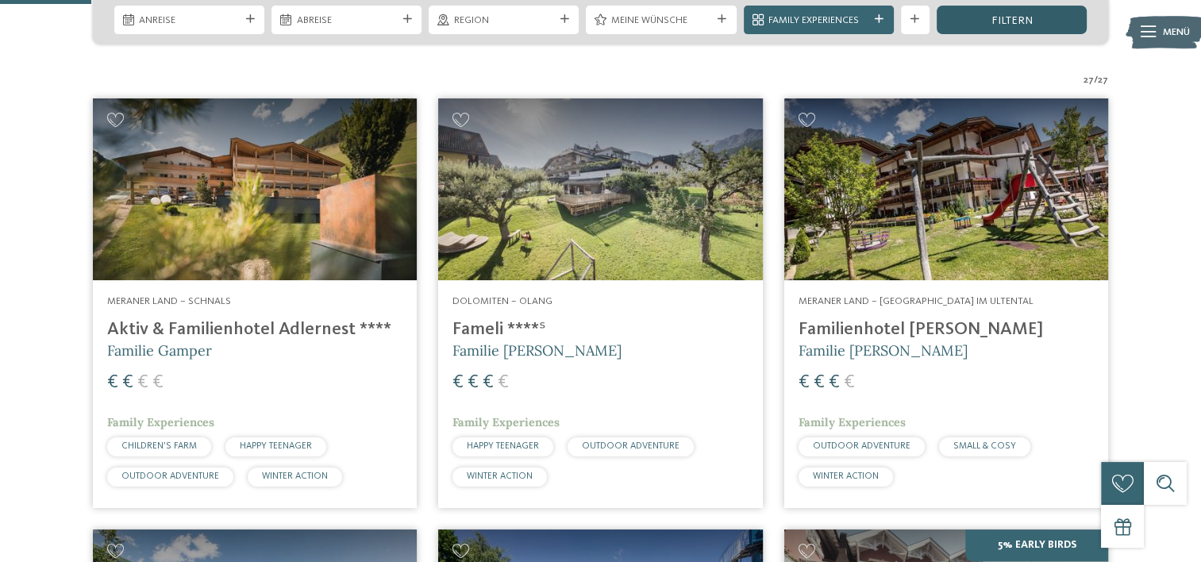
click at [969, 19] on div "filtern" at bounding box center [1012, 20] width 150 height 29
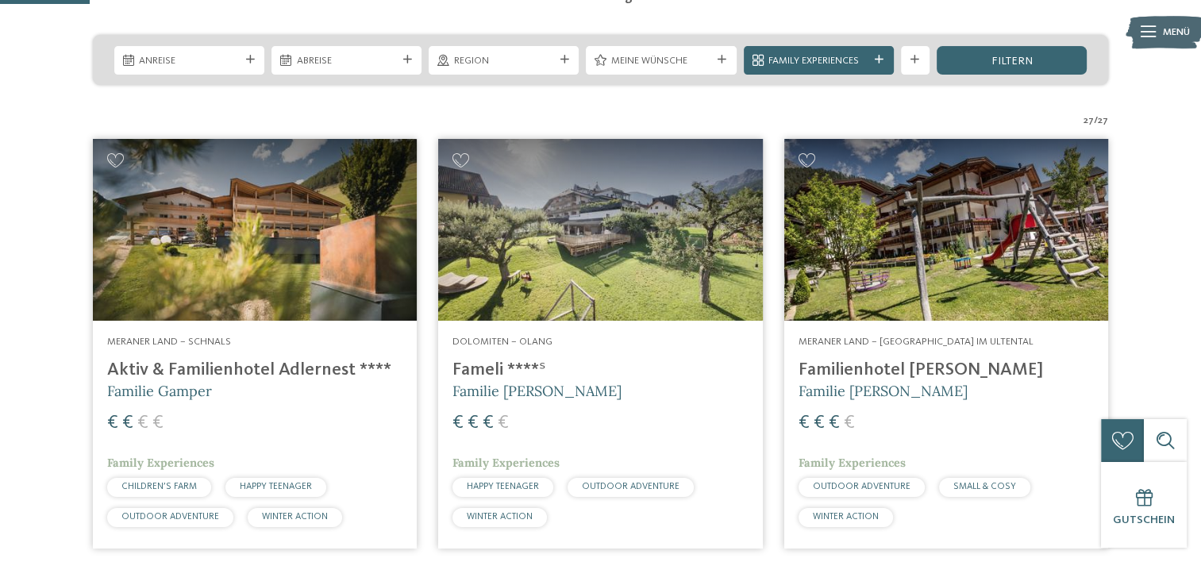
scroll to position [294, 0]
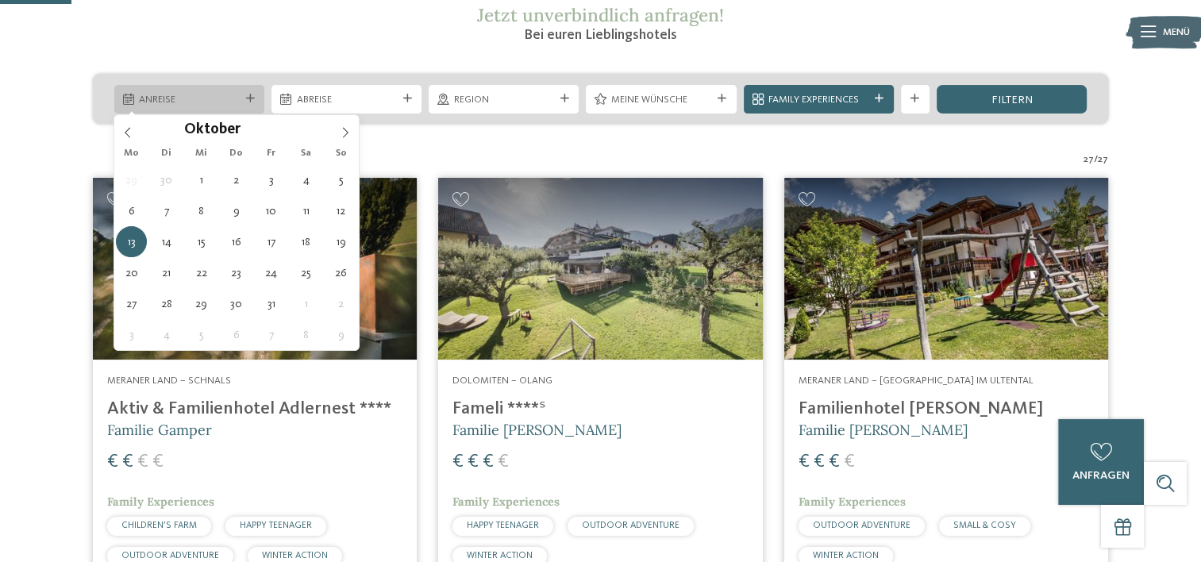
click at [241, 97] on div "Anreise" at bounding box center [189, 98] width 107 height 15
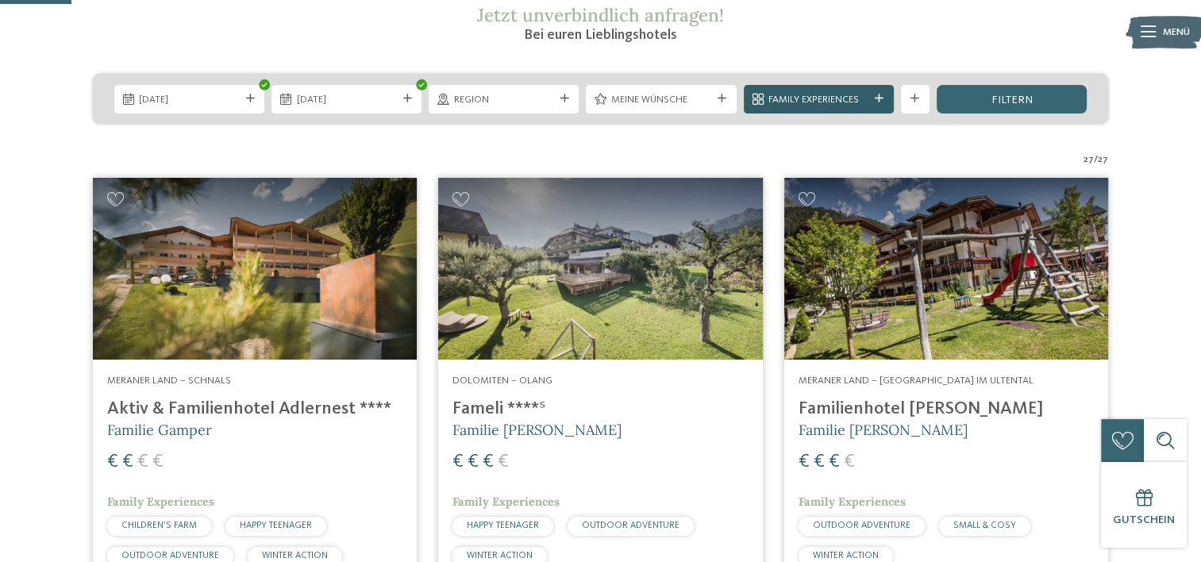
click at [880, 101] on icon at bounding box center [879, 98] width 9 height 9
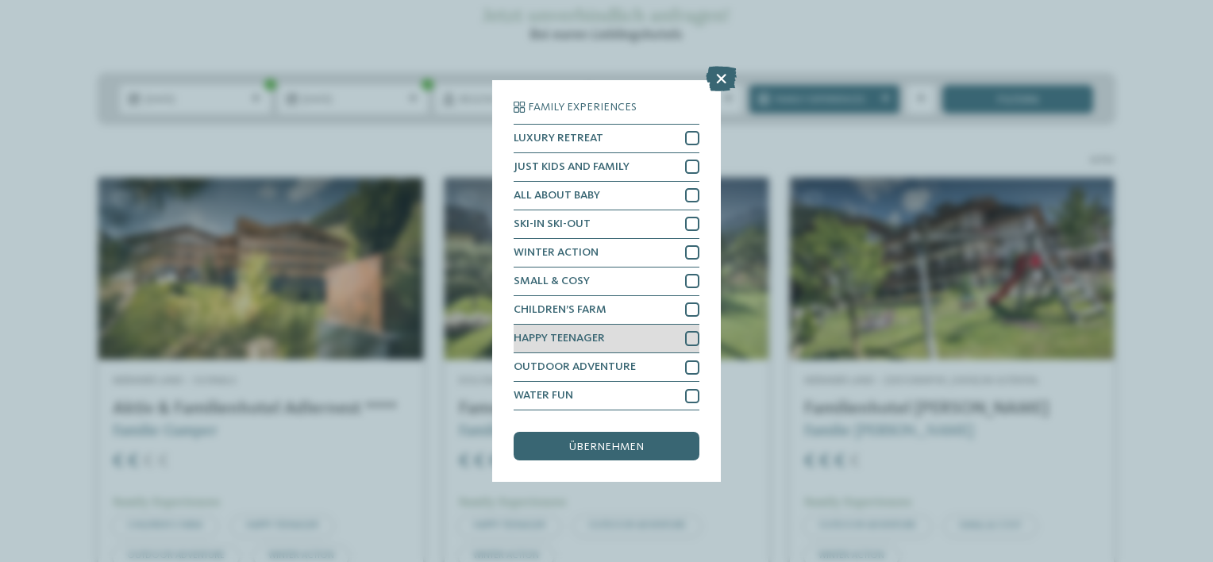
click at [689, 335] on div at bounding box center [692, 338] width 14 height 14
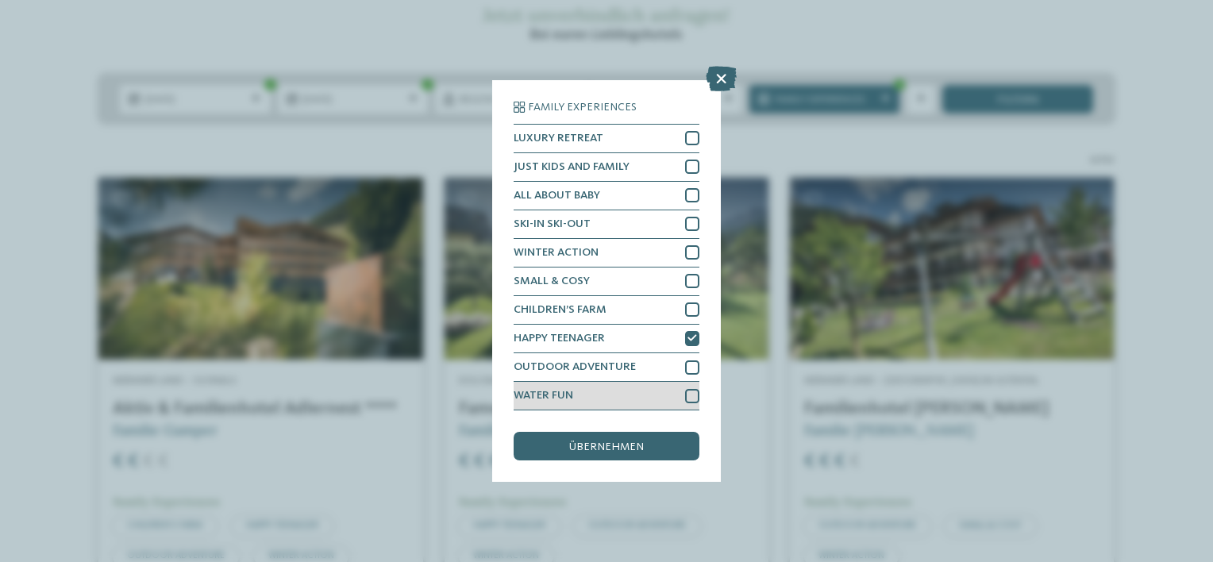
click at [692, 393] on div at bounding box center [692, 396] width 14 height 14
click at [638, 451] on span "übernehmen" at bounding box center [606, 446] width 75 height 11
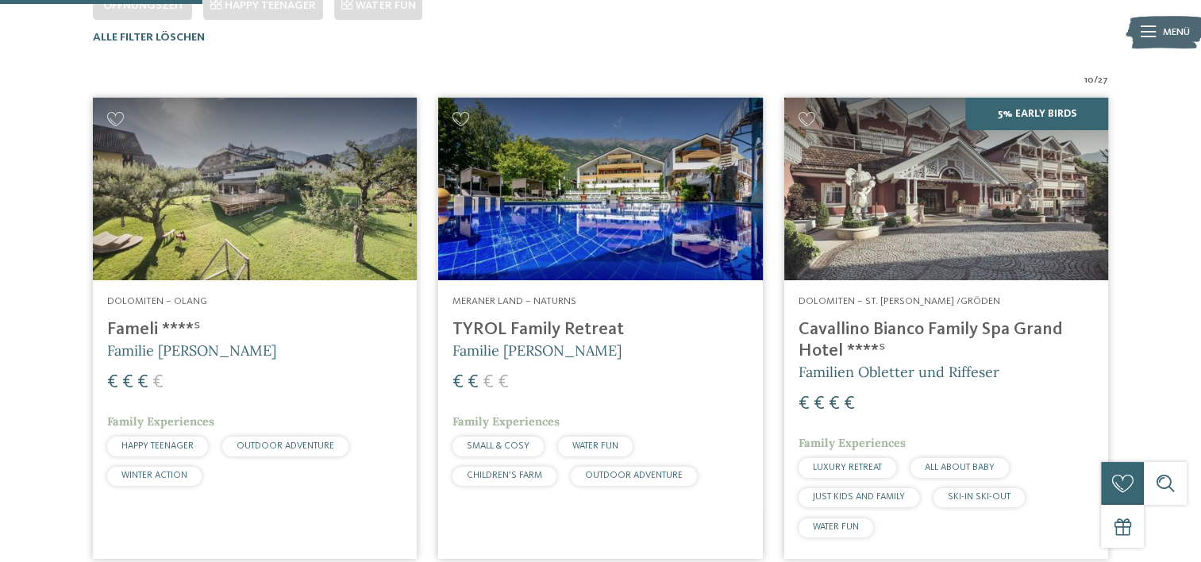
scroll to position [460, 0]
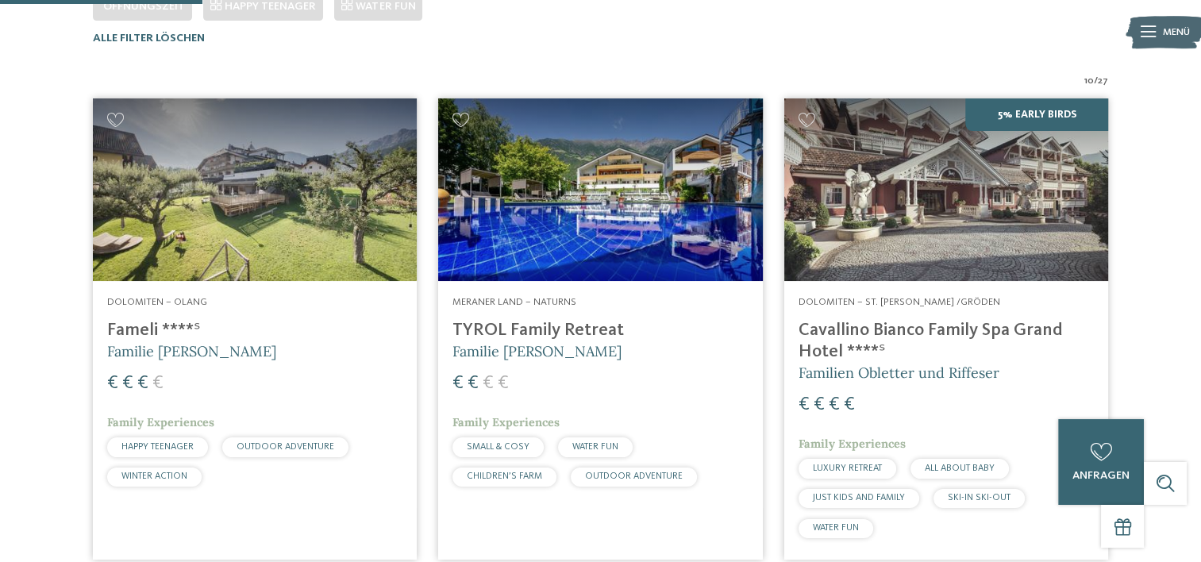
click at [181, 224] on img at bounding box center [255, 189] width 324 height 183
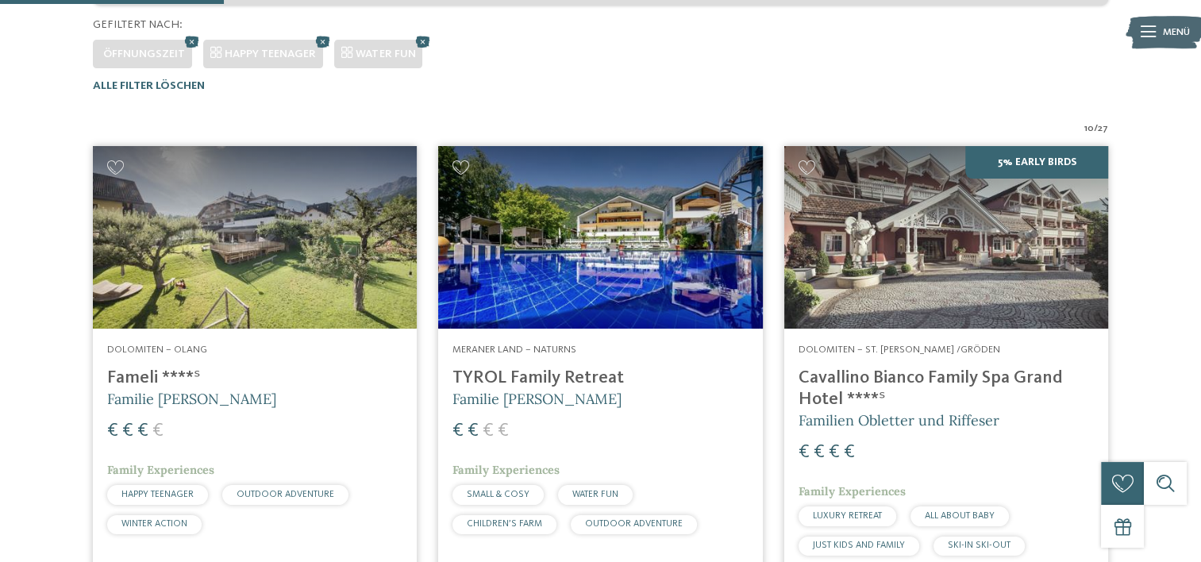
scroll to position [380, 0]
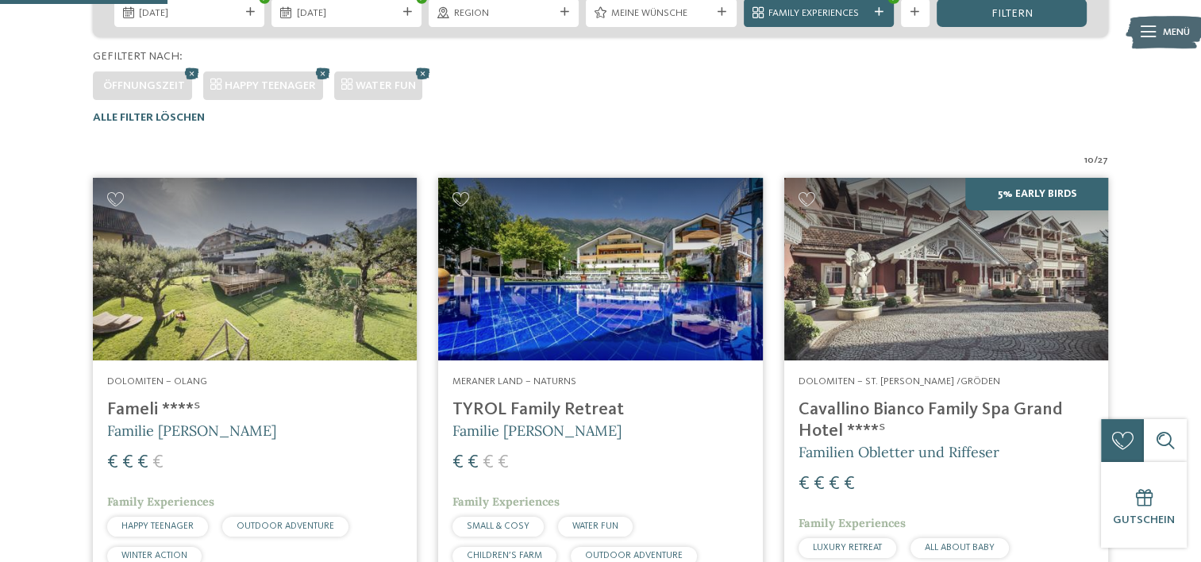
click at [292, 307] on img at bounding box center [255, 269] width 324 height 183
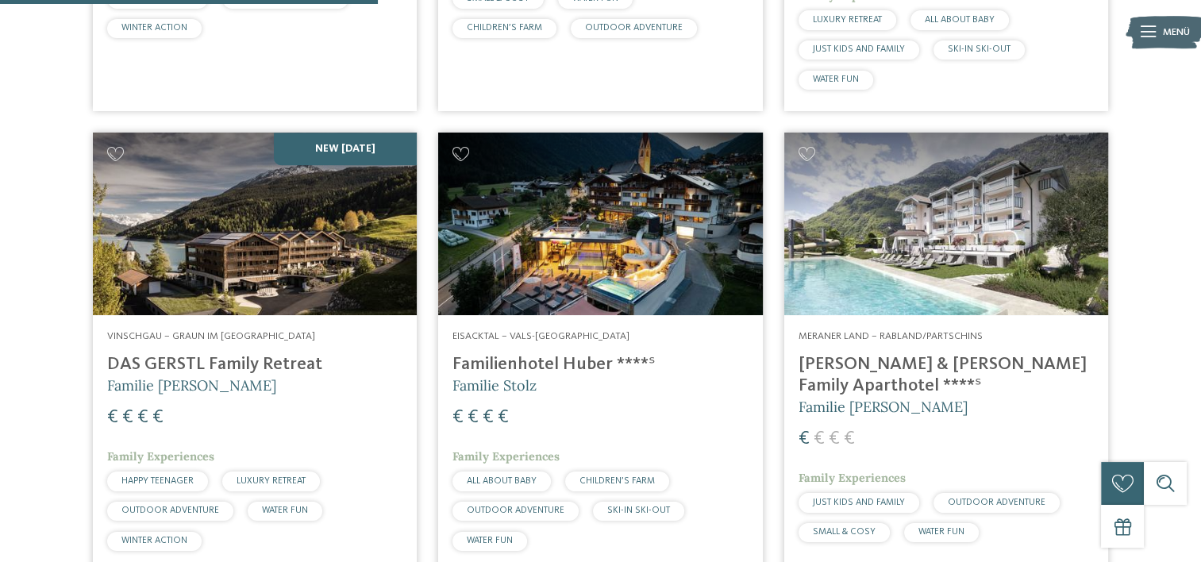
scroll to position [936, 0]
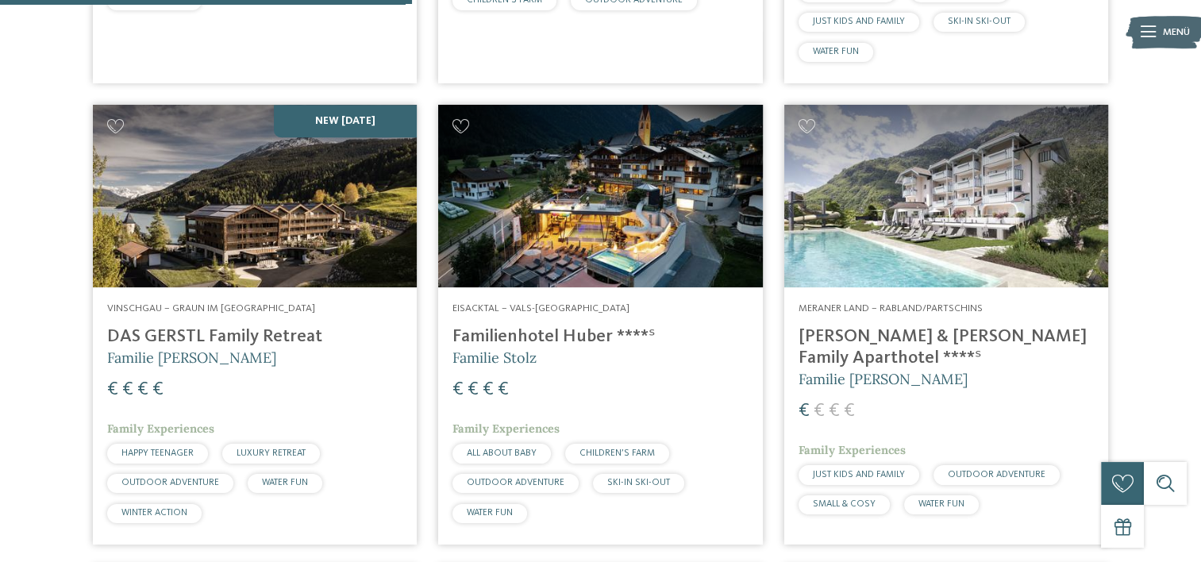
click at [262, 251] on img at bounding box center [255, 196] width 324 height 183
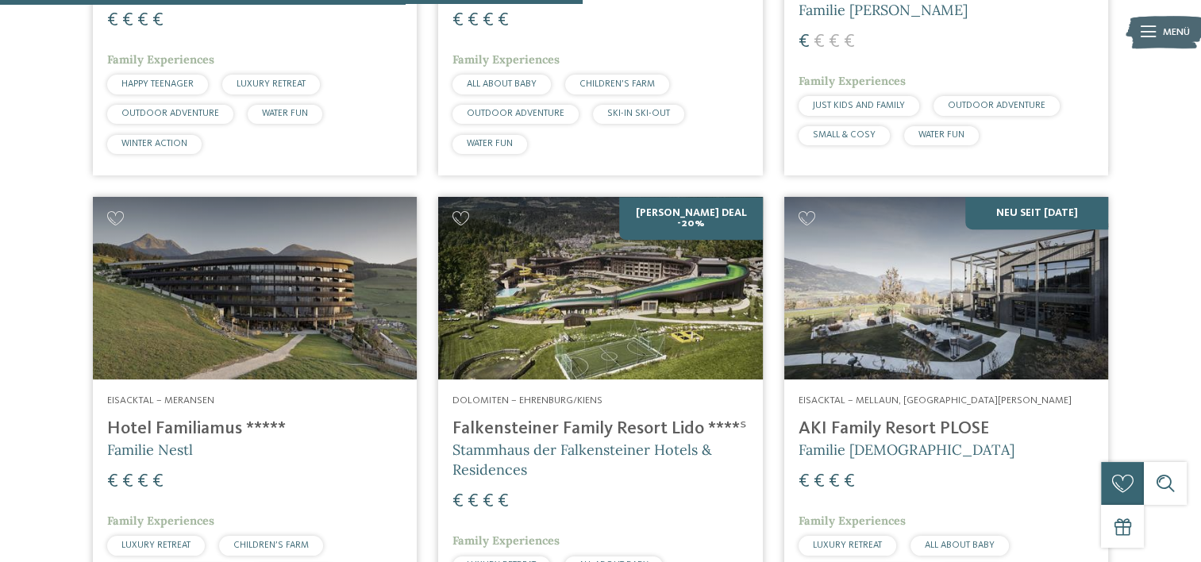
scroll to position [1333, 0]
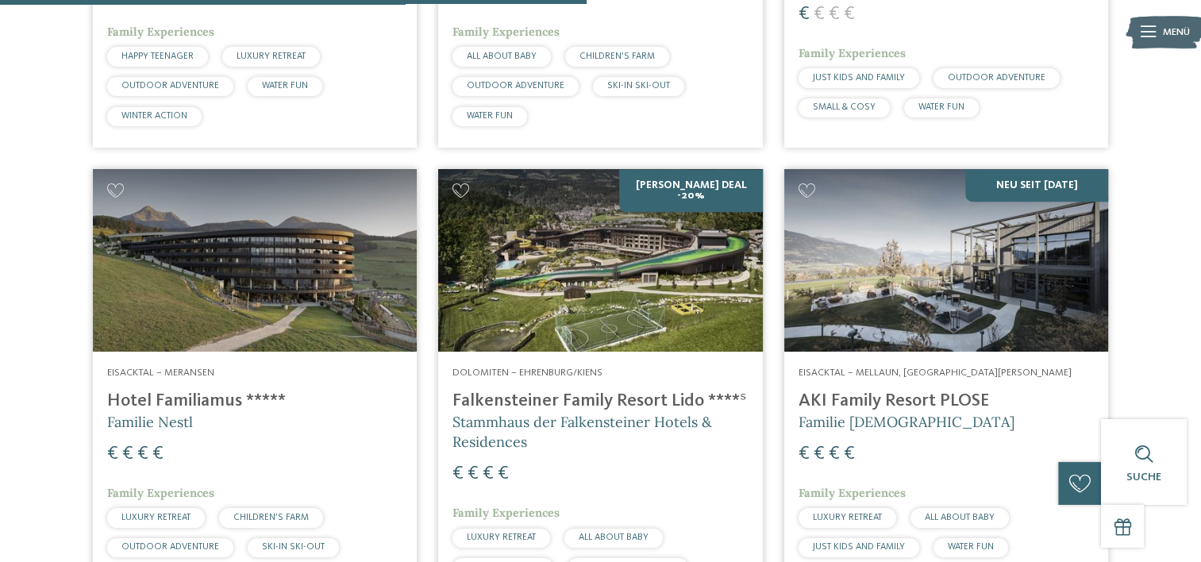
click at [599, 260] on img at bounding box center [600, 260] width 324 height 183
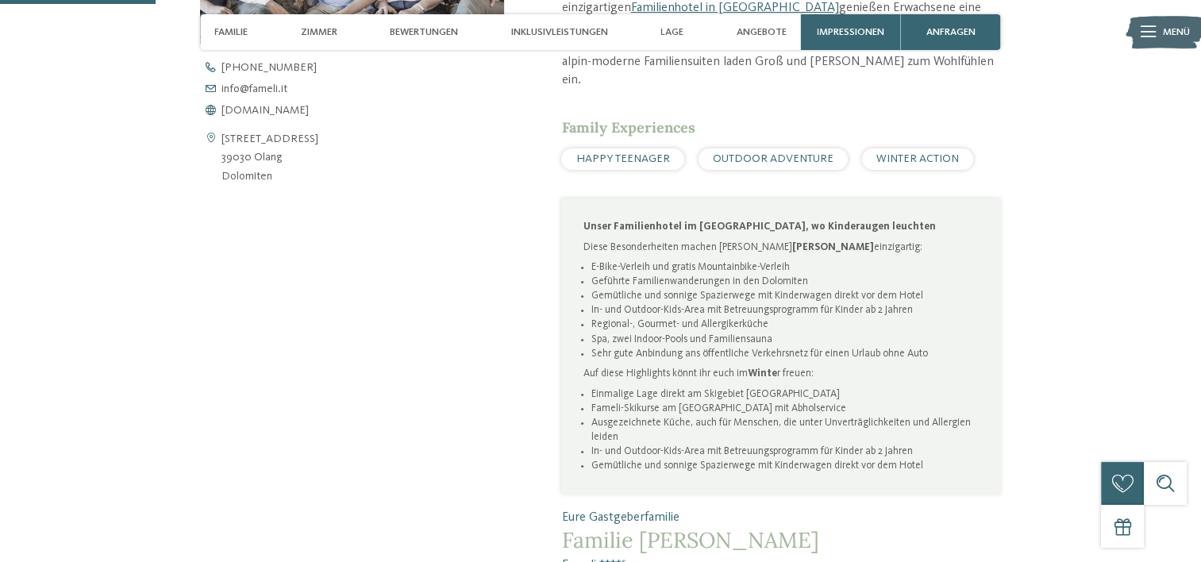
scroll to position [715, 0]
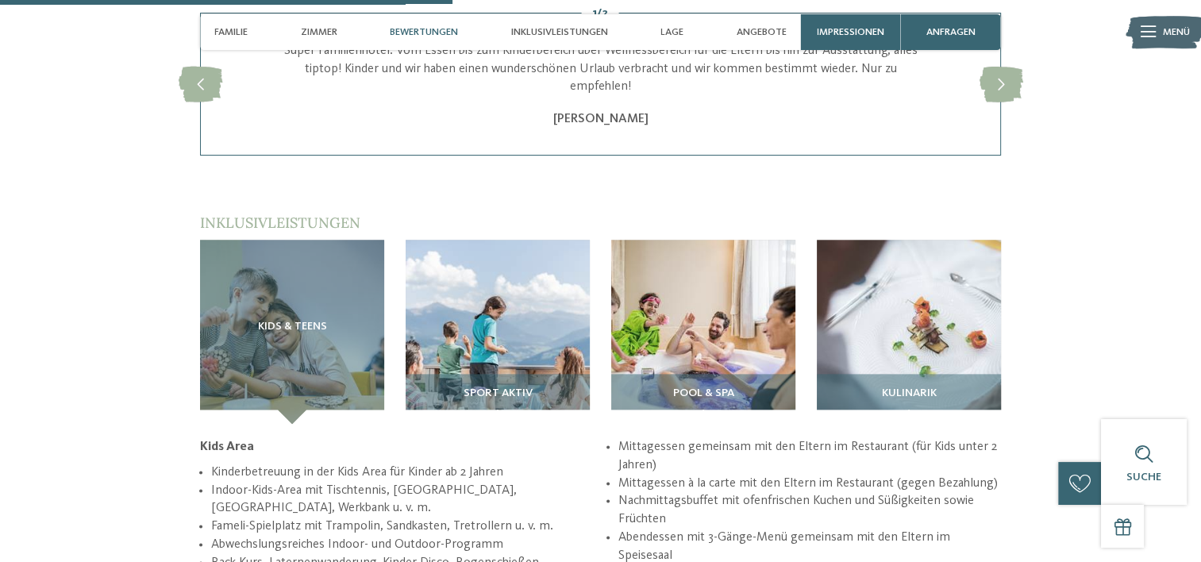
scroll to position [1985, 0]
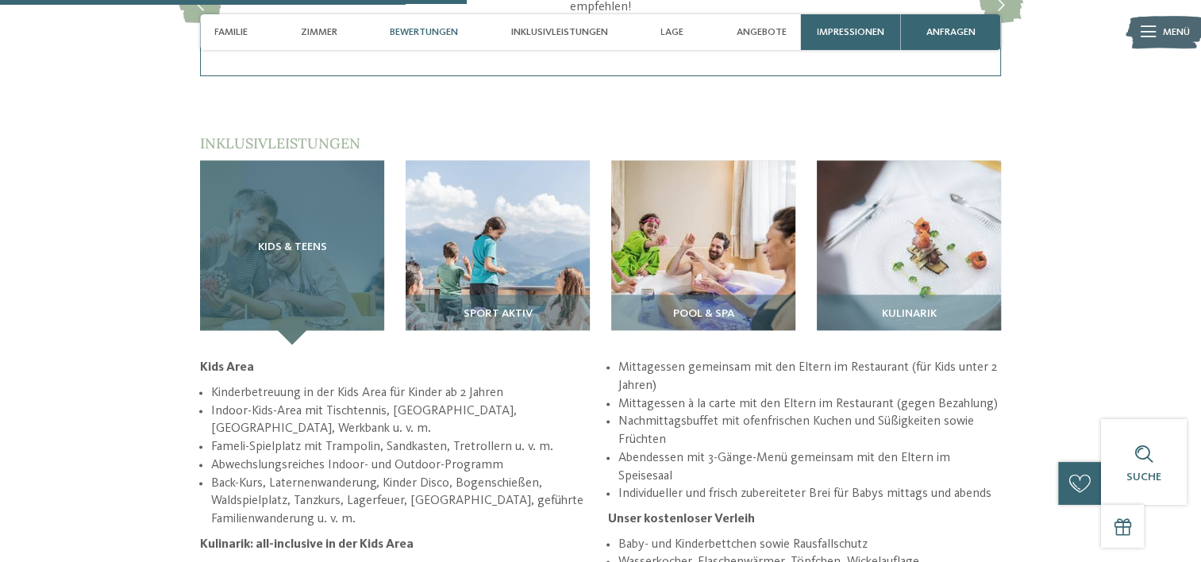
click at [307, 252] on div "Kids & Teens" at bounding box center [292, 252] width 184 height 184
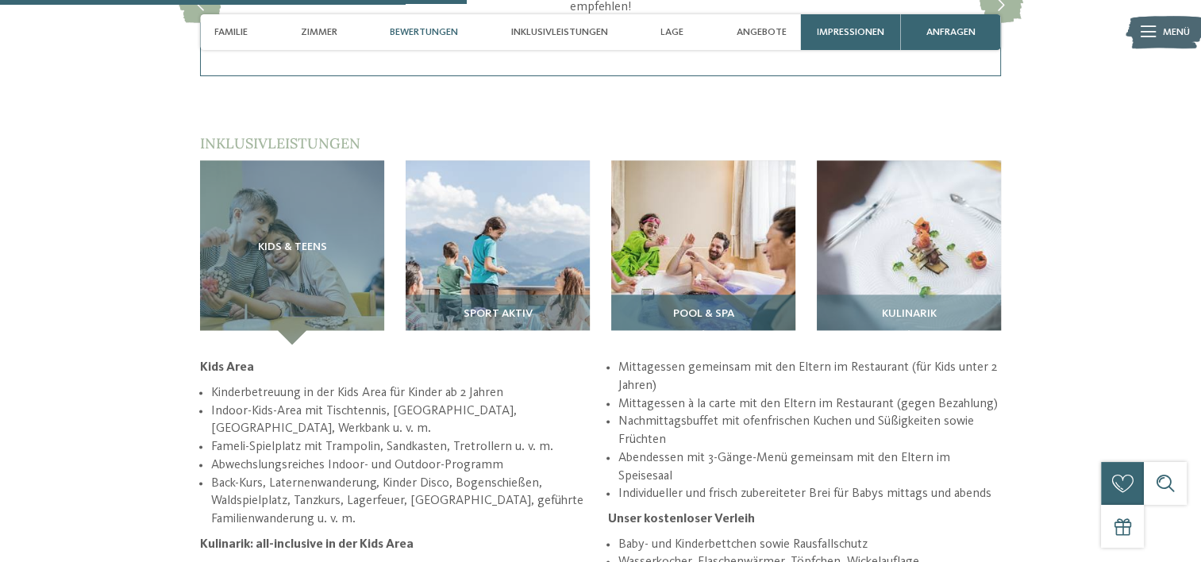
click at [716, 248] on img at bounding box center [703, 252] width 184 height 184
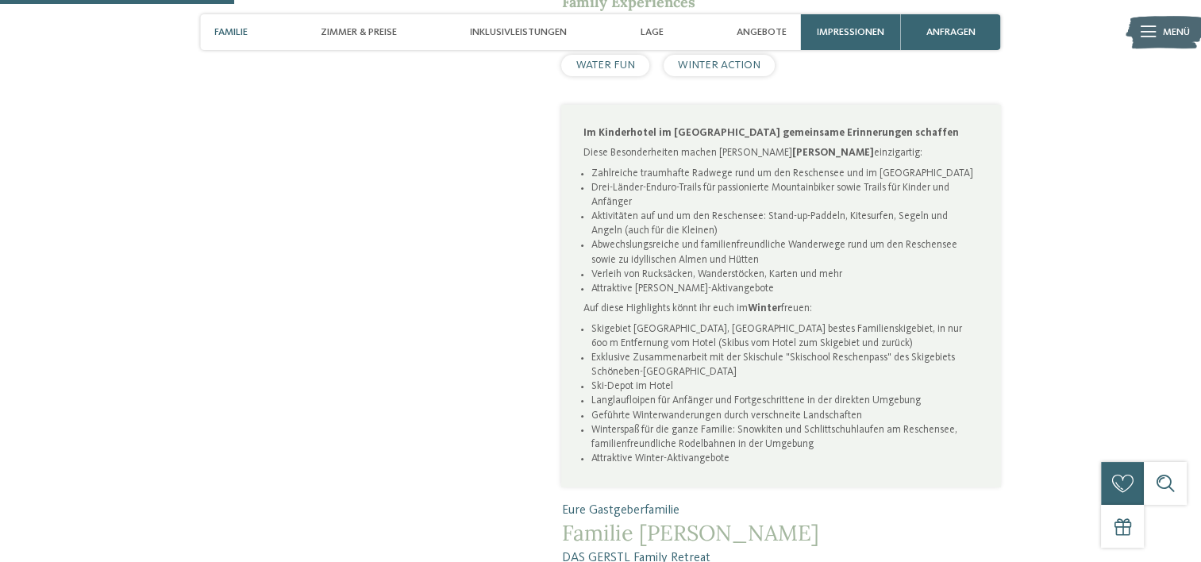
scroll to position [953, 0]
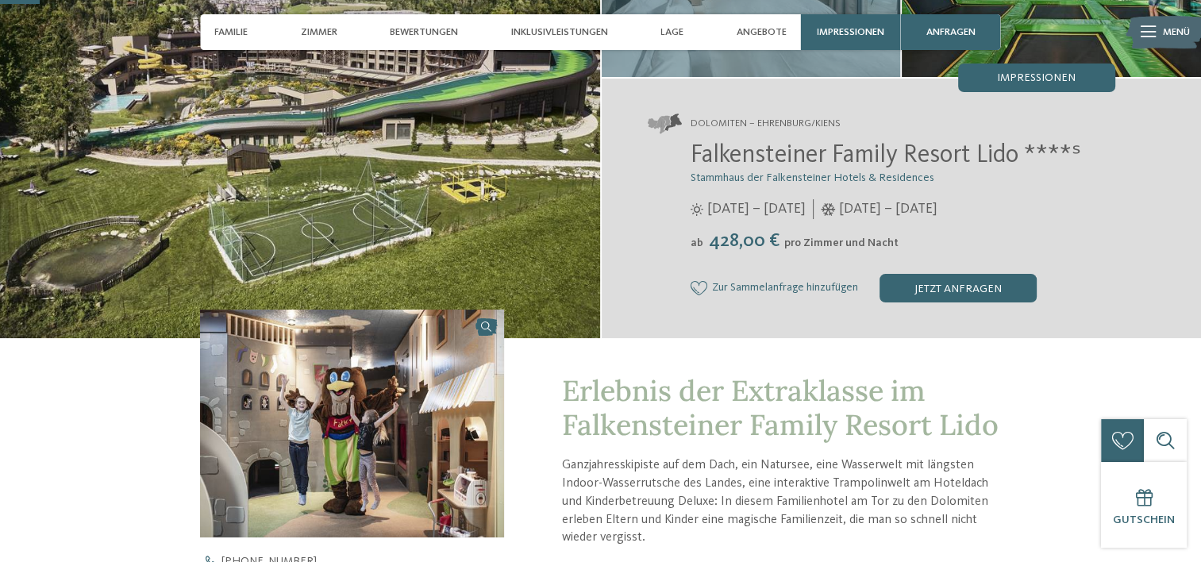
scroll to position [159, 0]
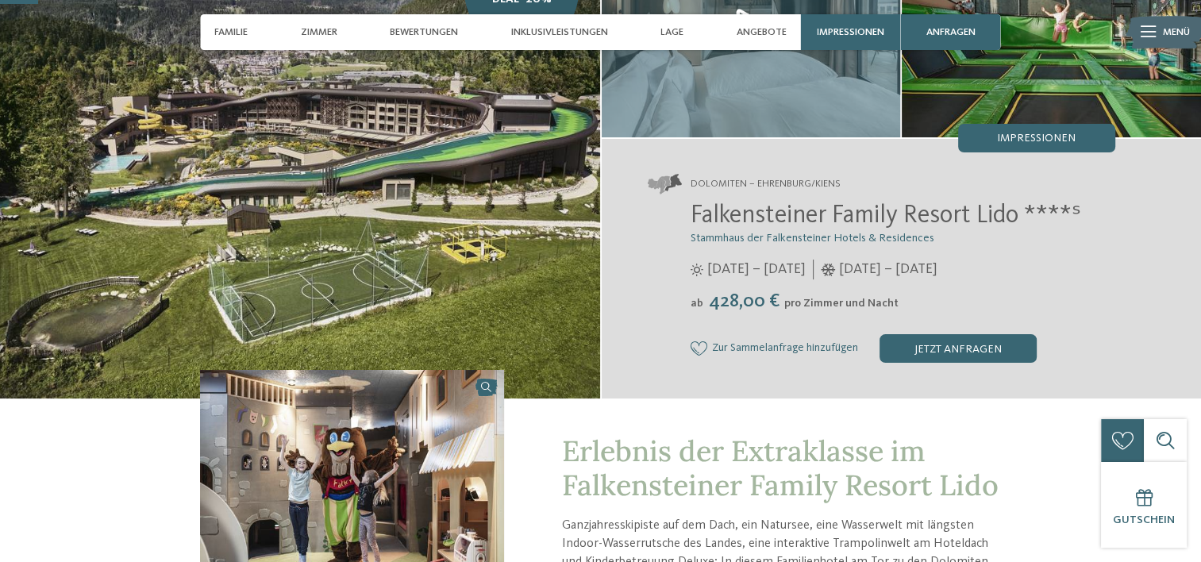
click at [702, 346] on icon at bounding box center [699, 348] width 17 height 14
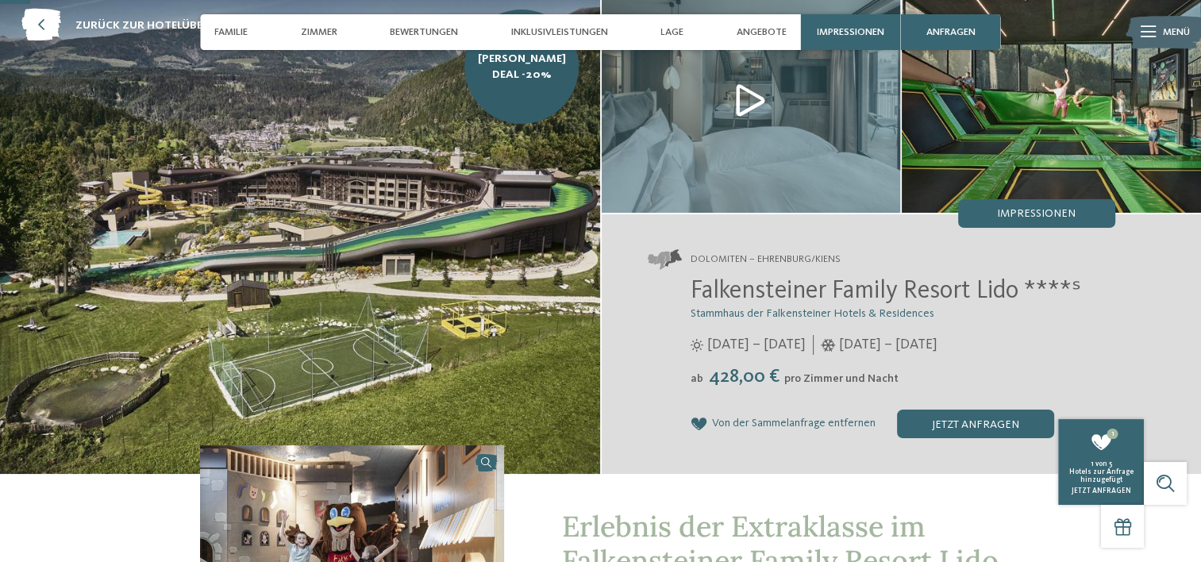
scroll to position [0, 0]
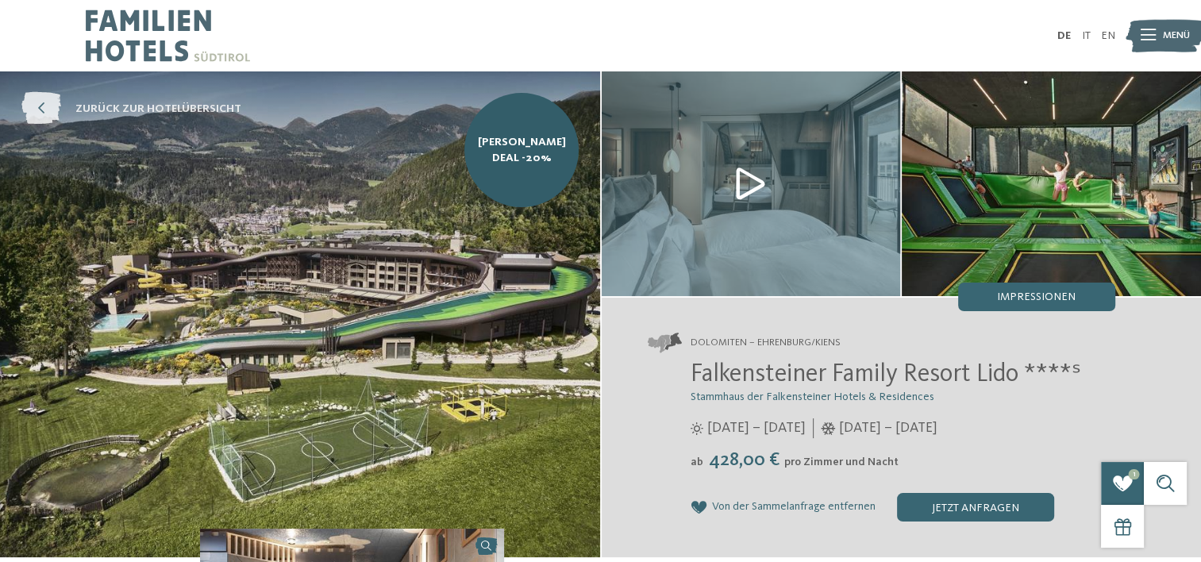
click at [165, 108] on span "zurück zur Hotelübersicht" at bounding box center [158, 109] width 166 height 16
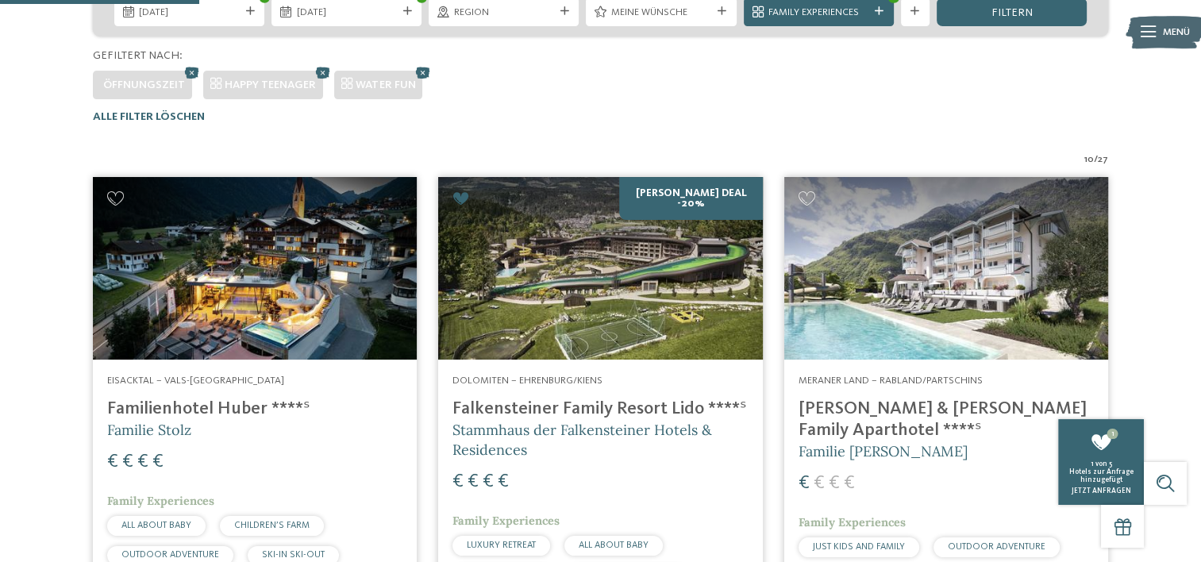
scroll to position [460, 0]
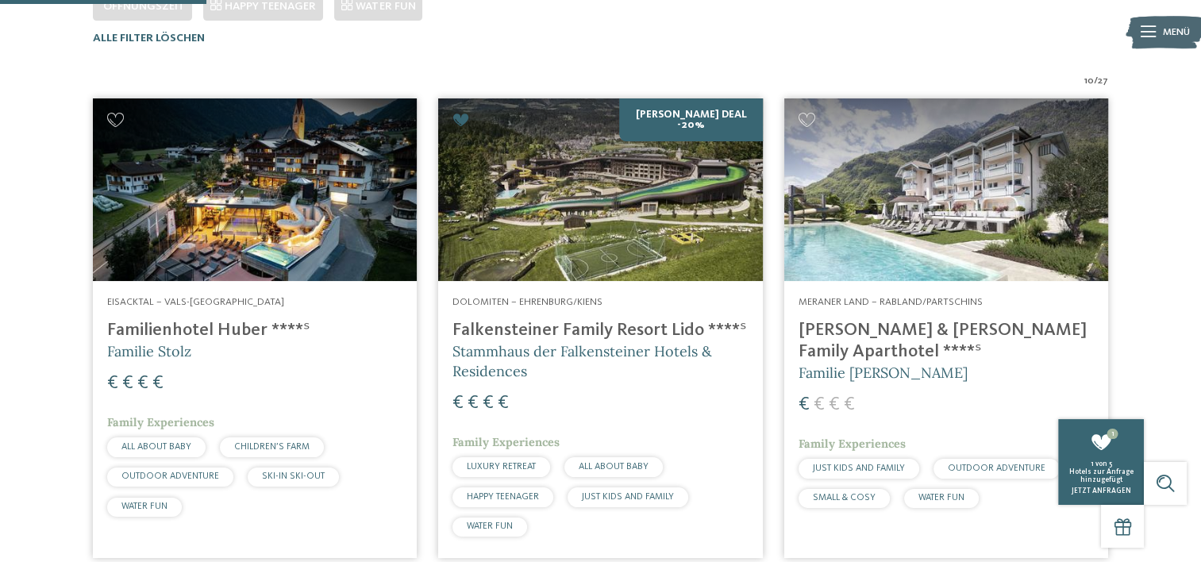
click at [230, 238] on img at bounding box center [255, 189] width 324 height 183
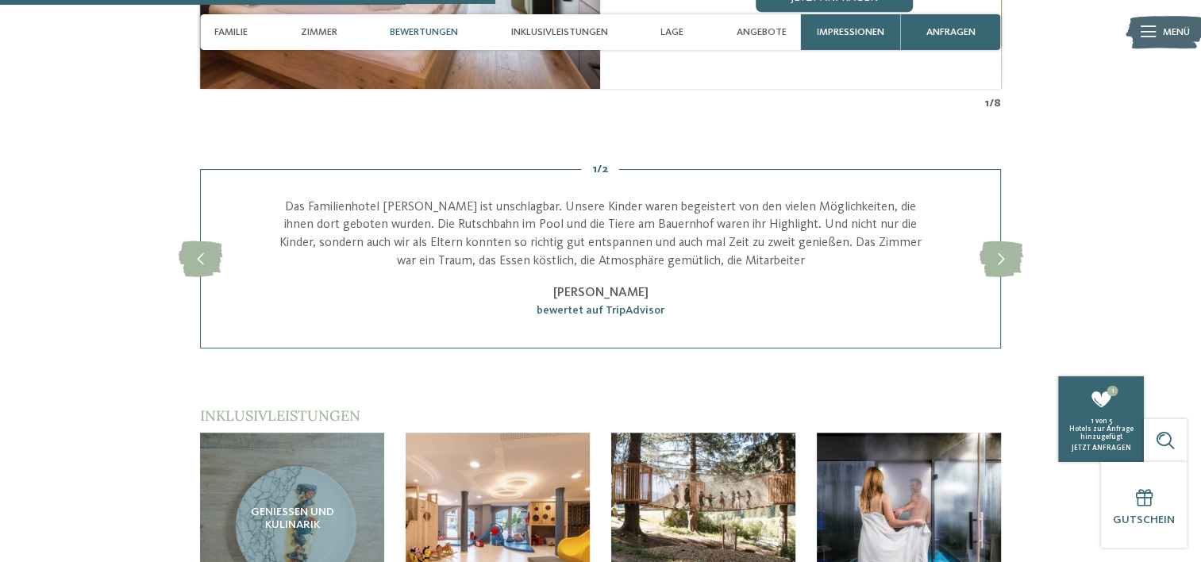
scroll to position [2223, 0]
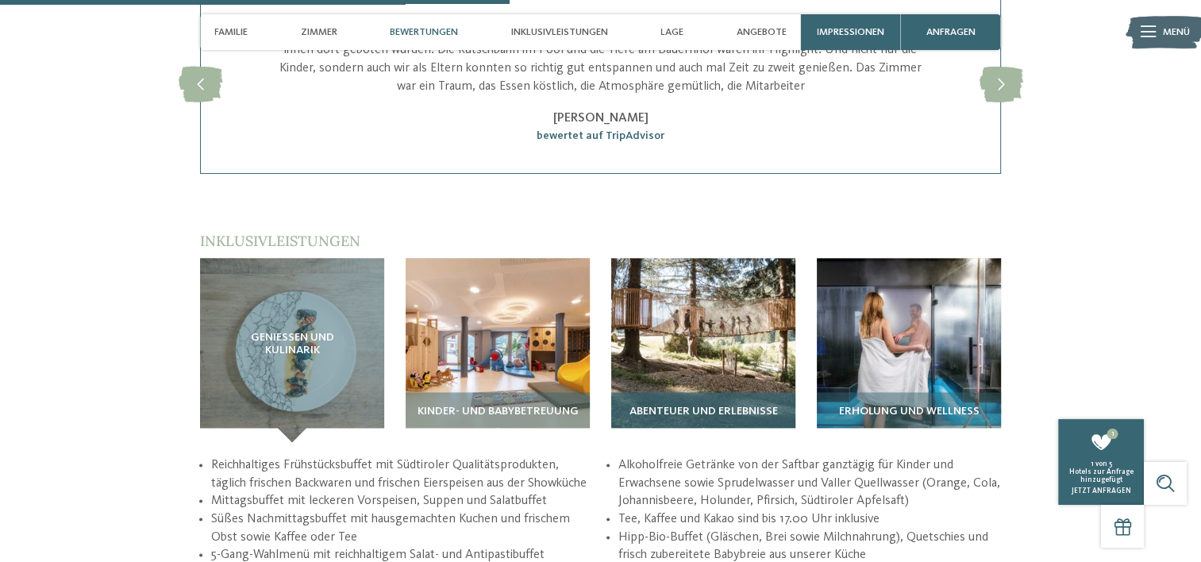
click at [702, 406] on span "Abenteuer und Erlebnisse" at bounding box center [703, 412] width 148 height 13
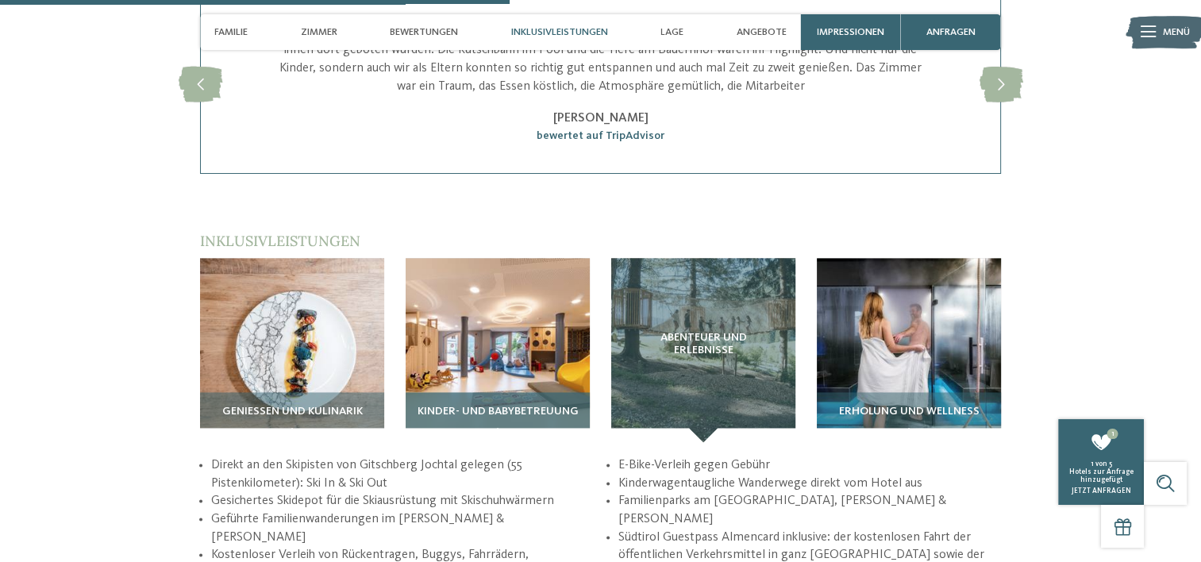
click at [525, 406] on span "Kinder- und Babybetreuung" at bounding box center [498, 412] width 161 height 13
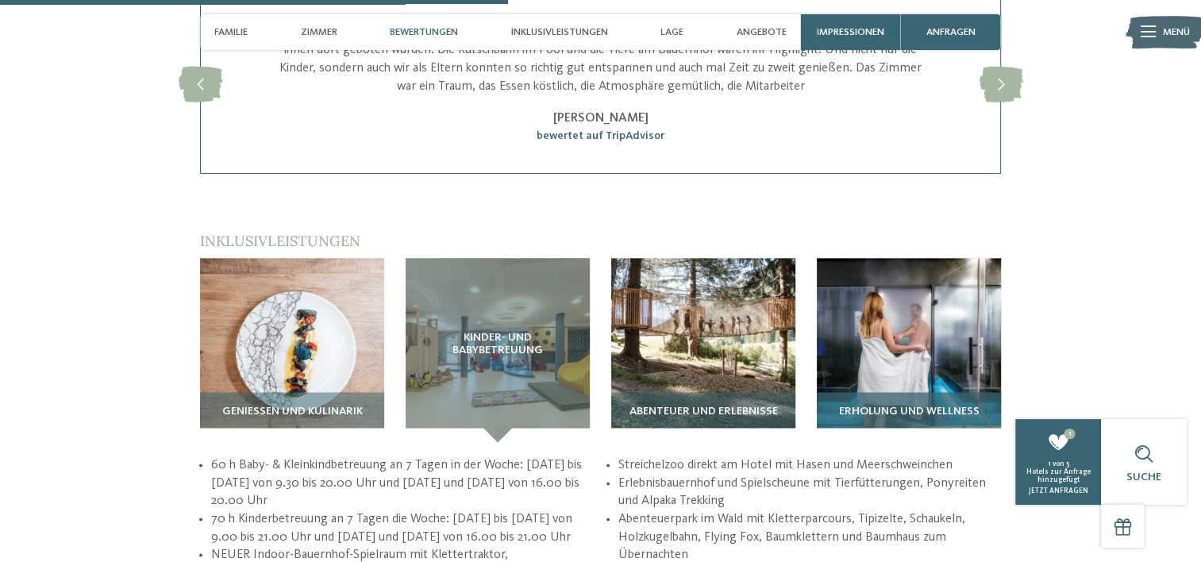
click at [890, 313] on img at bounding box center [909, 350] width 184 height 184
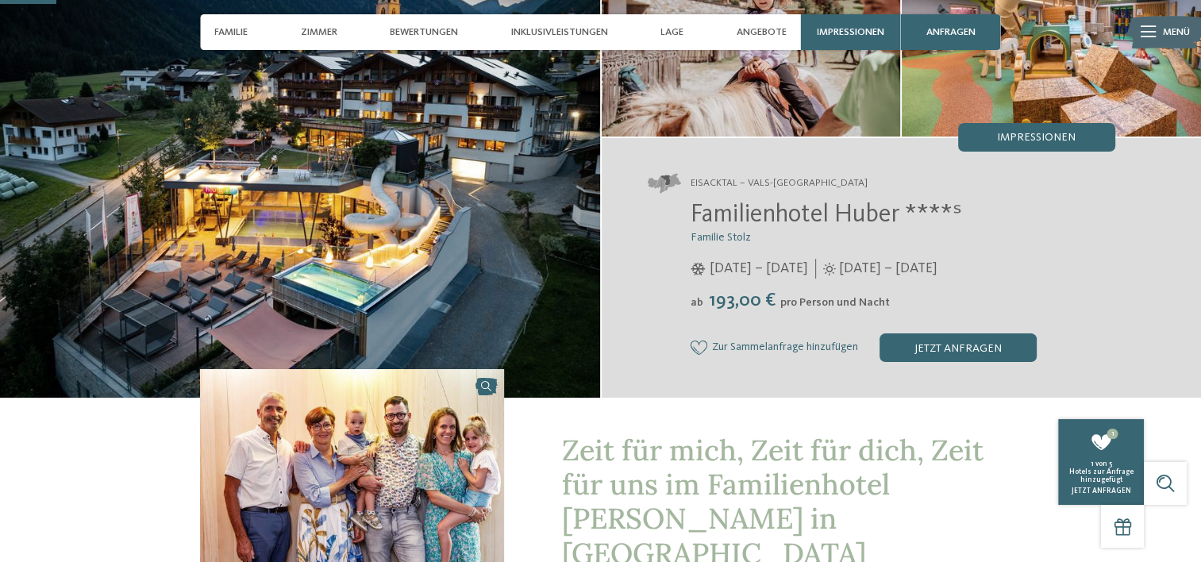
scroll to position [159, 0]
click at [703, 343] on icon at bounding box center [699, 348] width 17 height 14
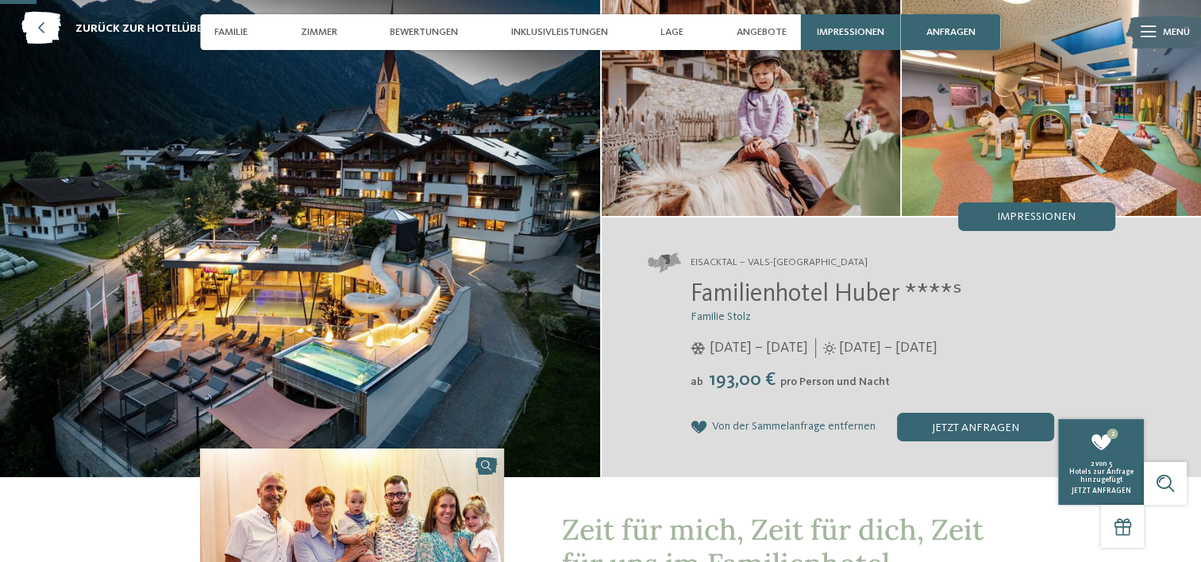
scroll to position [0, 0]
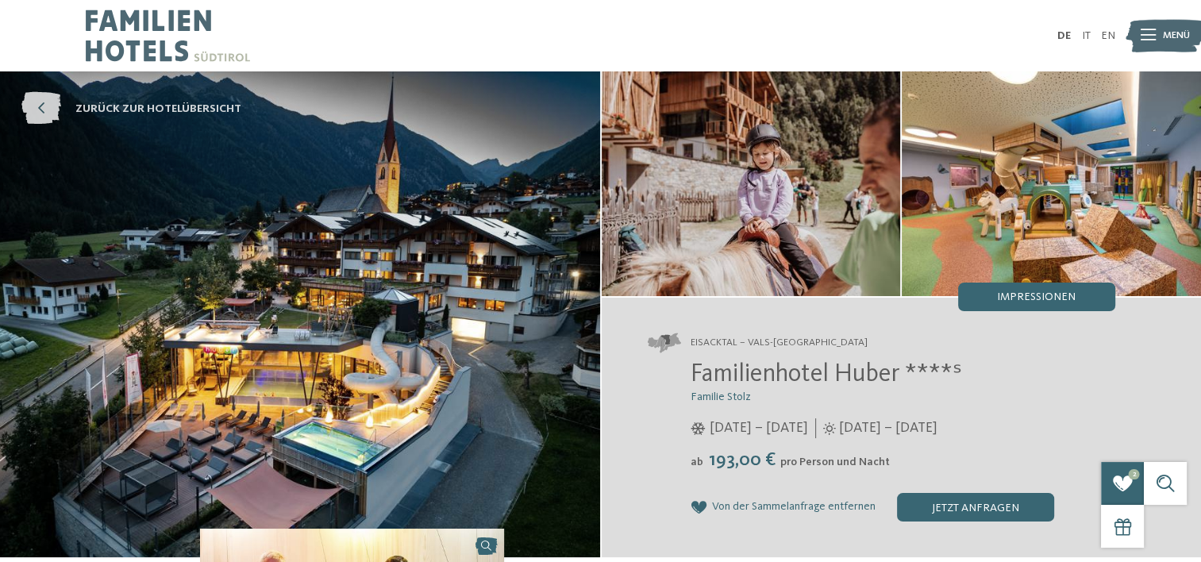
click at [193, 114] on span "zurück zur Hotelübersicht" at bounding box center [158, 109] width 166 height 16
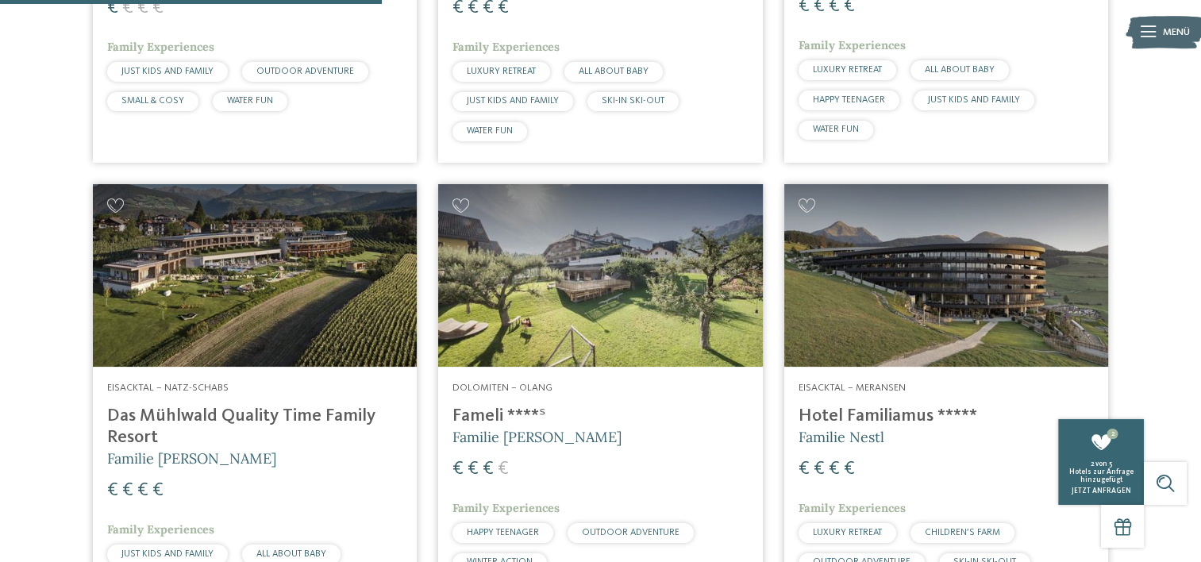
scroll to position [936, 0]
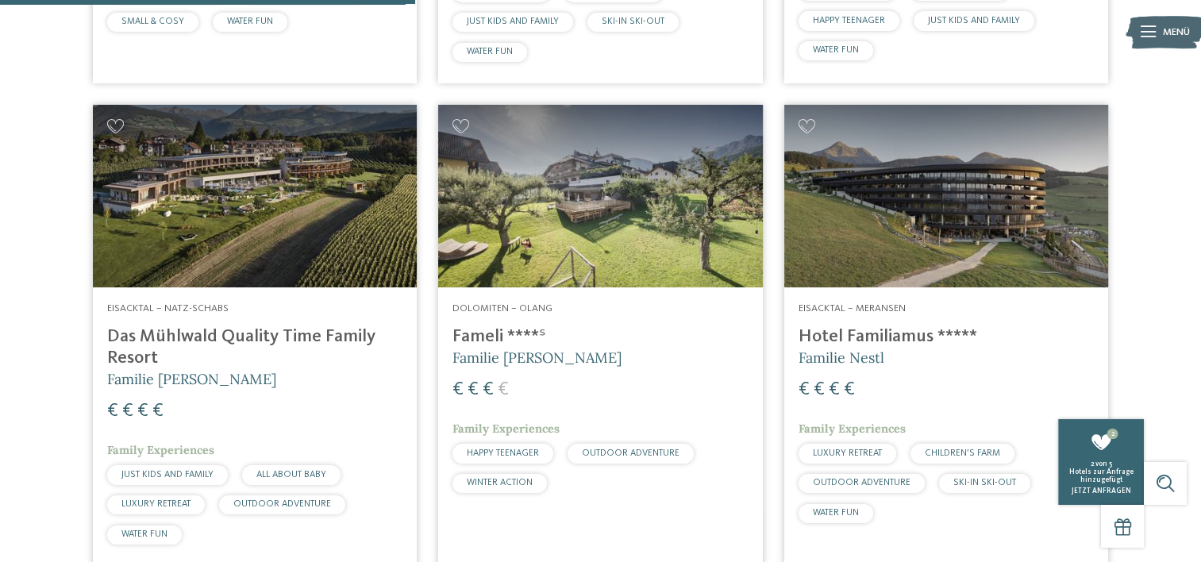
click at [272, 245] on img at bounding box center [255, 196] width 324 height 183
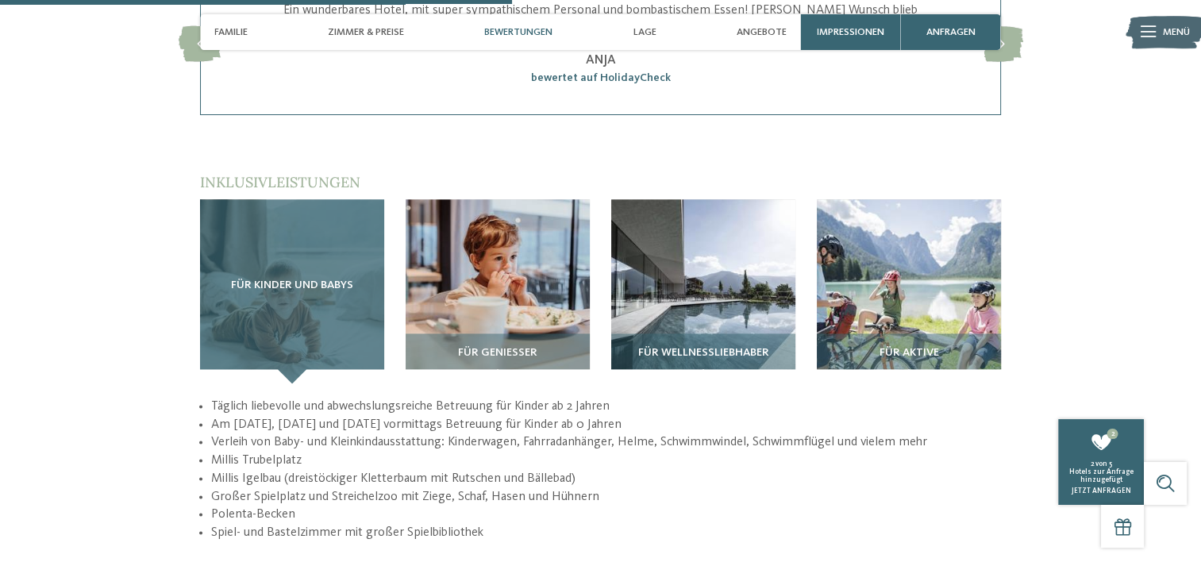
scroll to position [2223, 0]
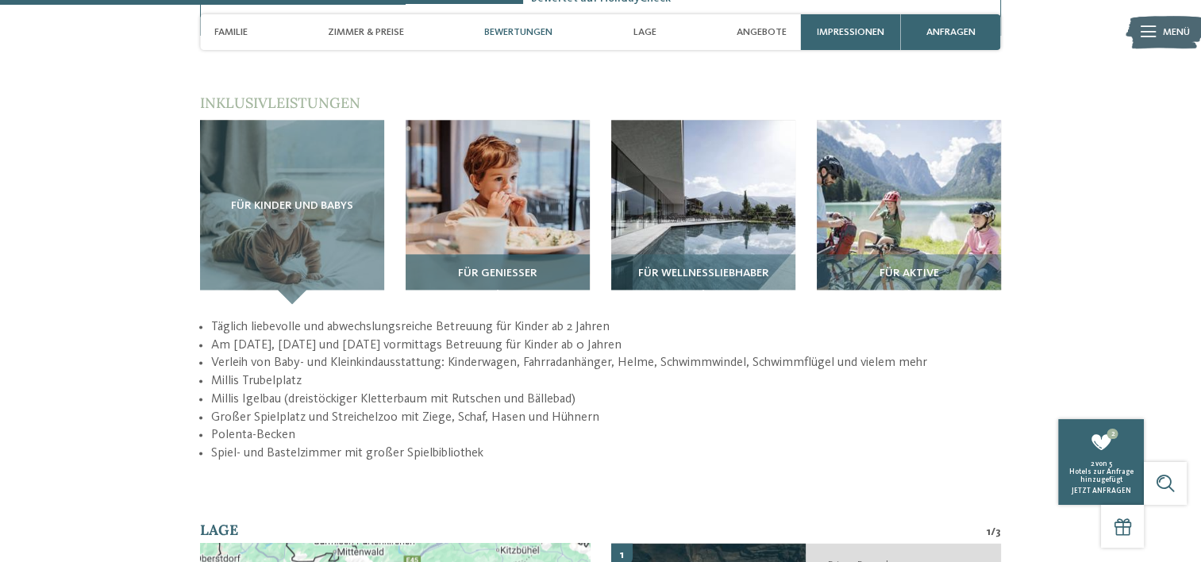
click at [470, 184] on img at bounding box center [498, 212] width 184 height 184
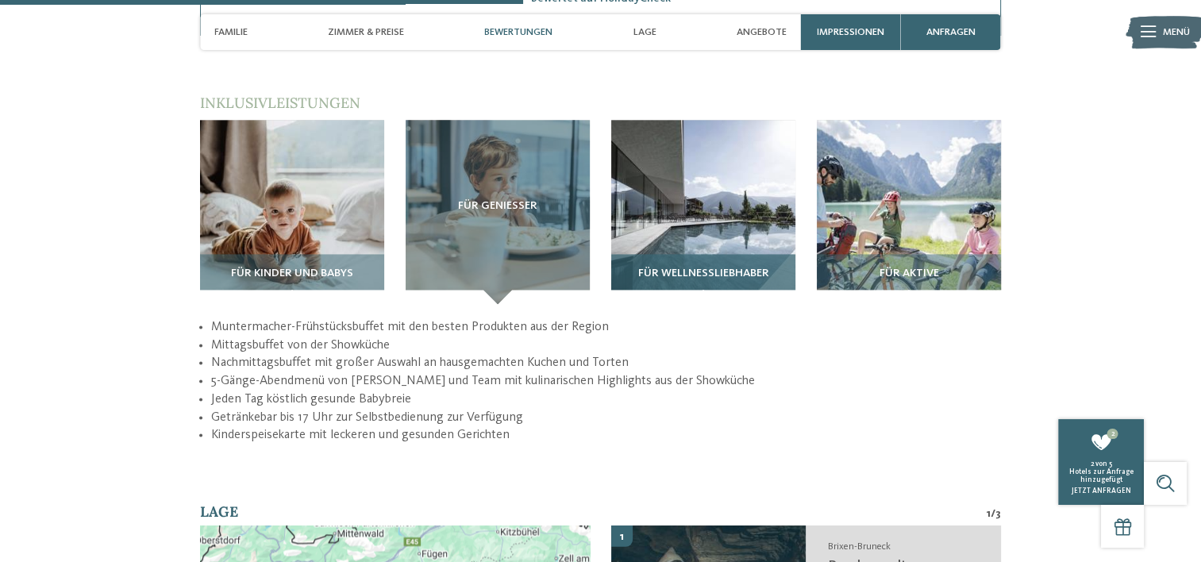
click at [757, 197] on img at bounding box center [703, 212] width 184 height 184
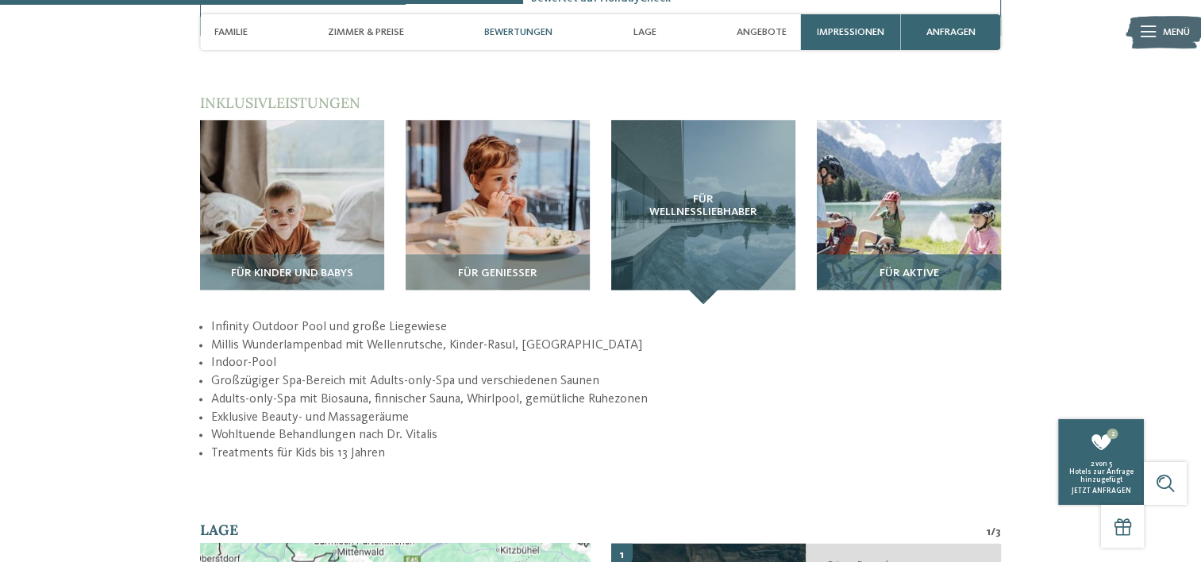
click at [876, 210] on img at bounding box center [909, 212] width 184 height 184
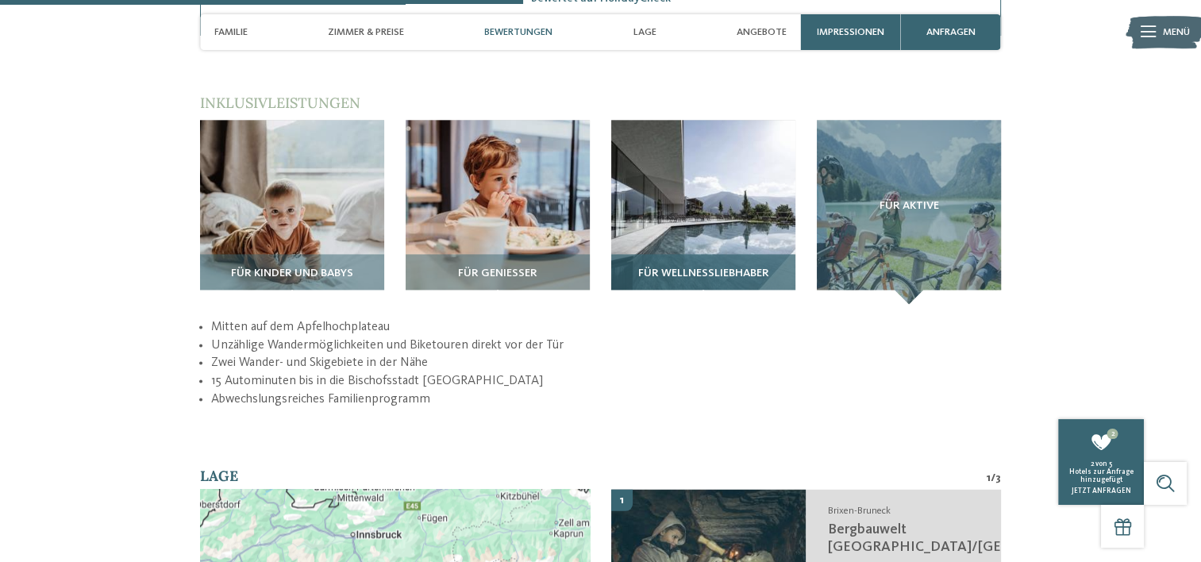
click at [709, 183] on img at bounding box center [703, 212] width 184 height 184
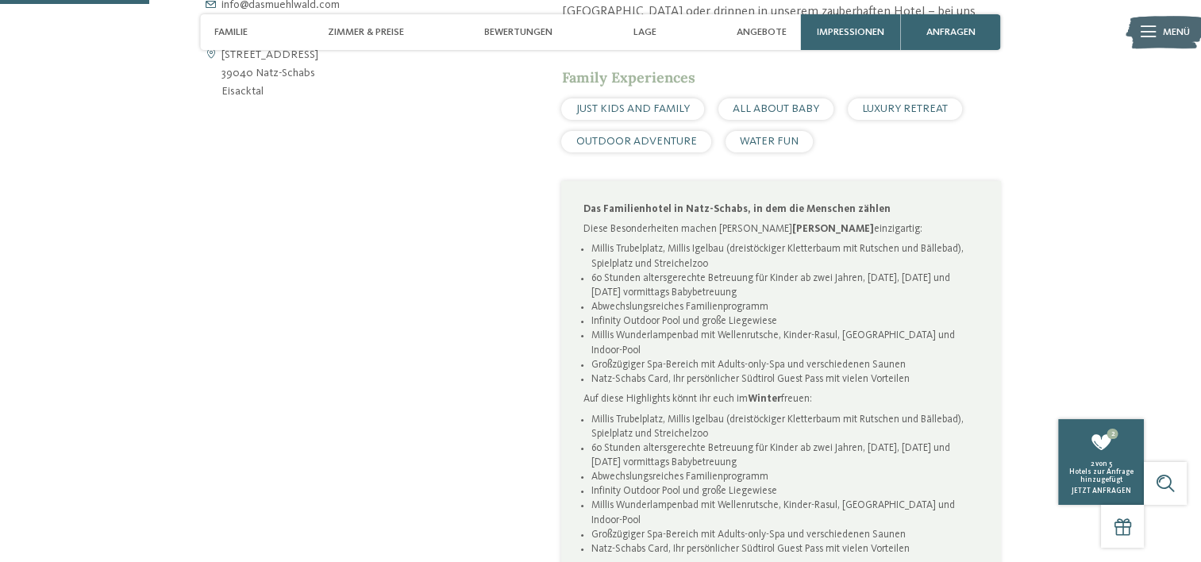
scroll to position [635, 0]
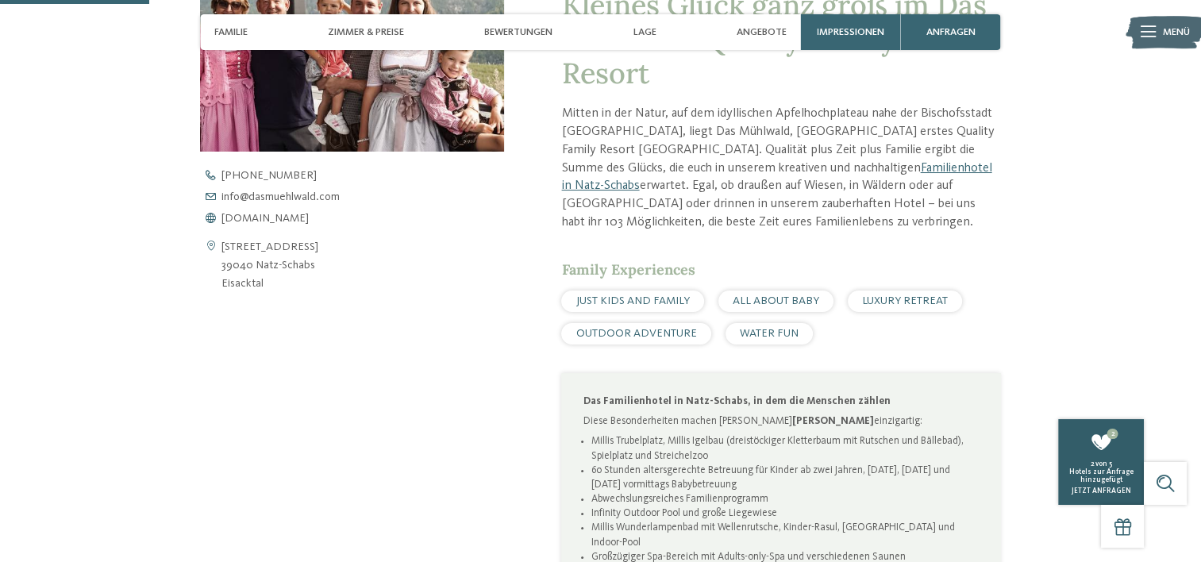
click at [1108, 473] on span "Hotels zur Anfrage hinzugefügt" at bounding box center [1101, 475] width 64 height 15
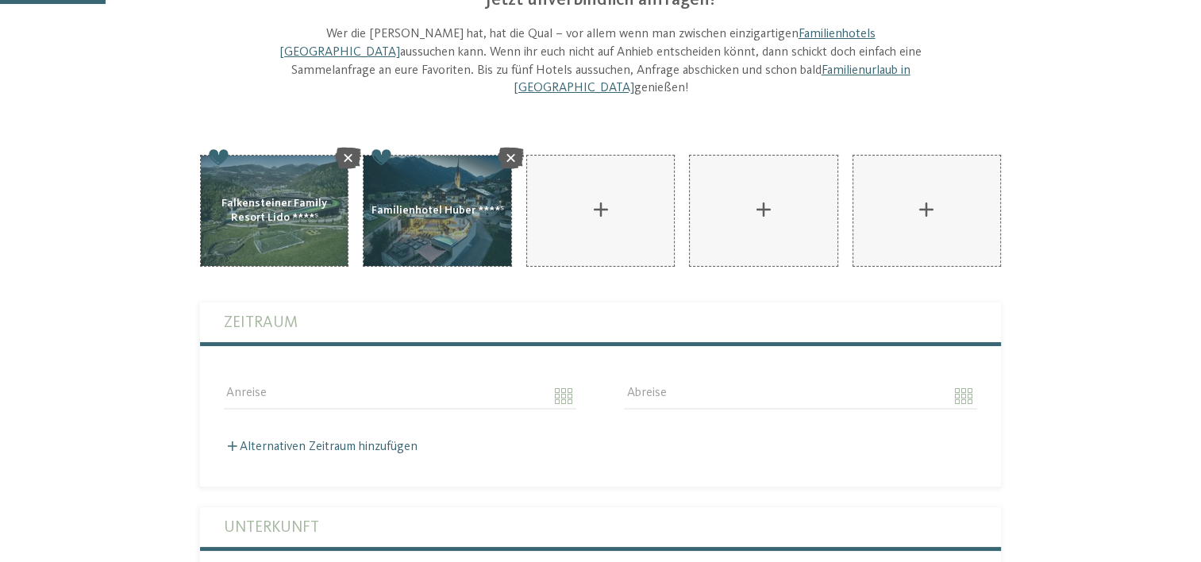
scroll to position [238, 0]
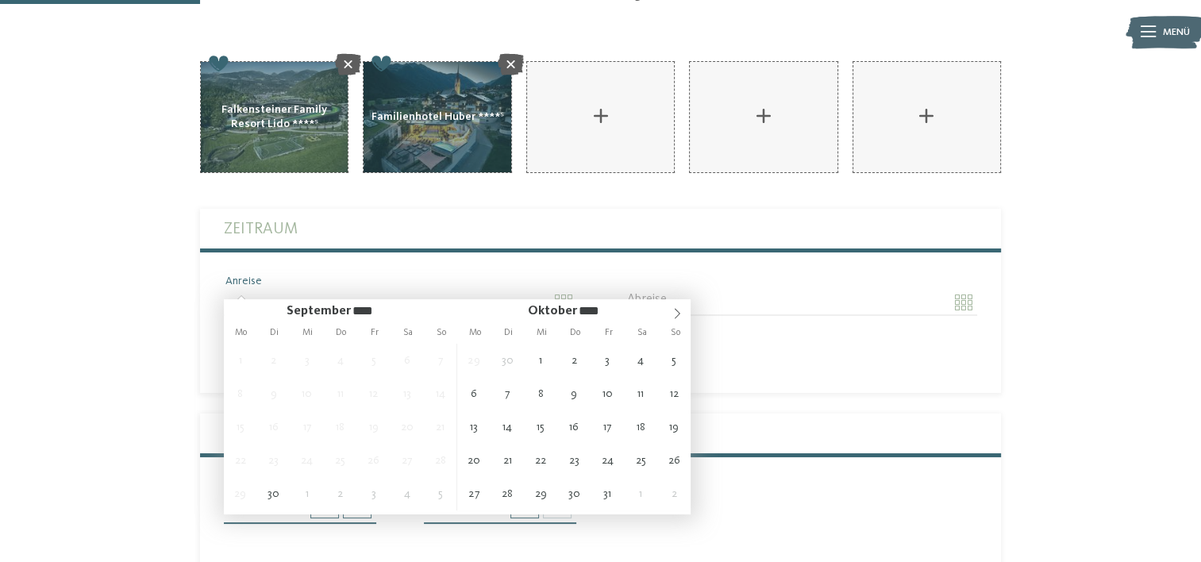
click at [337, 289] on input "Anreise" at bounding box center [400, 302] width 352 height 27
type input "**********"
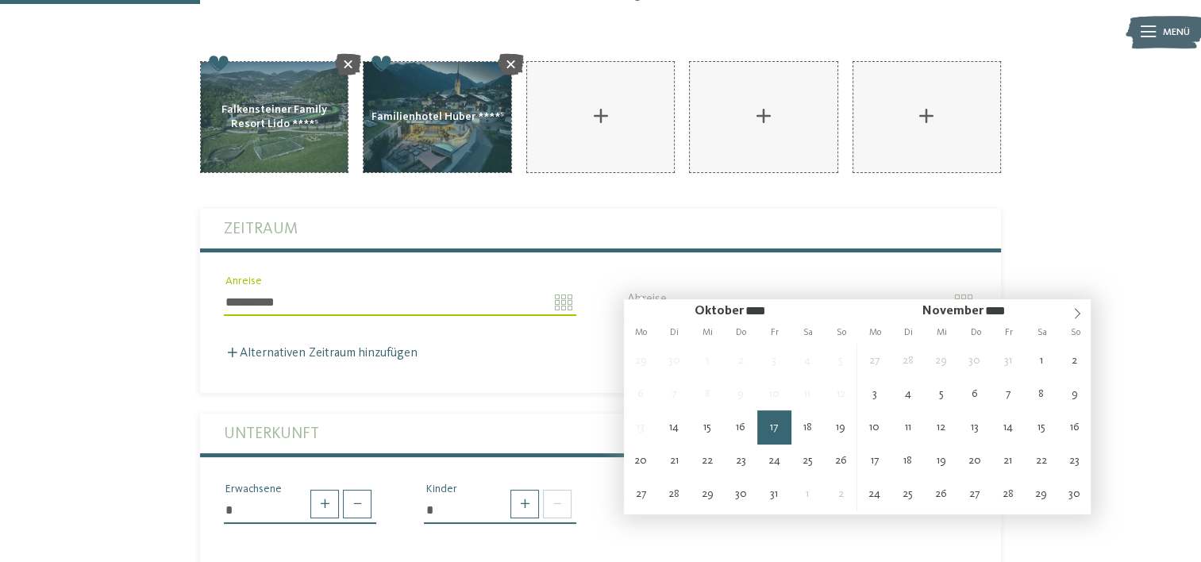
type input "**********"
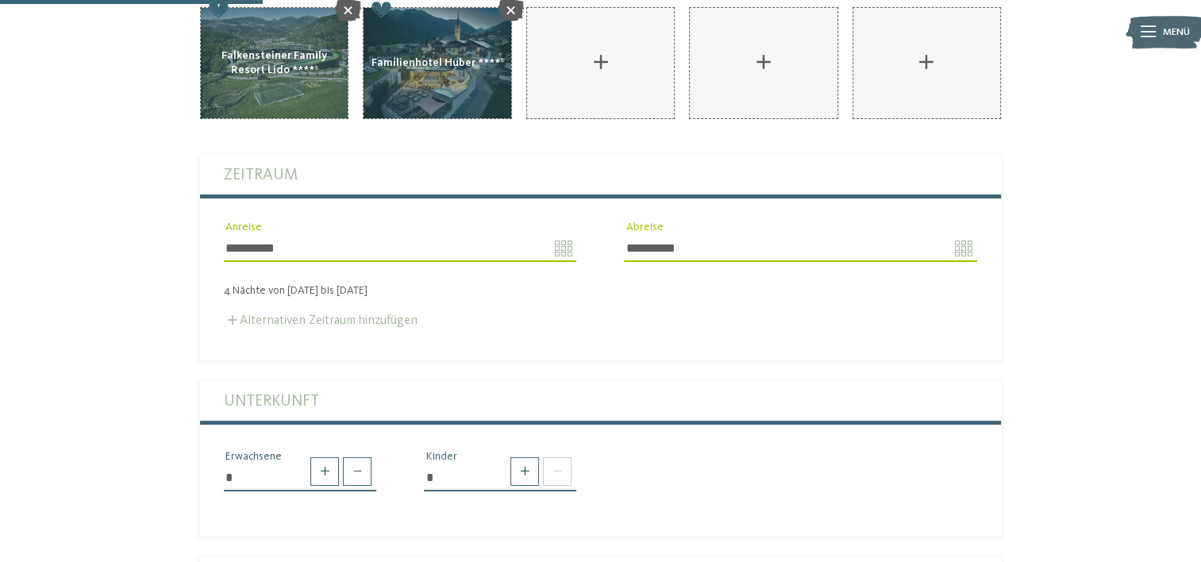
scroll to position [318, 0]
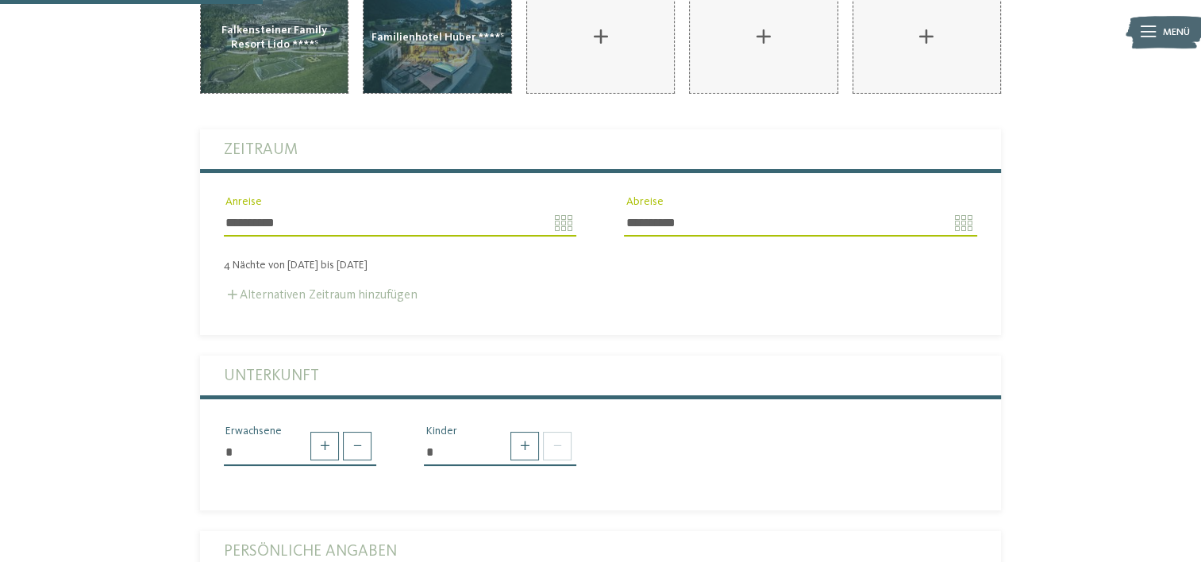
click at [252, 289] on label "Alternativen Zeitraum hinzufügen" at bounding box center [321, 295] width 194 height 13
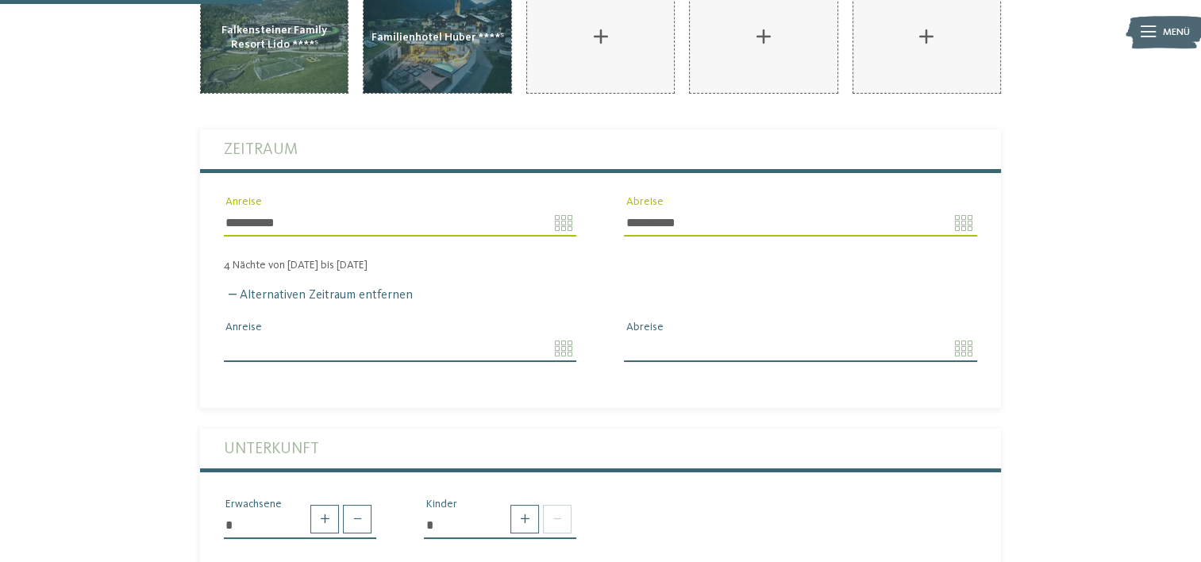
click at [256, 335] on input "Anreise" at bounding box center [400, 348] width 352 height 27
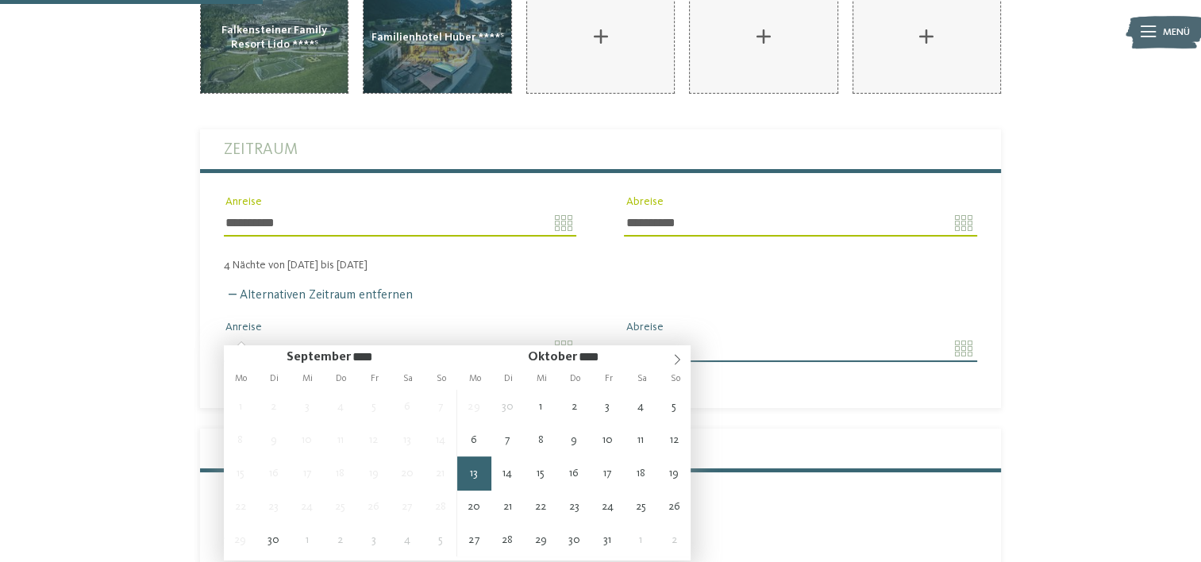
type input "**********"
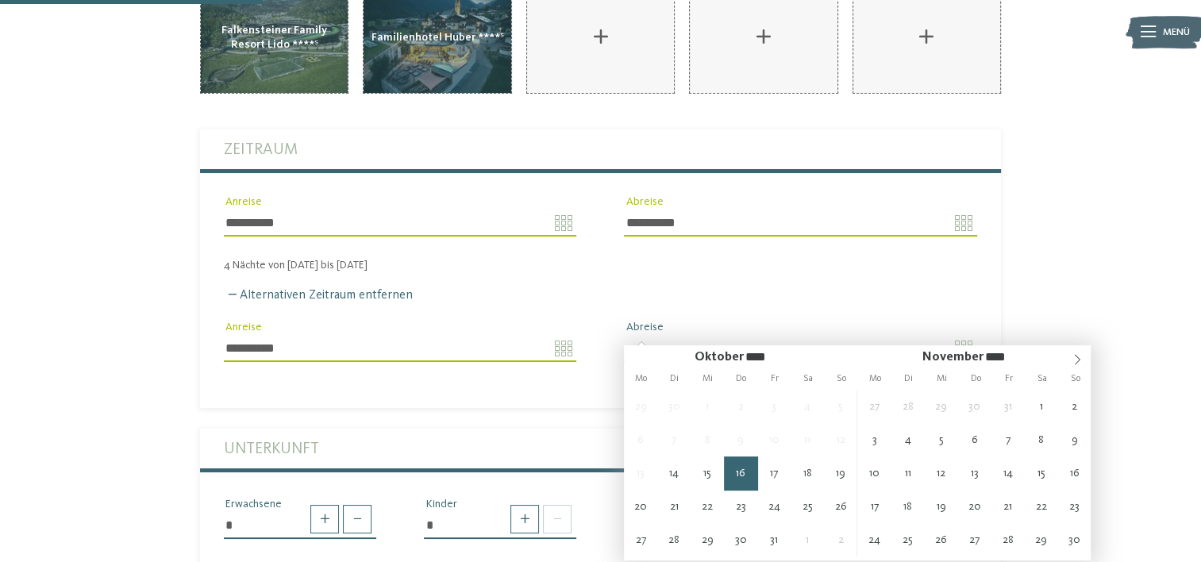
type input "**********"
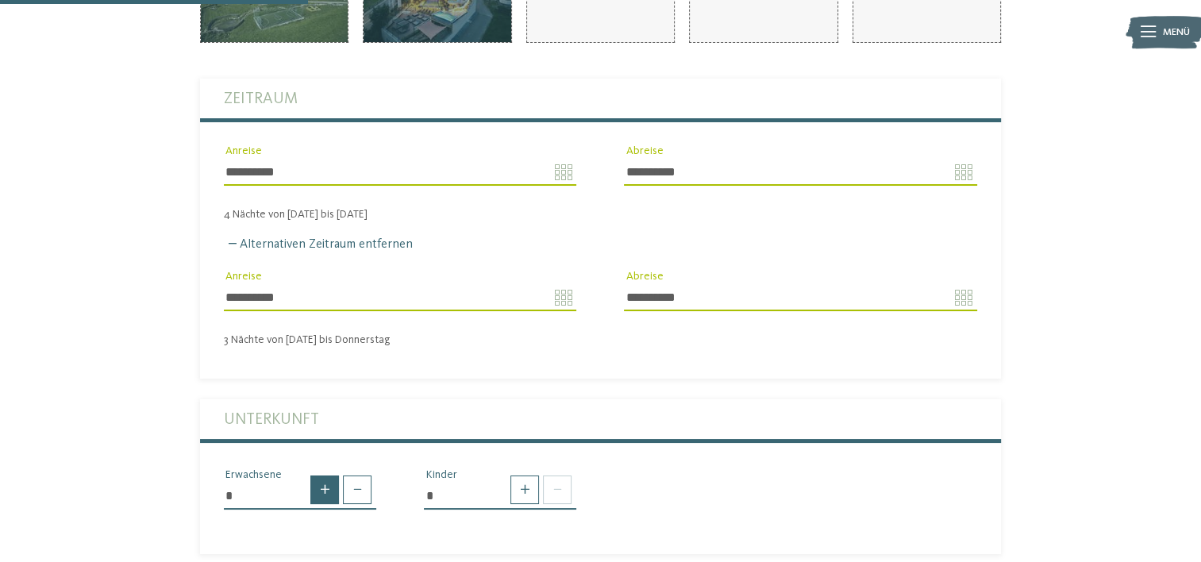
scroll to position [397, 0]
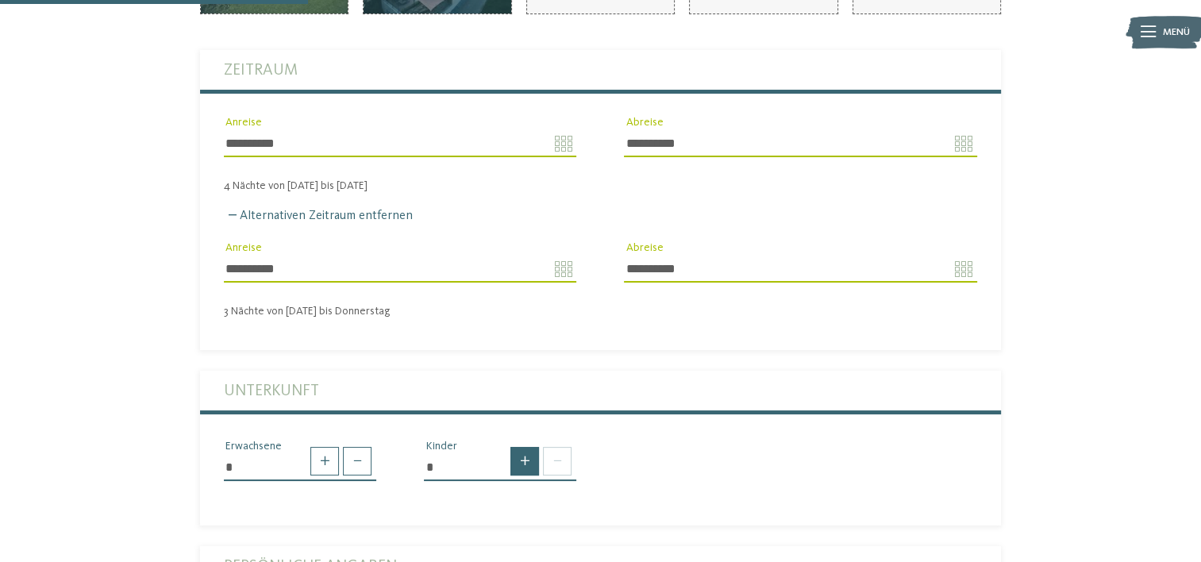
click at [527, 447] on span at bounding box center [524, 461] width 29 height 29
click at [525, 447] on span at bounding box center [524, 461] width 29 height 29
type input "*"
click at [566, 510] on select "* * * * * * * * * * * ** ** ** ** ** ** ** **" at bounding box center [500, 523] width 152 height 27
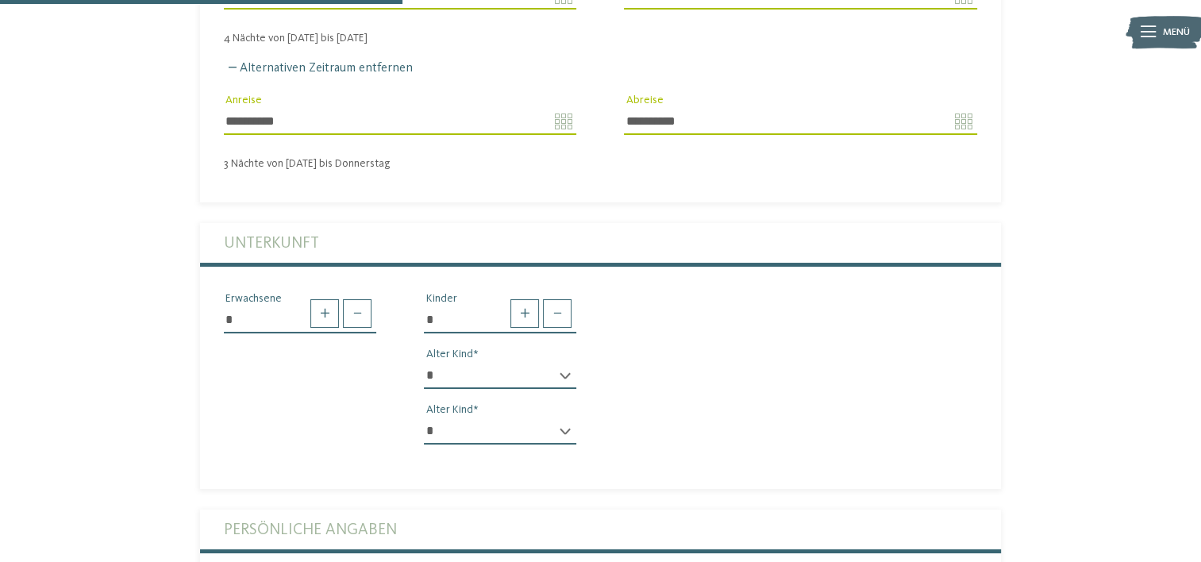
scroll to position [556, 0]
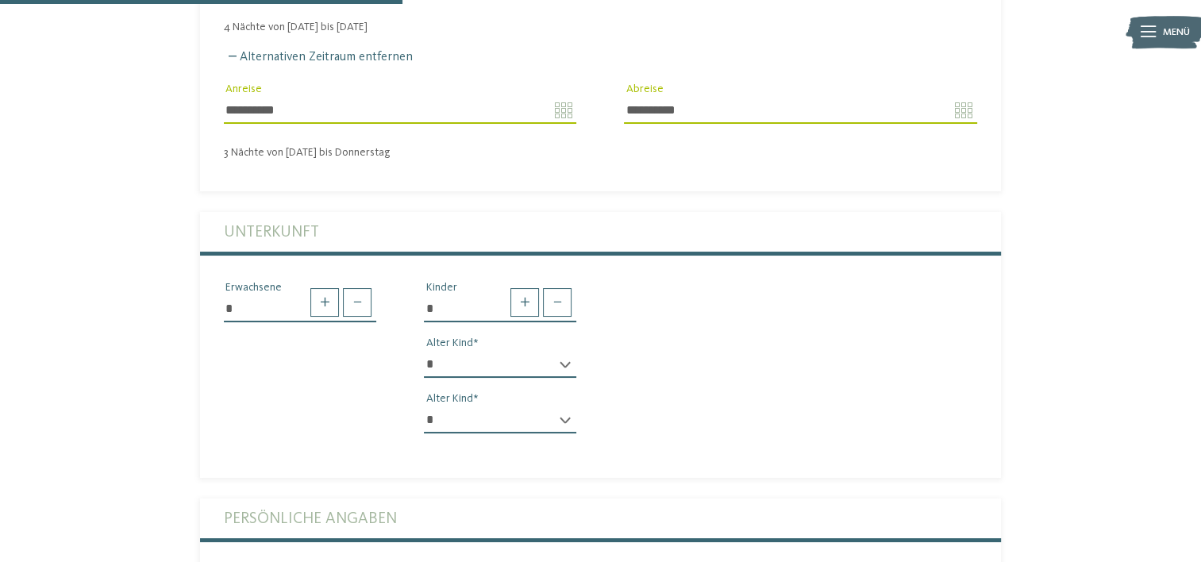
click at [568, 351] on div "* * * * * * * * * * * ** ** ** ** ** ** ** ** Alter Kind" at bounding box center [500, 371] width 152 height 40
click at [560, 351] on select "* * * * * * * * * * * ** ** ** ** ** ** ** **" at bounding box center [500, 364] width 152 height 27
select select "*"
click at [424, 351] on select "* * * * * * * * * * * ** ** ** ** ** ** ** **" at bounding box center [500, 364] width 152 height 27
click at [561, 406] on select "* * * * * * * * * * * ** ** ** ** ** ** ** **" at bounding box center [500, 419] width 152 height 27
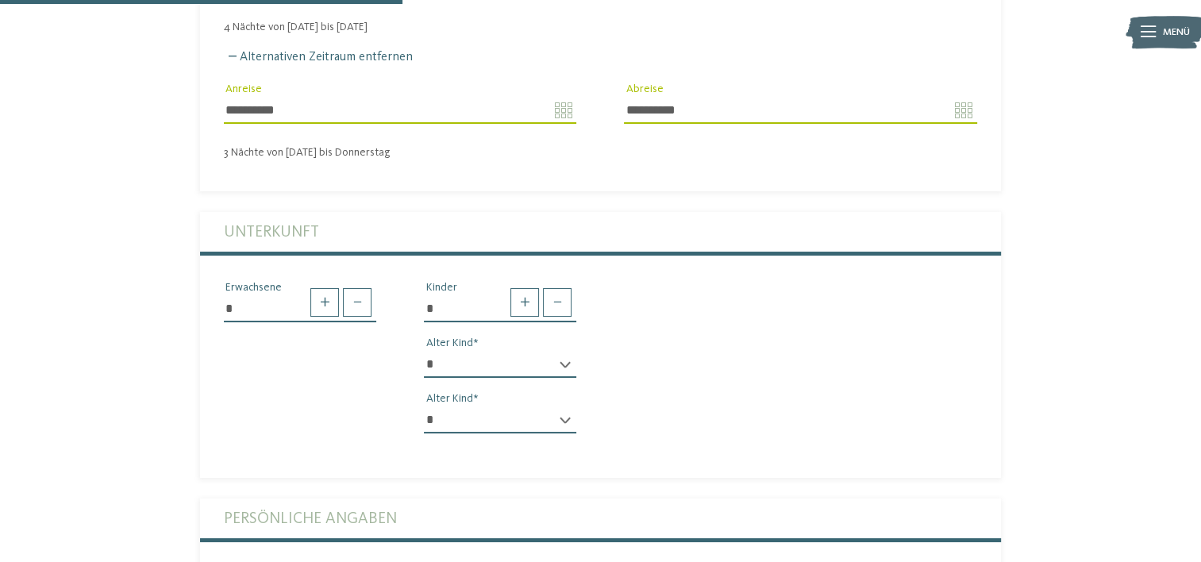
select select "*"
click at [424, 406] on select "* * * * * * * * * * * ** ** ** ** ** ** ** **" at bounding box center [500, 419] width 152 height 27
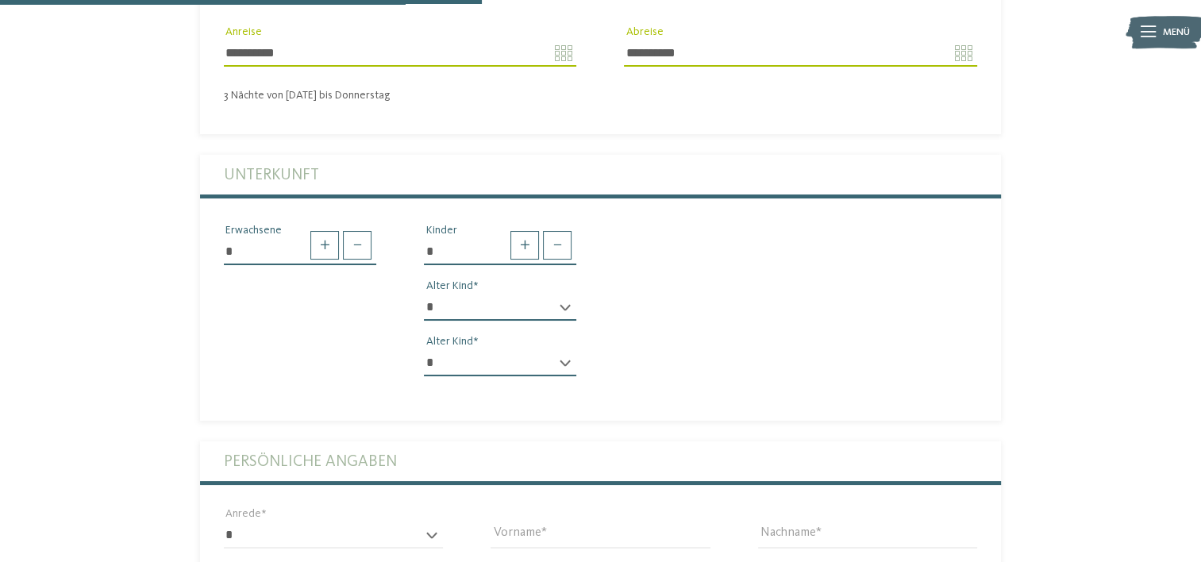
scroll to position [794, 0]
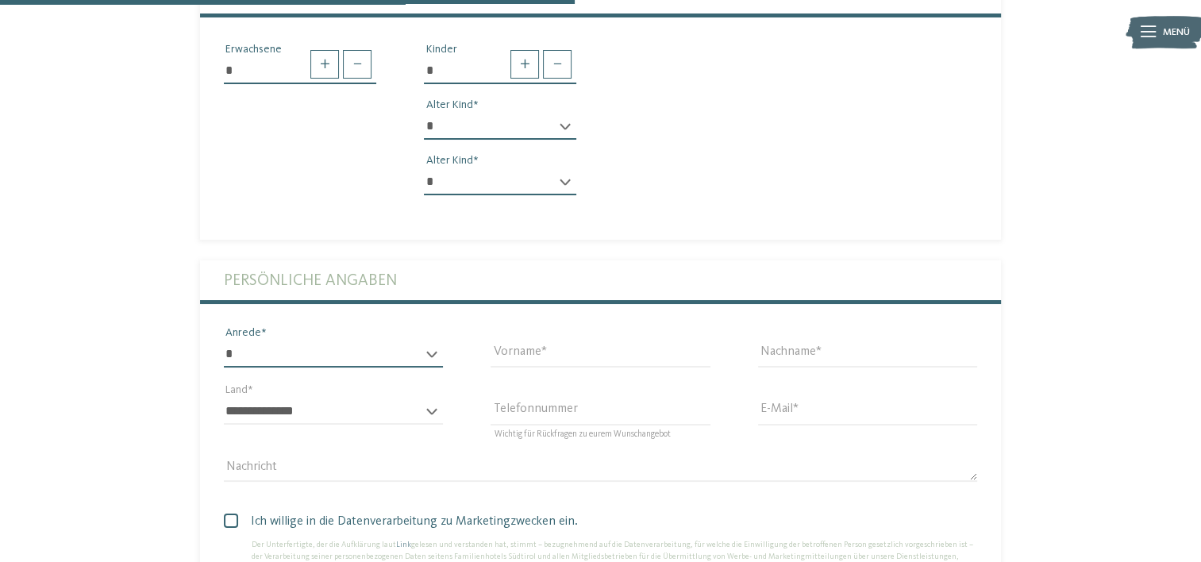
click at [262, 341] on select "* **** **** ******* ******" at bounding box center [333, 354] width 219 height 27
select select "*"
click at [224, 341] on select "* **** **** ******* ******" at bounding box center [333, 354] width 219 height 27
click at [532, 341] on input "Vorname" at bounding box center [600, 354] width 219 height 27
type input "*****"
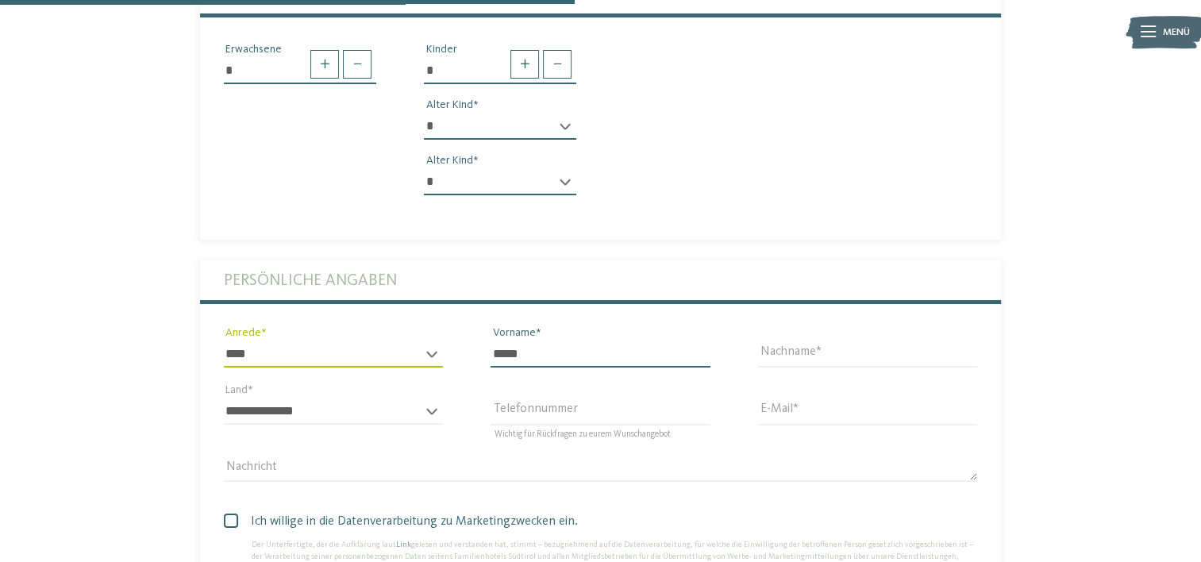
type input "**********"
select select "**"
type input "**********"
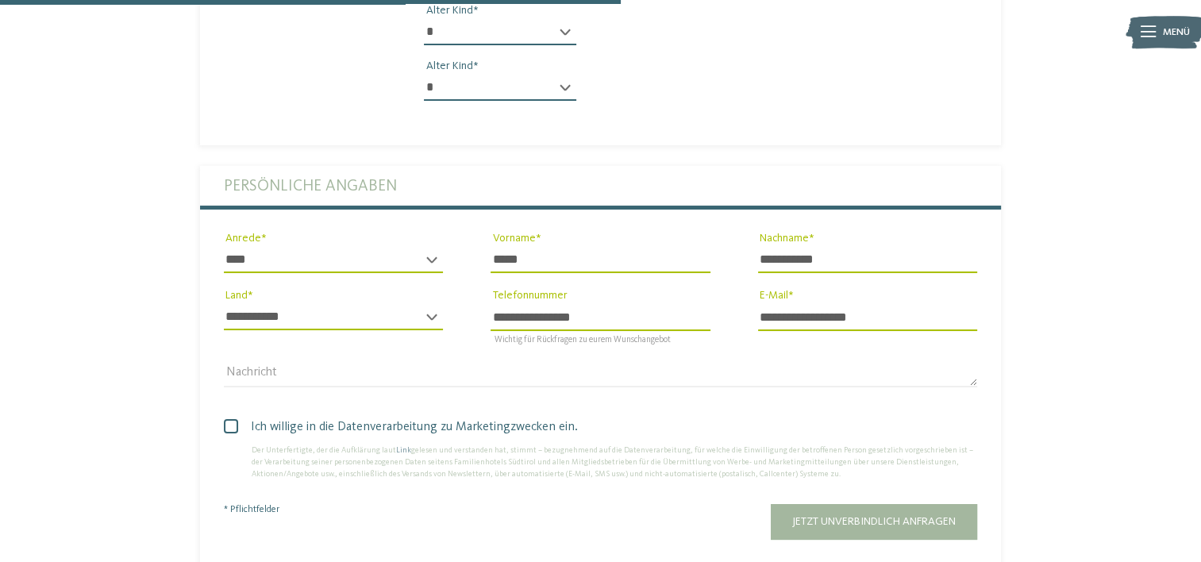
scroll to position [953, 0]
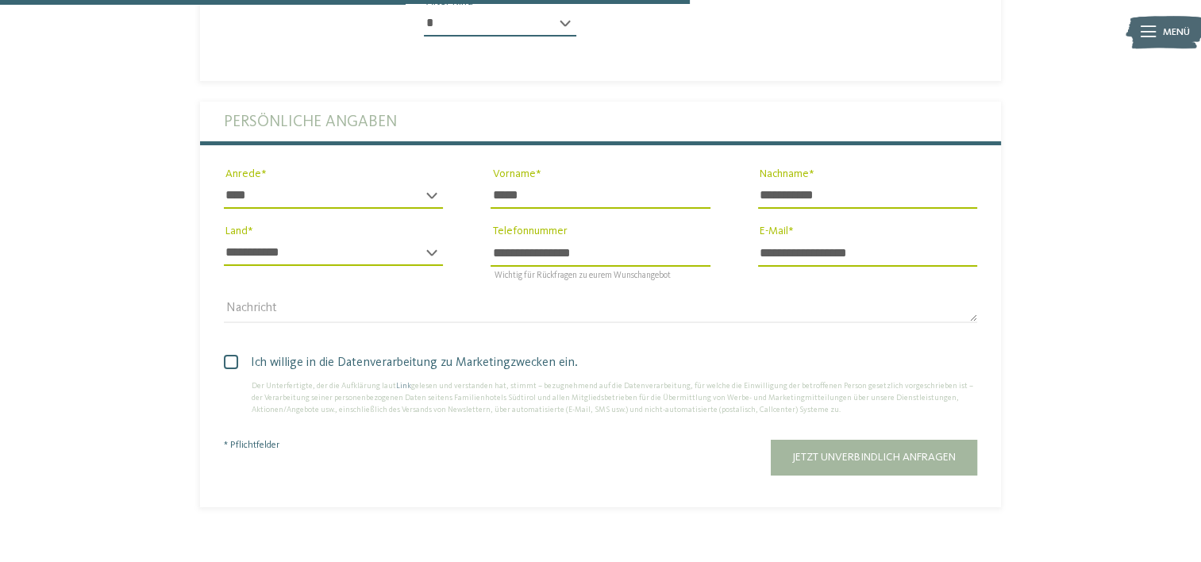
click at [295, 353] on span "Ich willige in die Datenverarbeitung zu Marketingzwecken ein." at bounding box center [607, 362] width 742 height 19
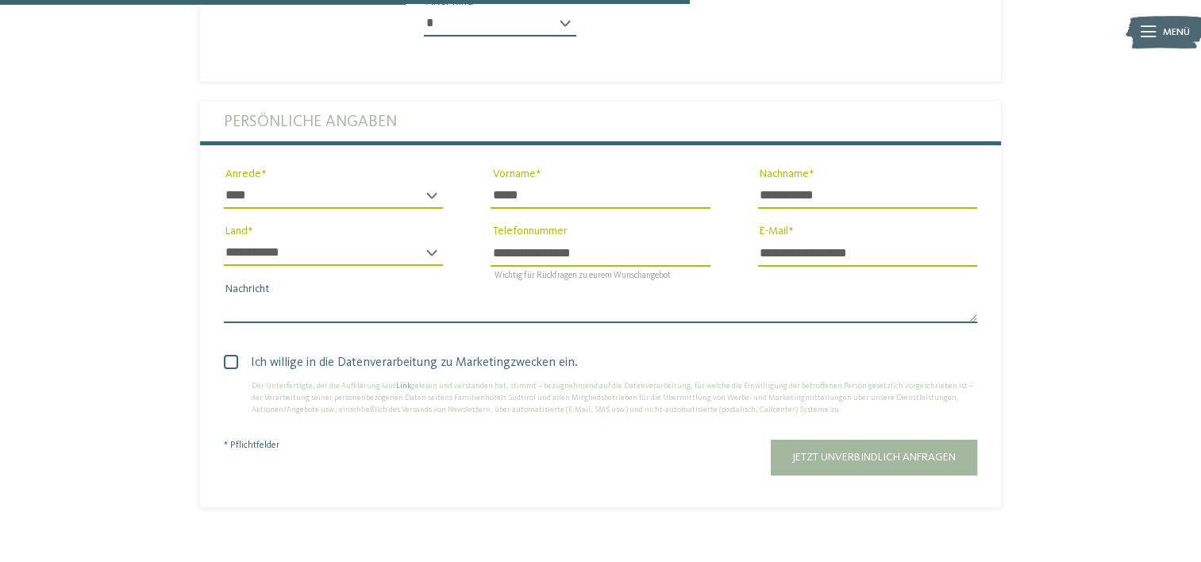
click at [308, 297] on textarea "Nachricht" at bounding box center [600, 310] width 753 height 27
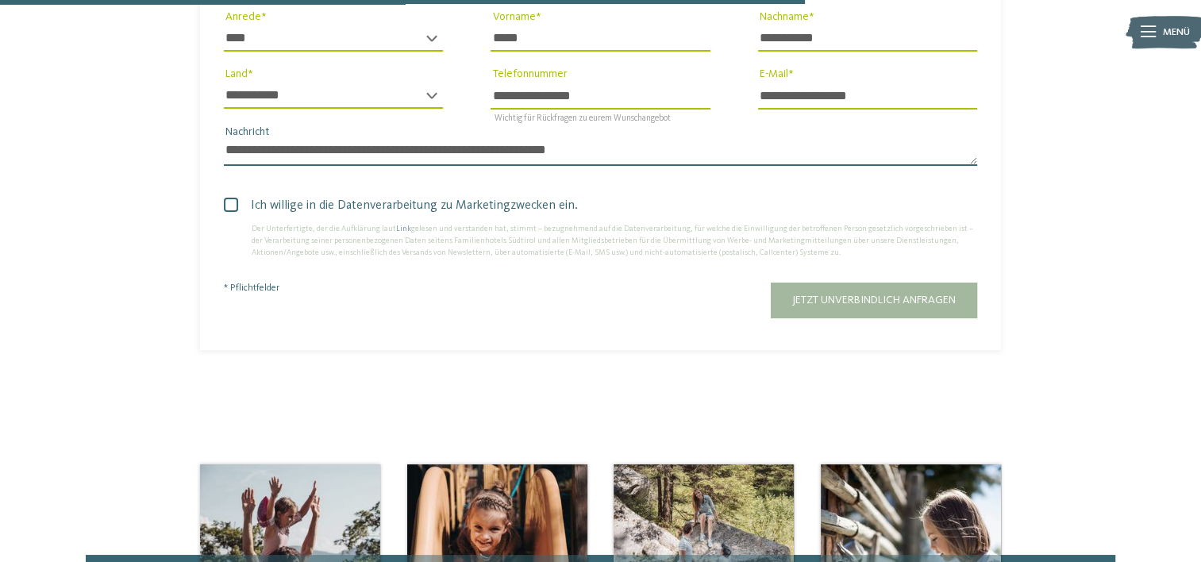
scroll to position [1111, 0]
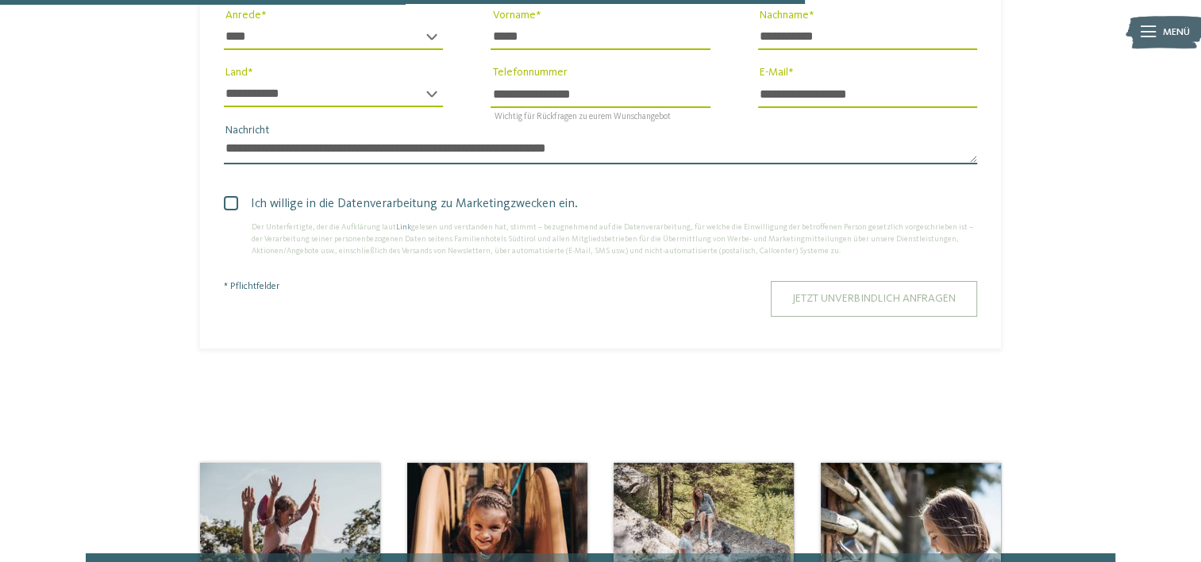
type textarea "**********"
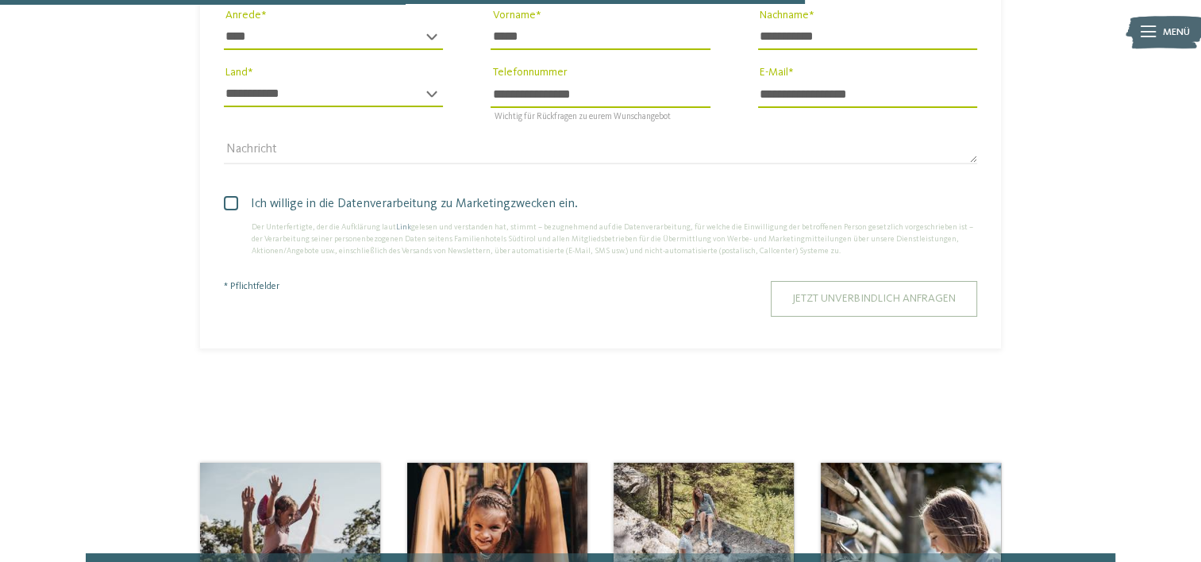
click at [801, 293] on span "Jetzt unverbindlich anfragen" at bounding box center [874, 298] width 164 height 11
